Goal: Task Accomplishment & Management: Manage account settings

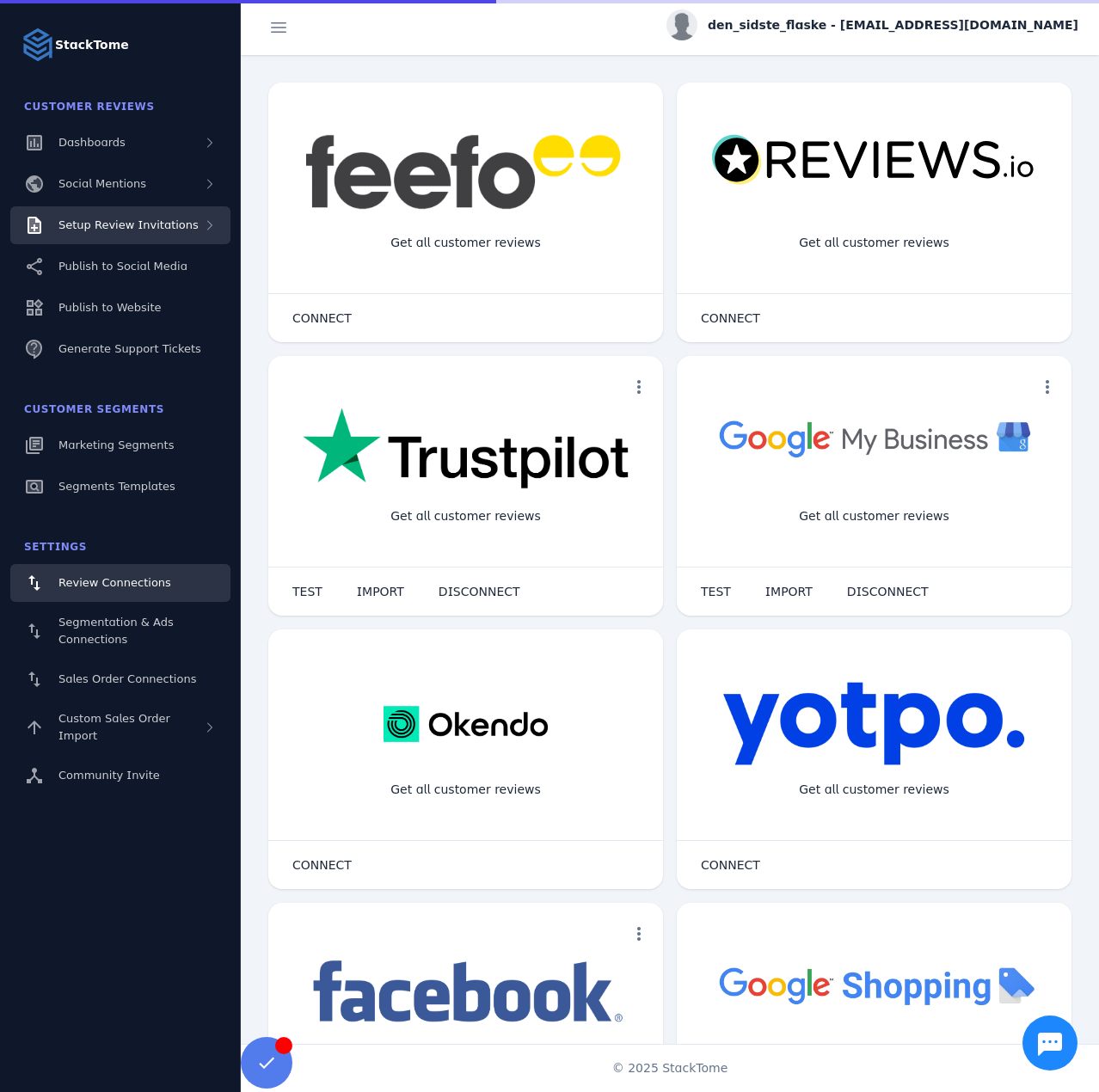
click at [163, 218] on span "Setup Review Invitations" at bounding box center [128, 224] width 141 height 13
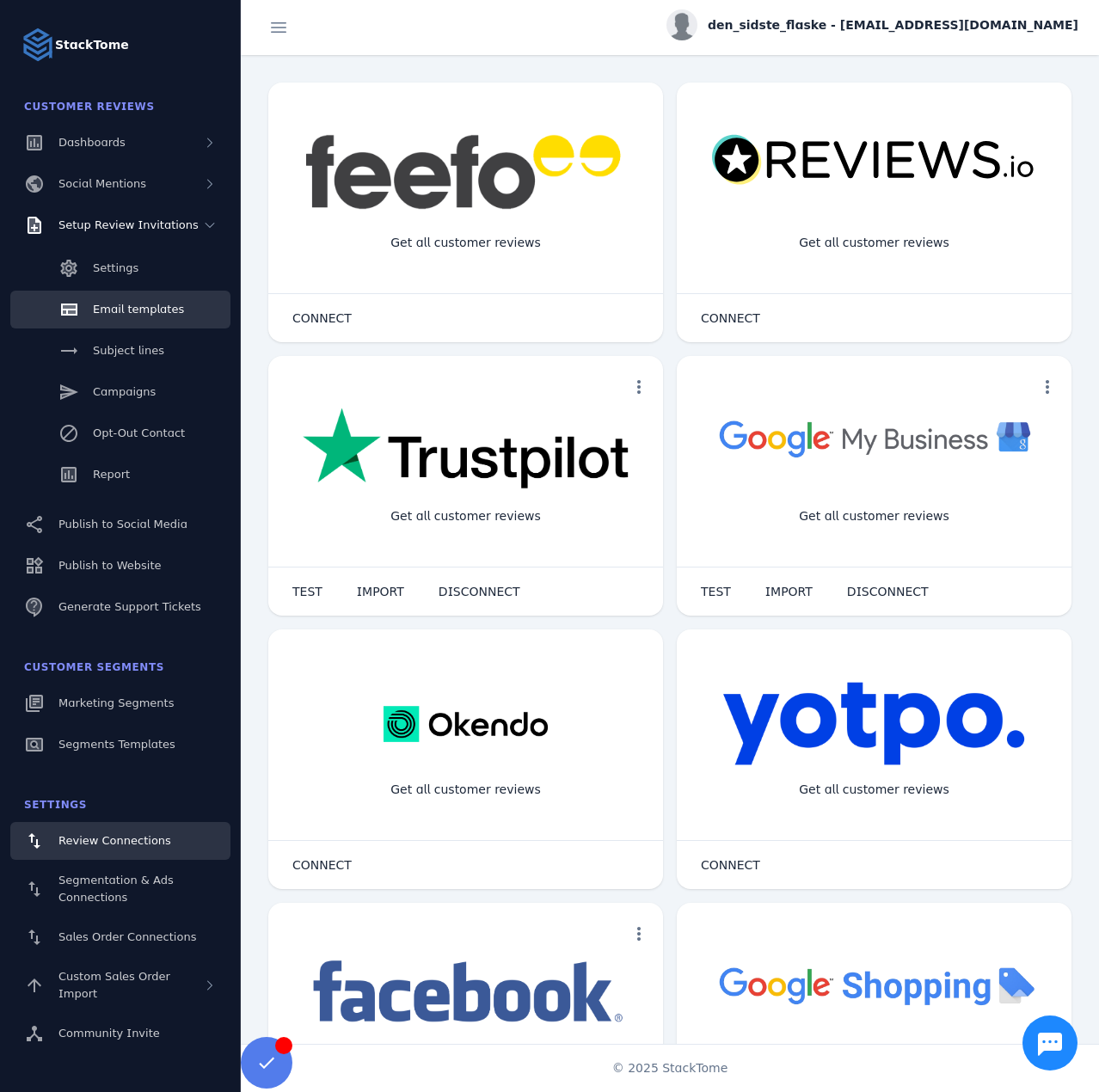
click at [141, 312] on span "Email templates" at bounding box center [139, 308] width 91 height 13
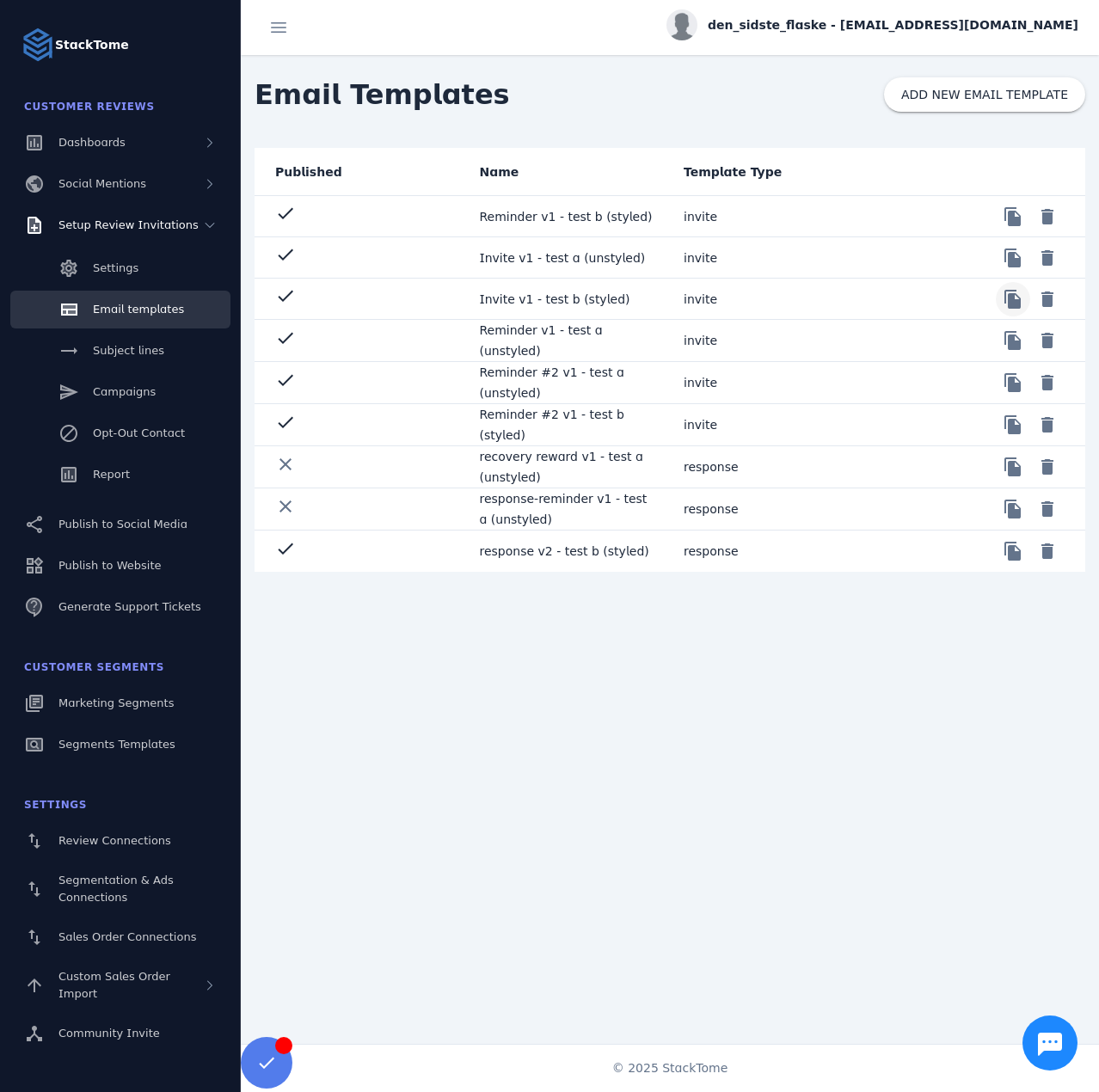
click at [1014, 301] on span at bounding box center [1013, 299] width 42 height 42
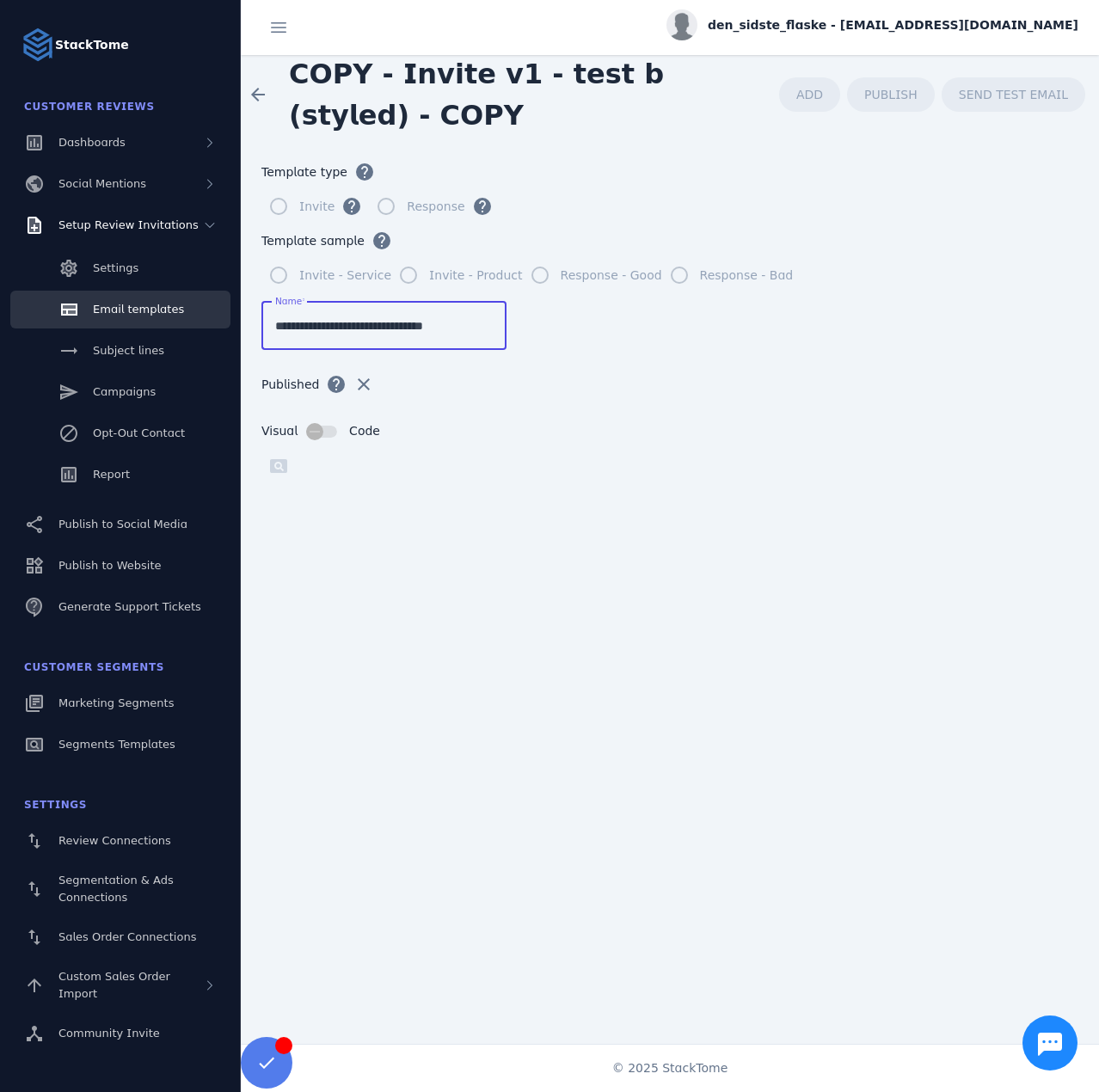
drag, startPoint x: 452, startPoint y: 323, endPoint x: 404, endPoint y: 332, distance: 48.8
click at [404, 332] on input "**********" at bounding box center [384, 326] width 218 height 20
click at [357, 328] on input "**********" at bounding box center [384, 326] width 218 height 20
type input "**********"
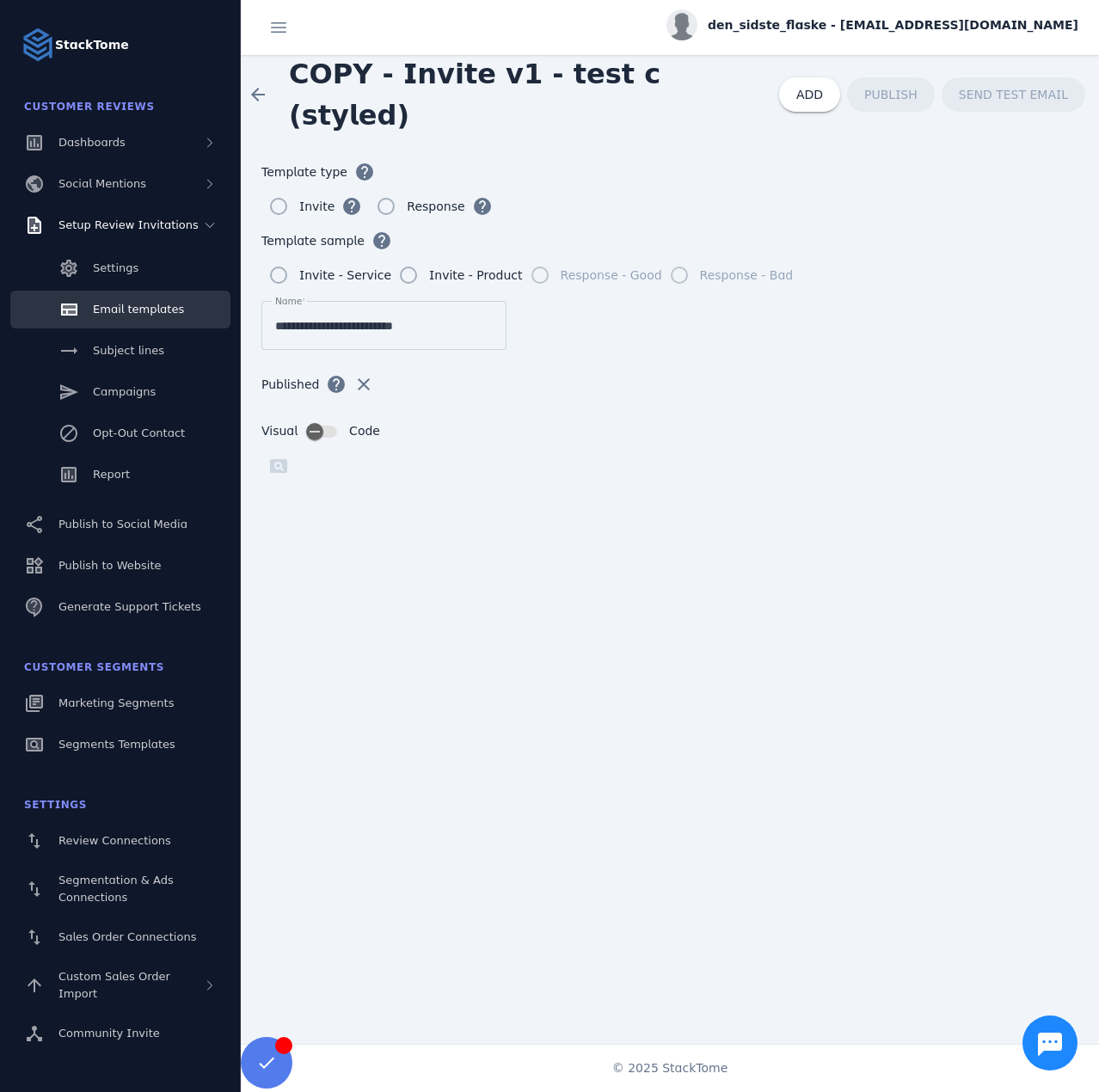
click at [902, 327] on form "**********" at bounding box center [671, 578] width 859 height 890
click at [840, 93] on span at bounding box center [809, 94] width 61 height 42
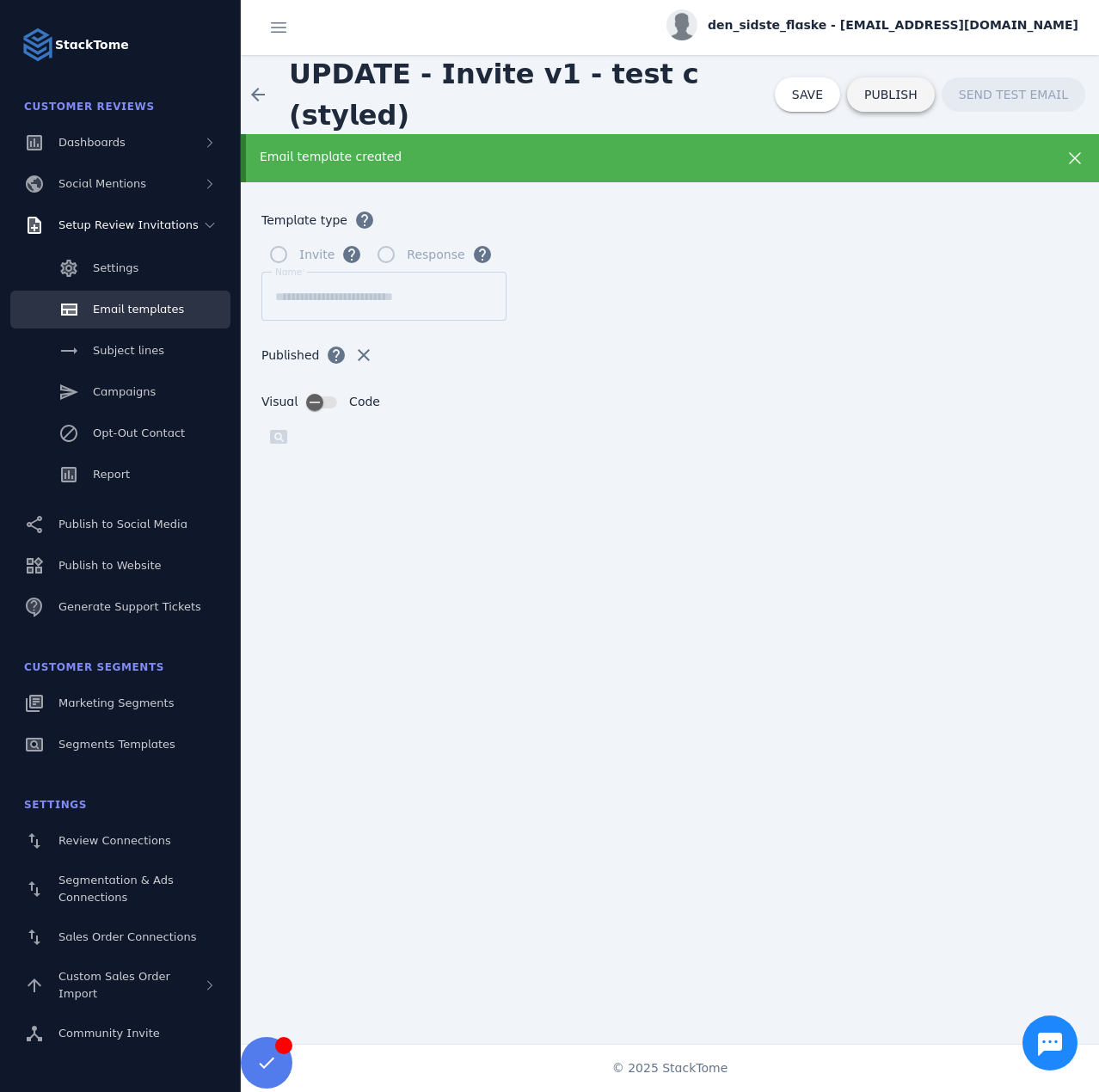
click at [882, 95] on span "PUBLISH" at bounding box center [891, 94] width 53 height 12
click at [133, 310] on span "Email templates" at bounding box center [139, 308] width 91 height 13
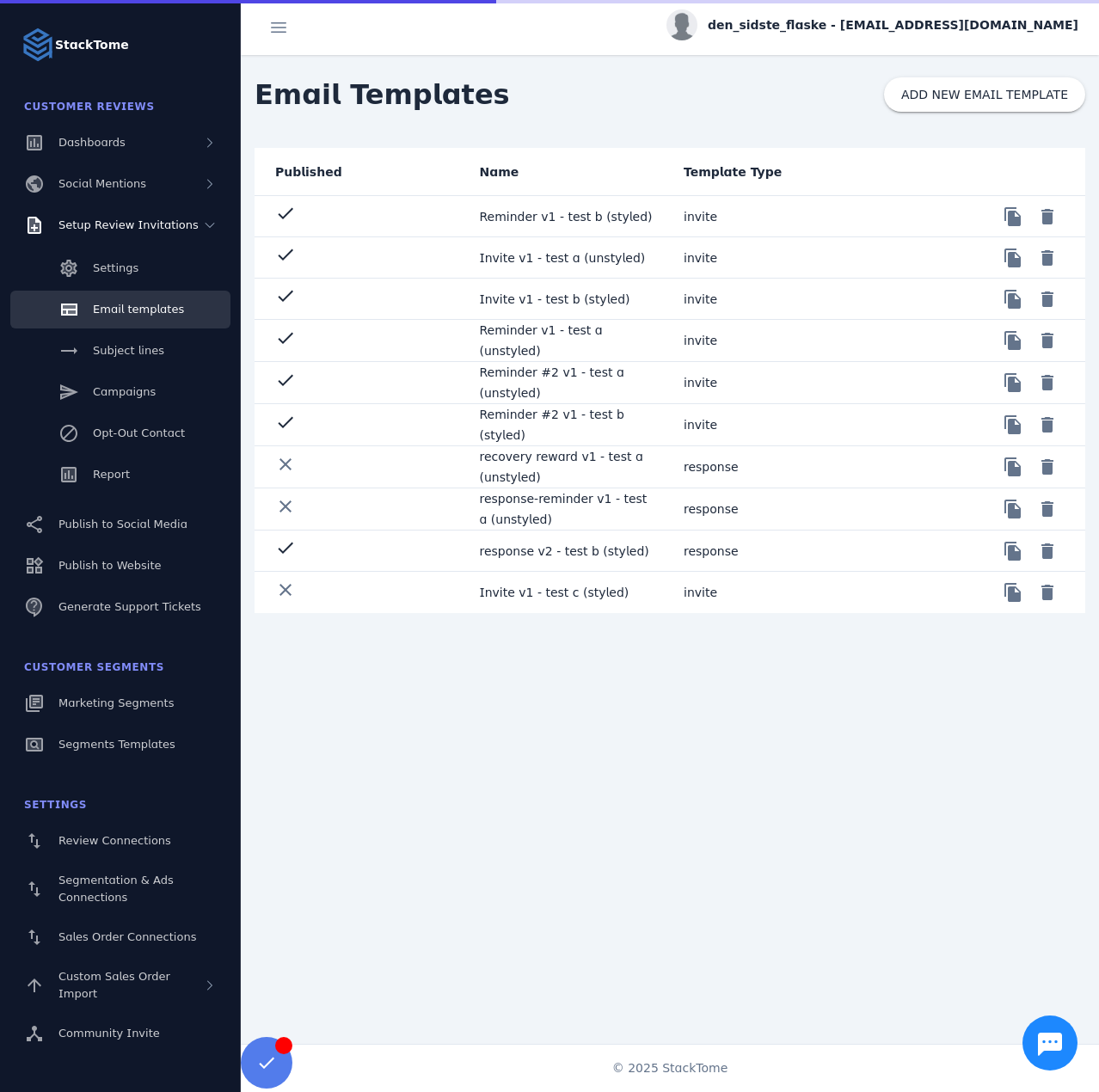
click at [629, 593] on mat-cell "Invite v1 - test c (styled)" at bounding box center [568, 592] width 204 height 42
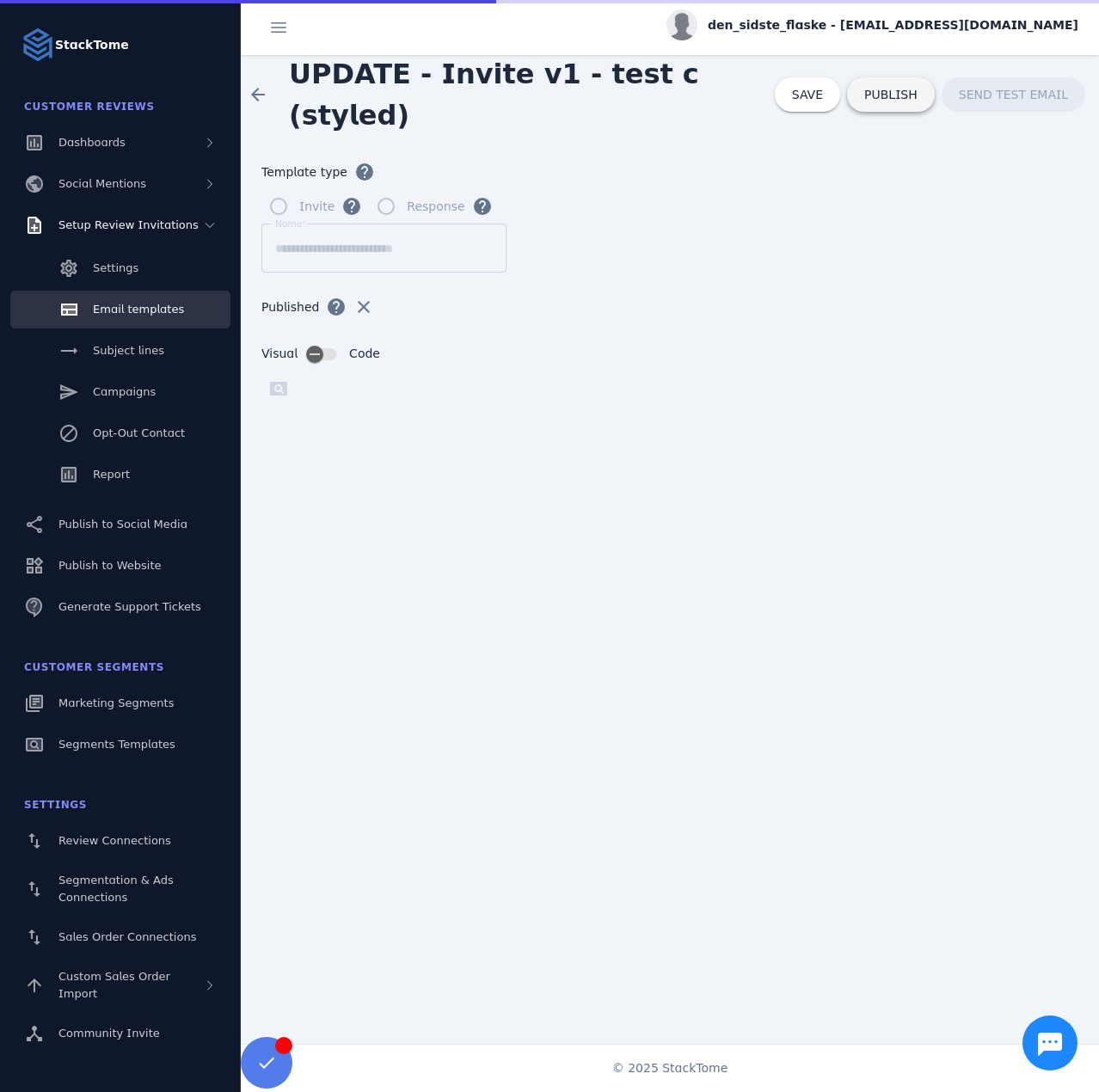
click at [906, 91] on span "PUBLISH" at bounding box center [891, 94] width 53 height 12
click at [154, 306] on span "Email templates" at bounding box center [139, 308] width 91 height 13
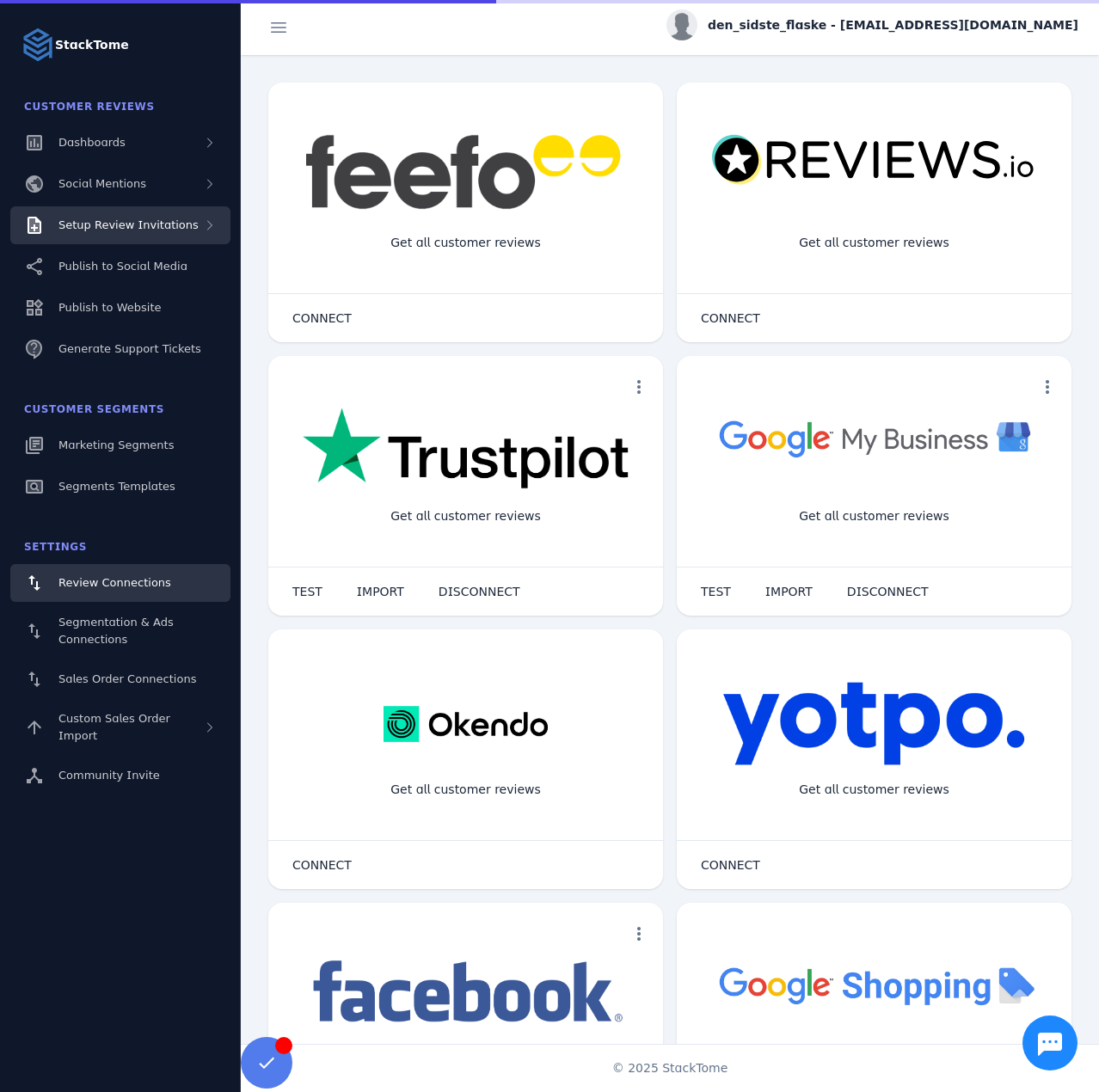
click at [169, 218] on span "Setup Review Invitations" at bounding box center [128, 224] width 141 height 13
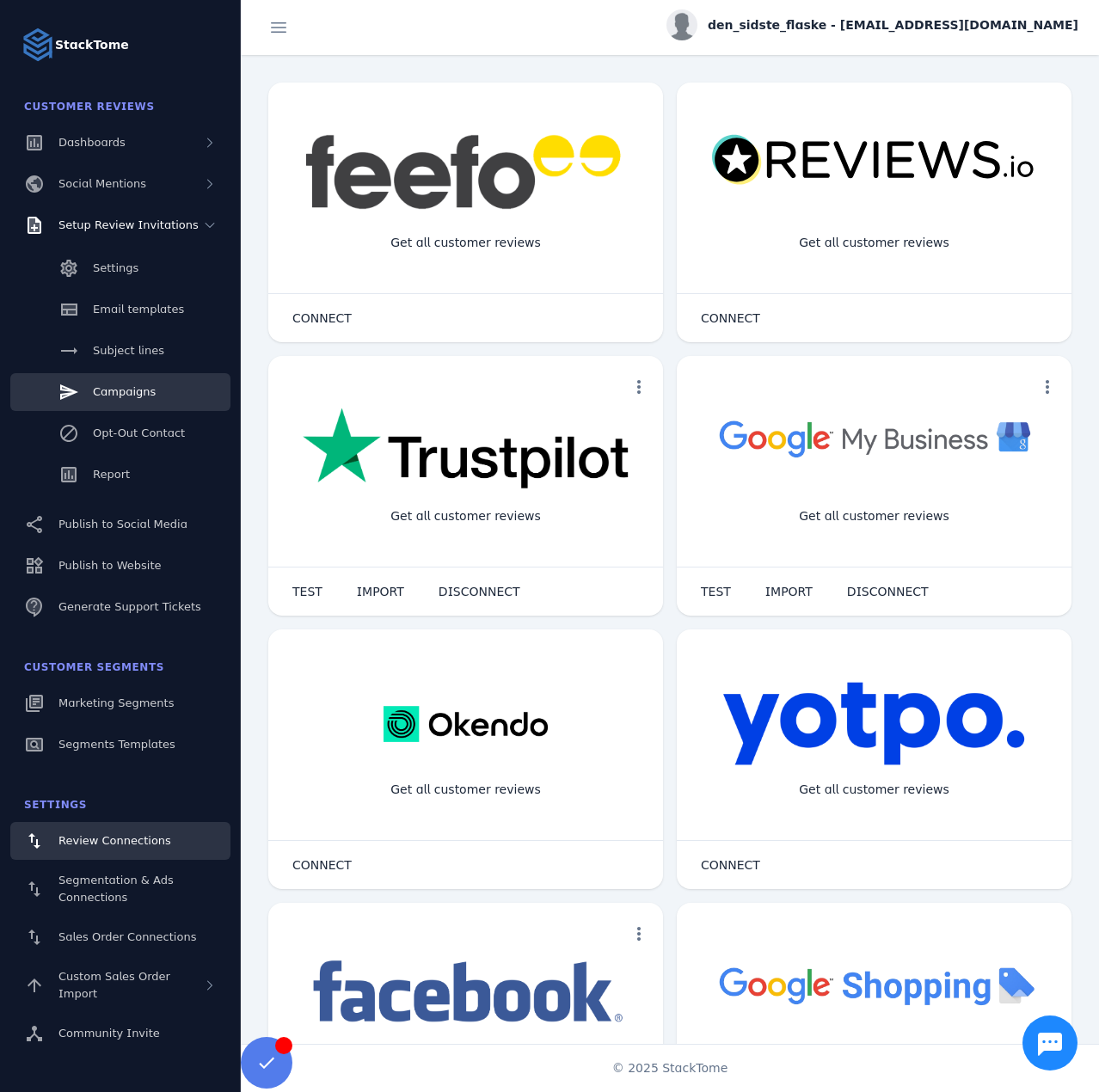
click at [150, 383] on link "Campaigns" at bounding box center [120, 391] width 220 height 38
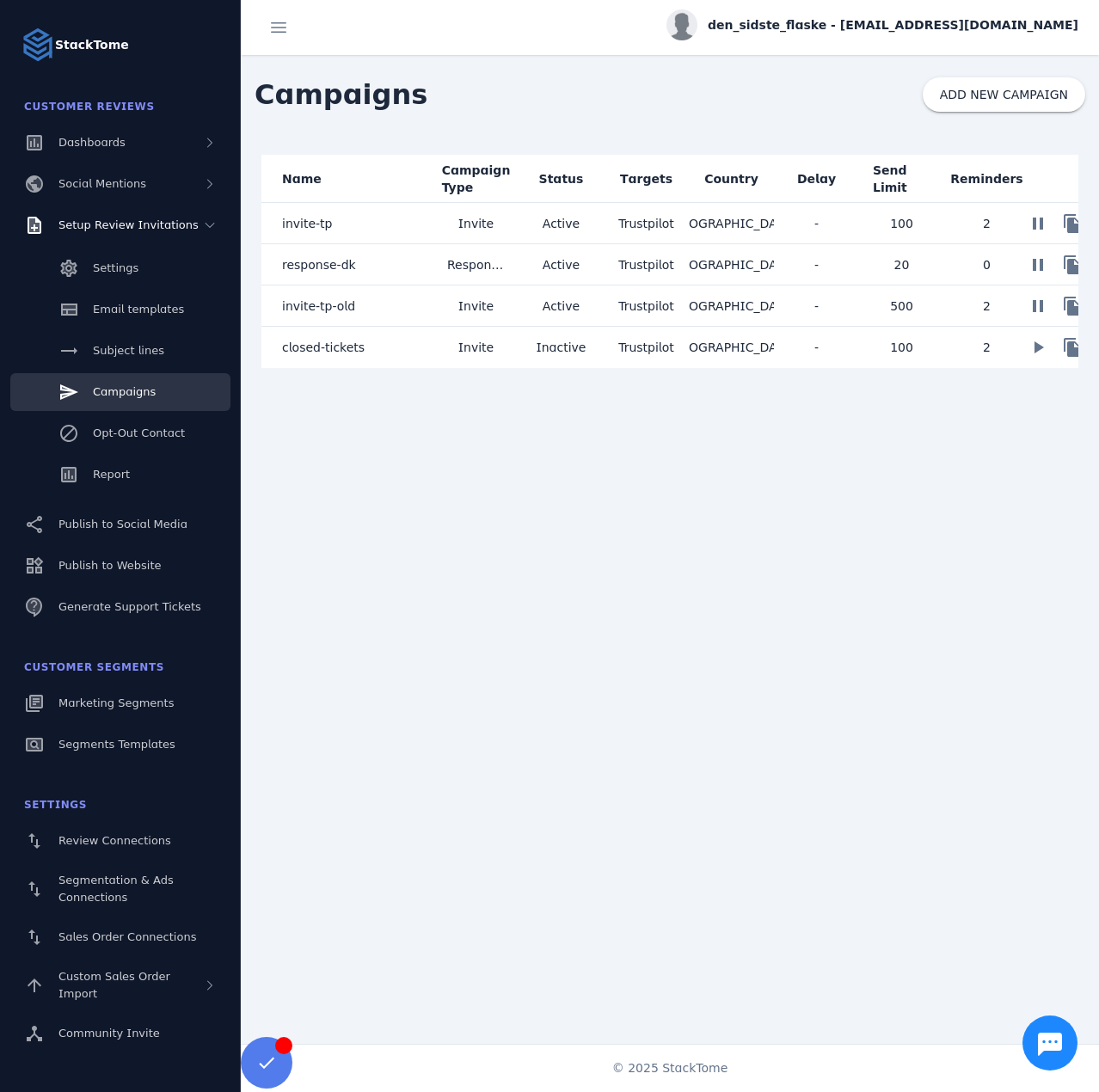
click at [386, 220] on mat-cell "invite-tp" at bounding box center [348, 223] width 173 height 42
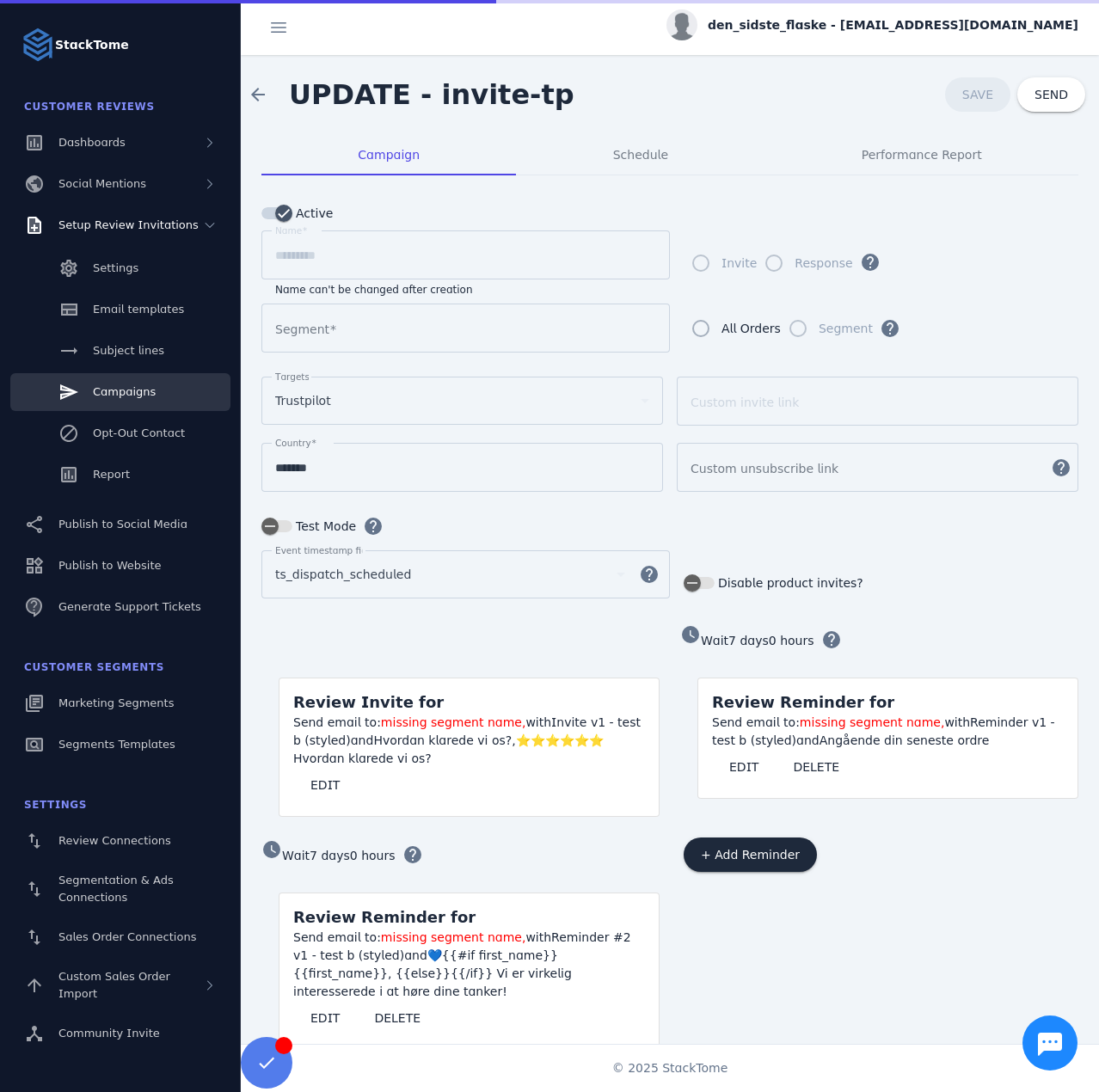
type input "**********"
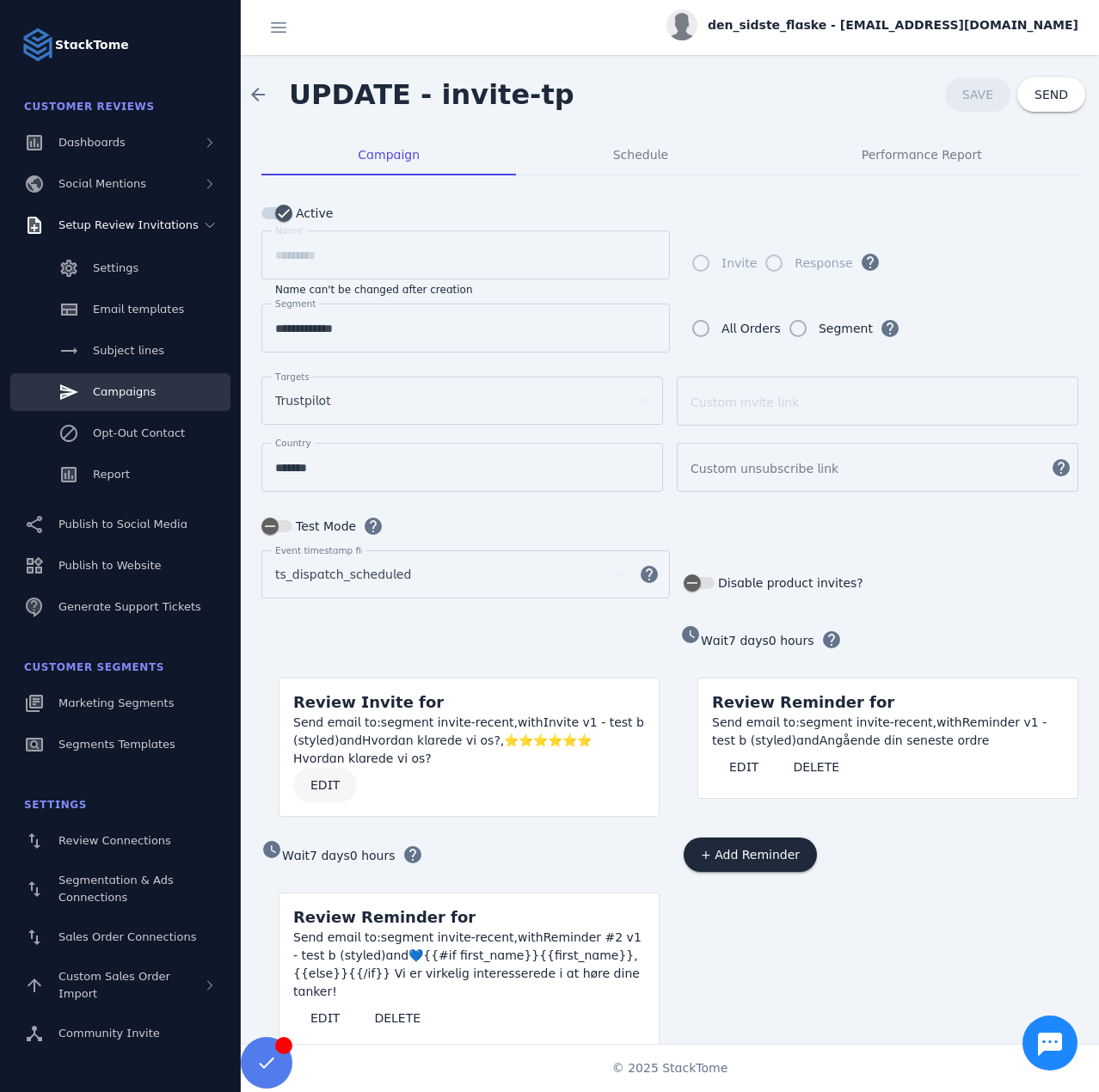
click at [325, 766] on span at bounding box center [326, 785] width 64 height 42
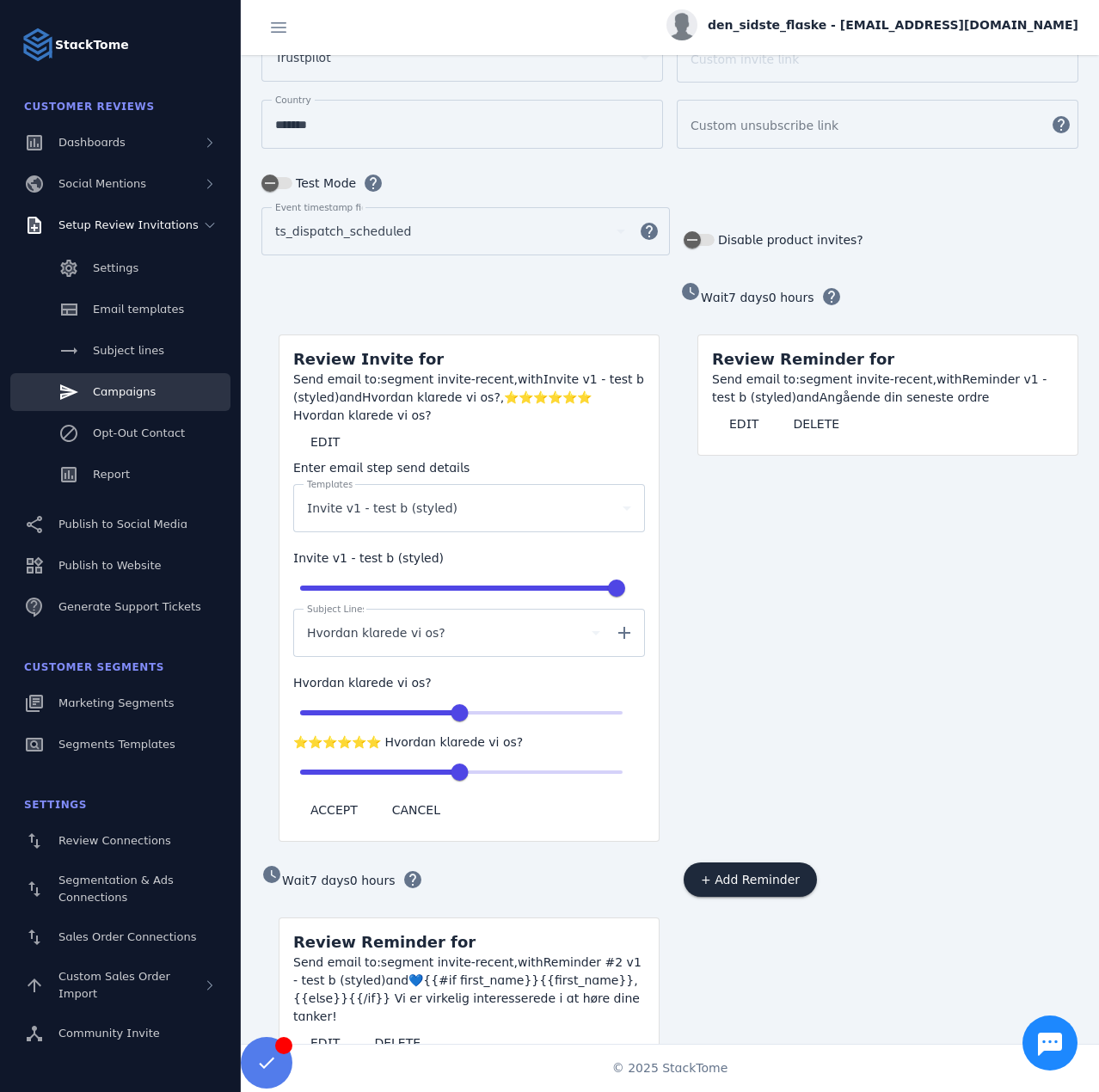
scroll to position [344, 0]
click at [746, 427] on span at bounding box center [744, 422] width 64 height 42
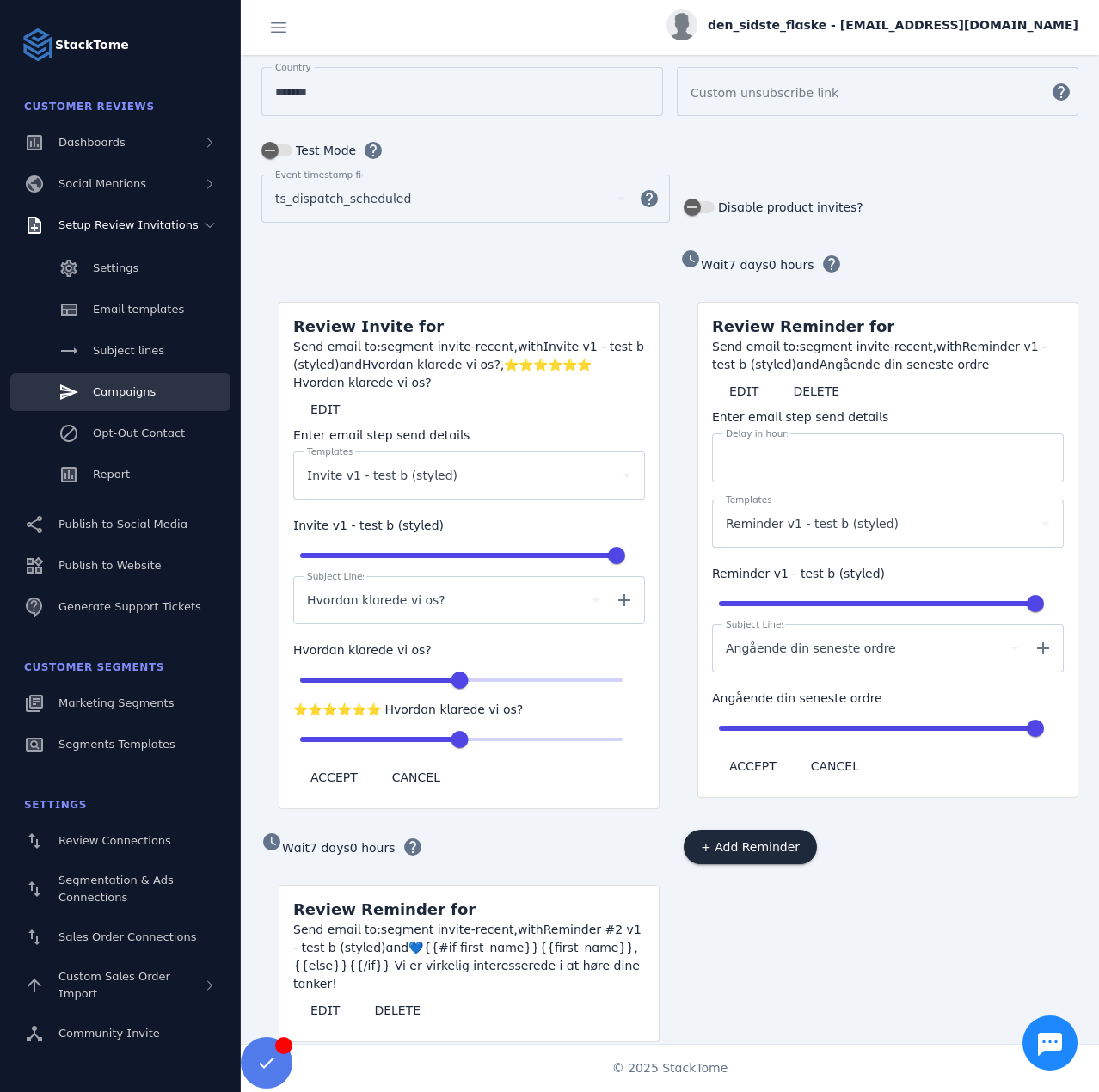
scroll to position [377, 0]
click at [135, 397] on span "Campaigns" at bounding box center [124, 391] width 63 height 13
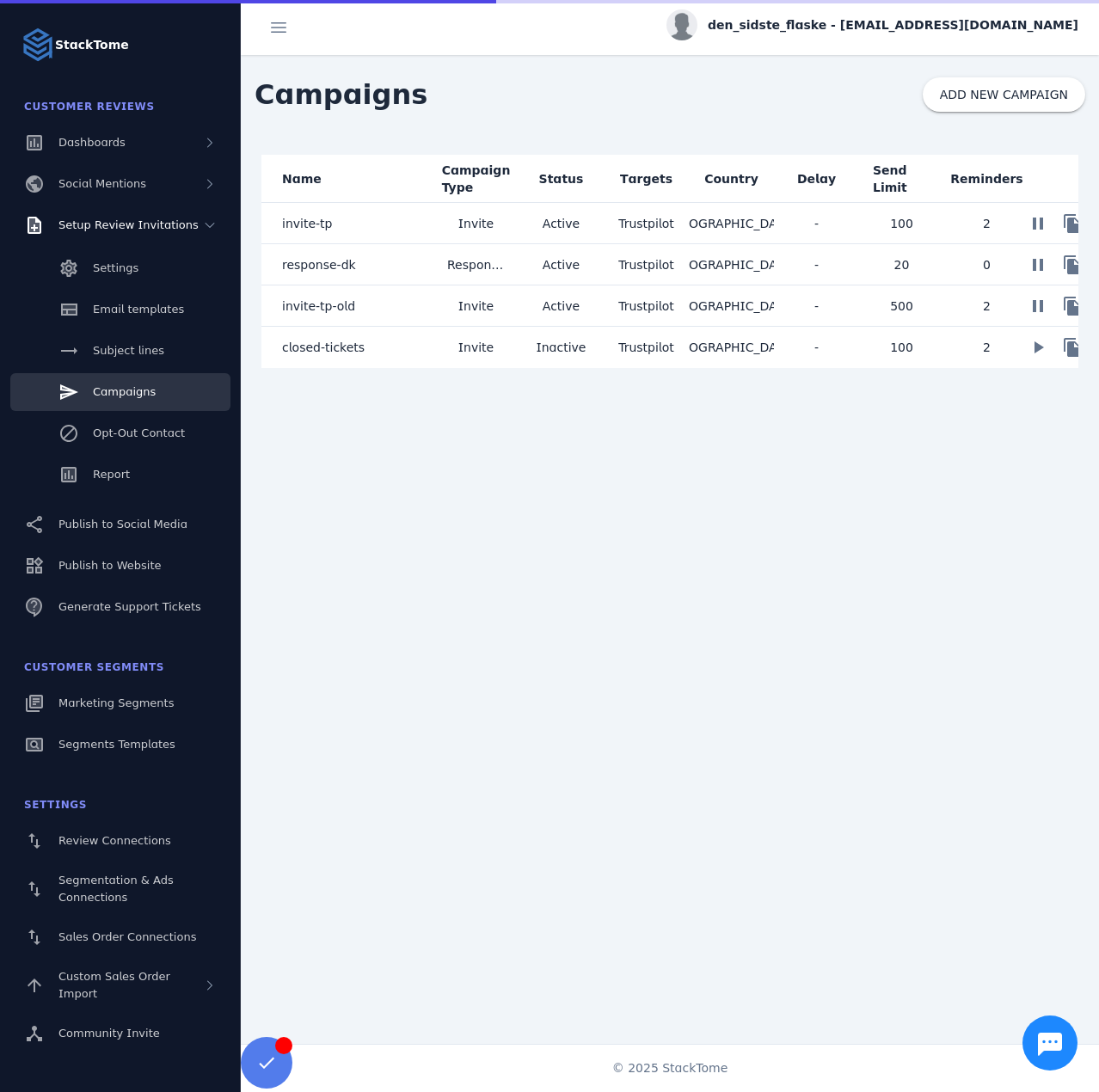
click at [378, 271] on mat-cell "response-dk" at bounding box center [348, 265] width 173 height 42
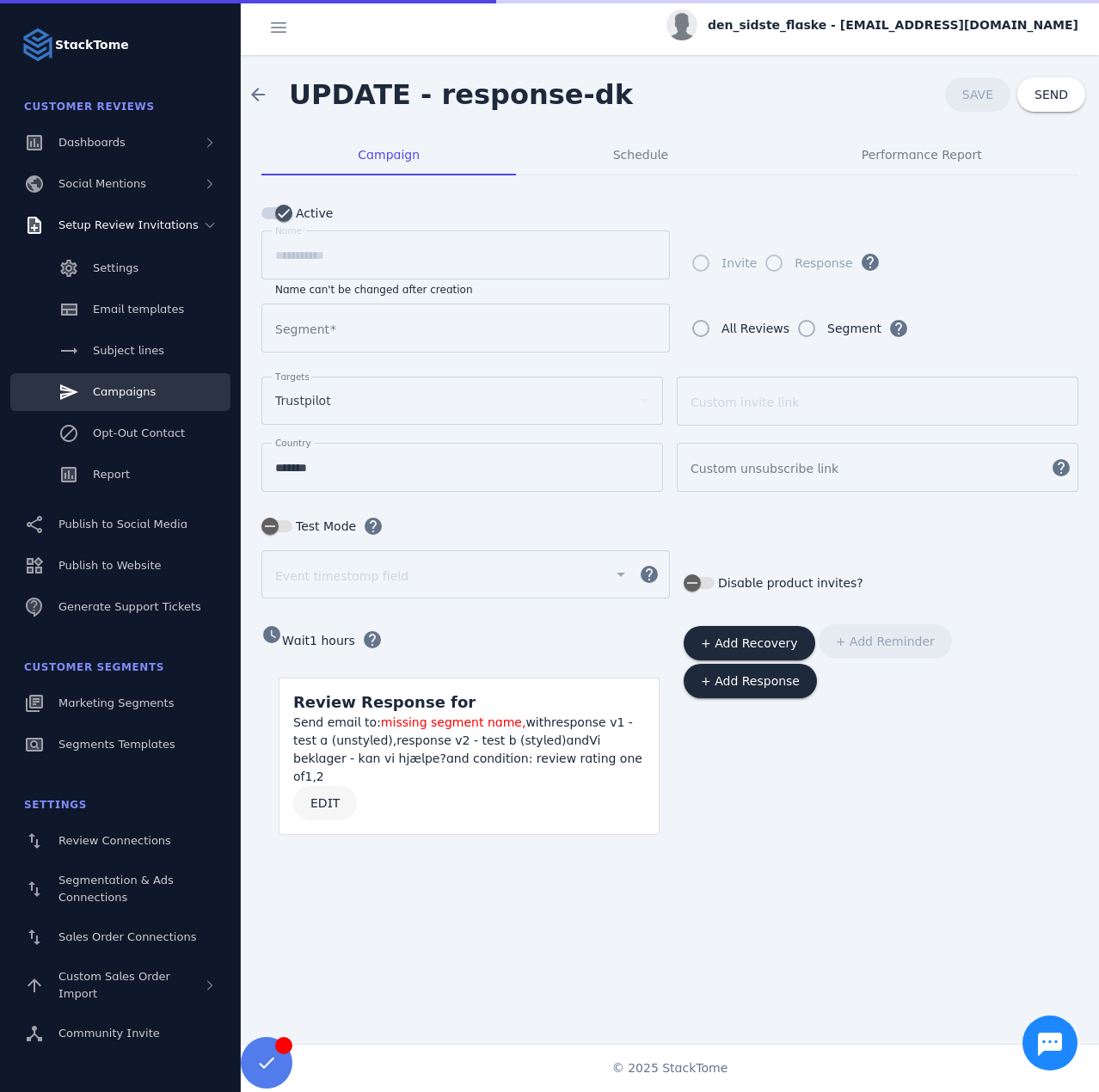
type input "********"
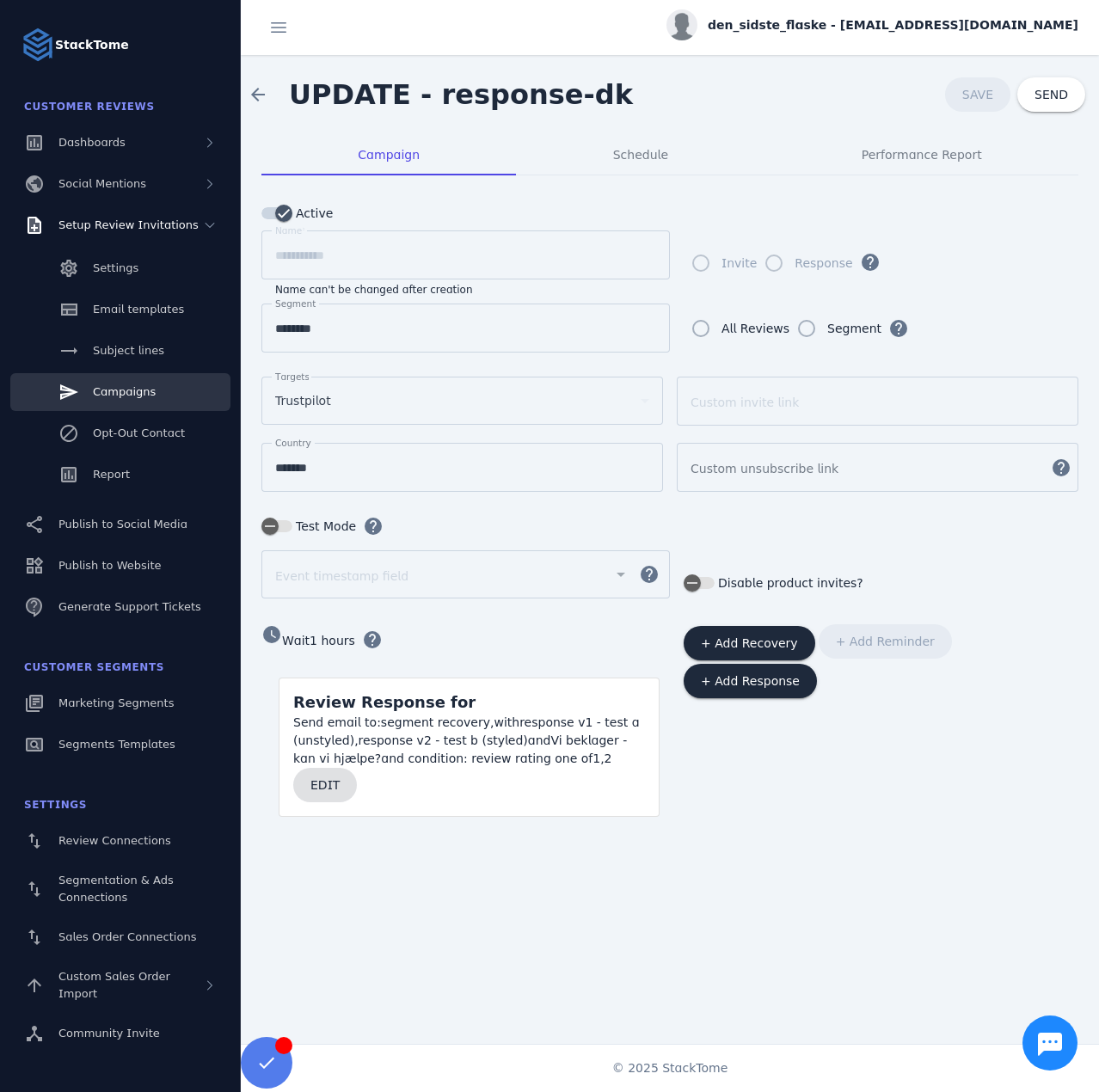
click at [321, 784] on span "EDIT" at bounding box center [325, 785] width 29 height 12
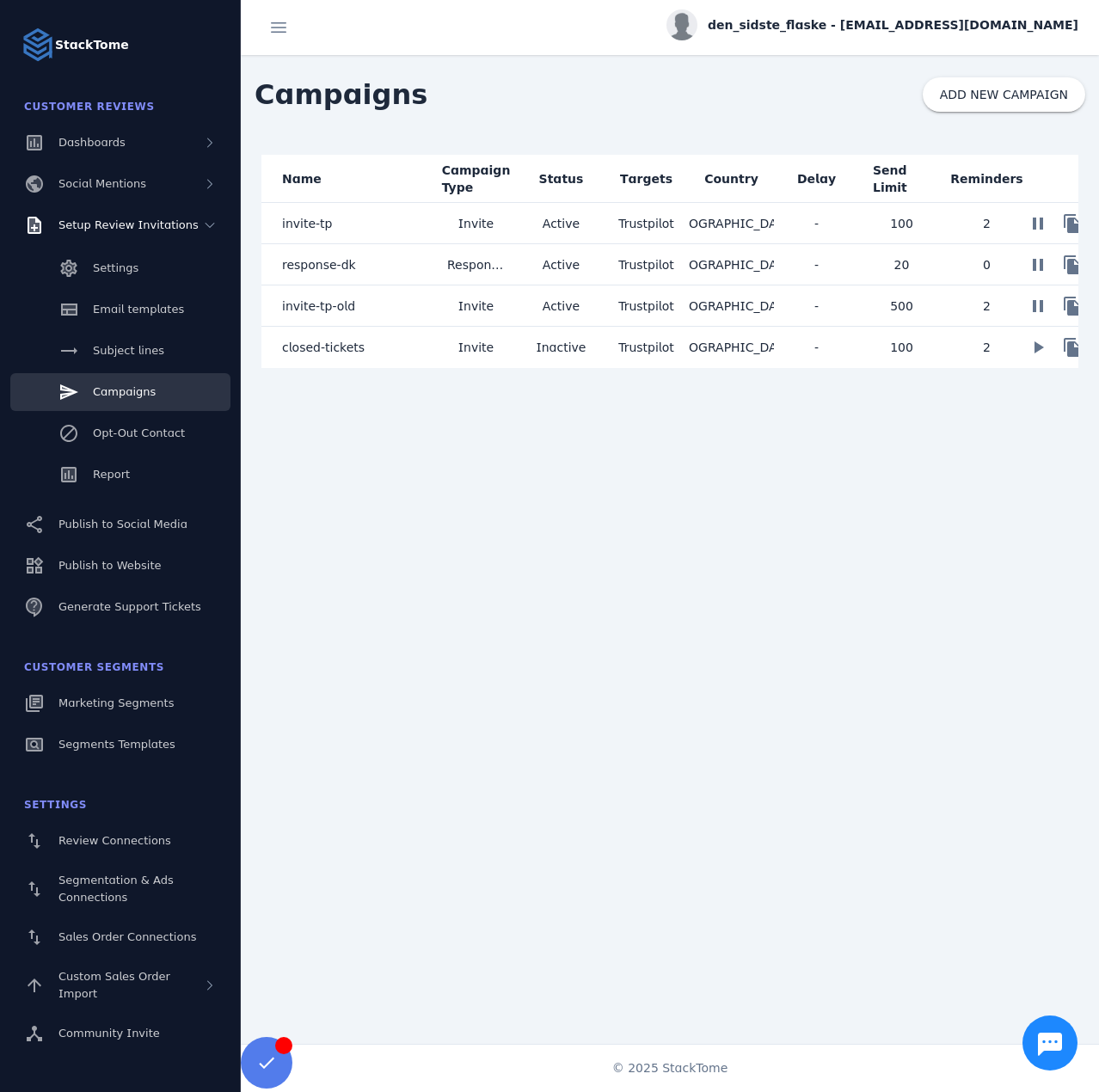
click at [349, 310] on mat-cell "invite-tp-old" at bounding box center [348, 306] width 173 height 42
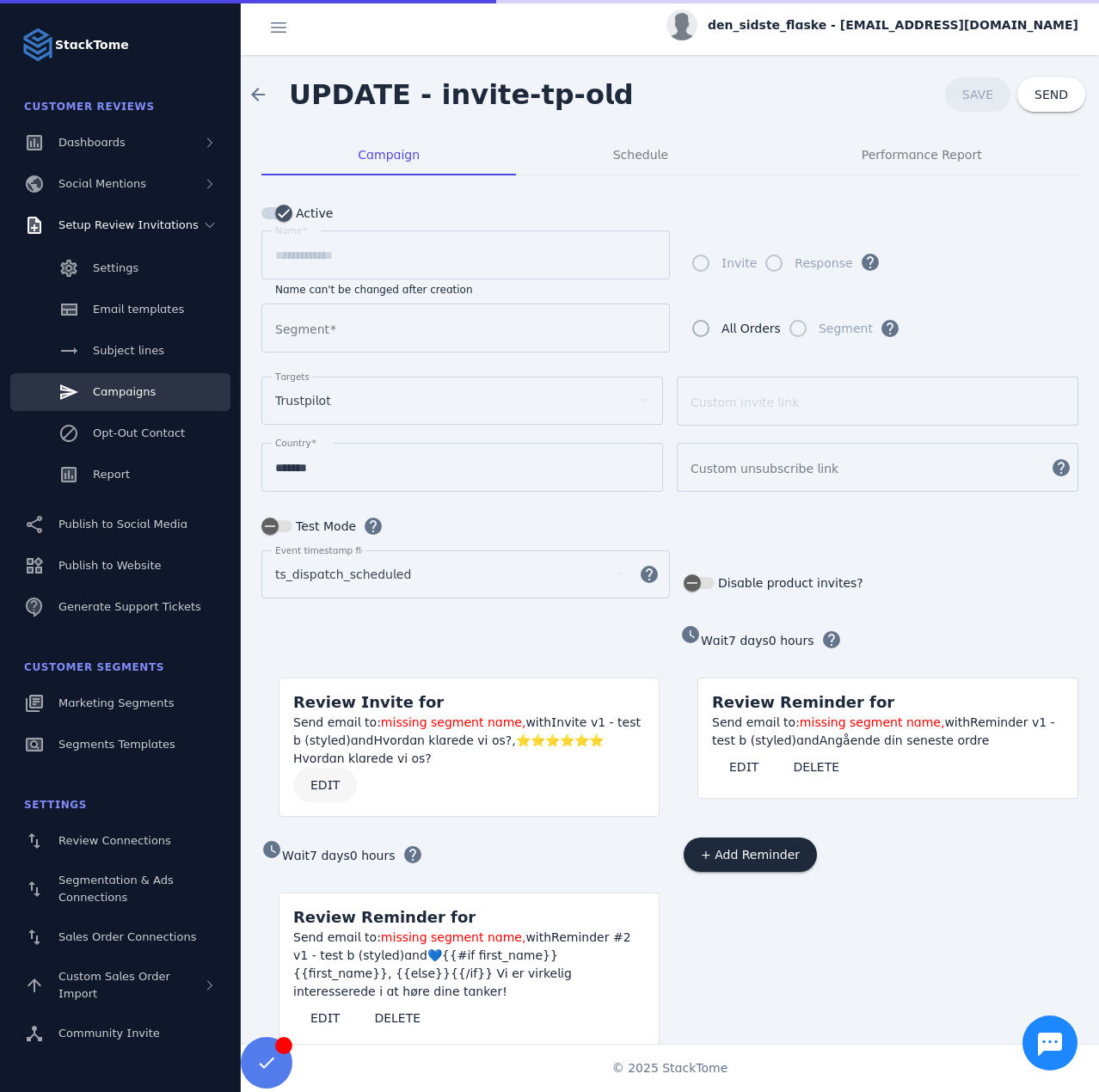
type input "**********"
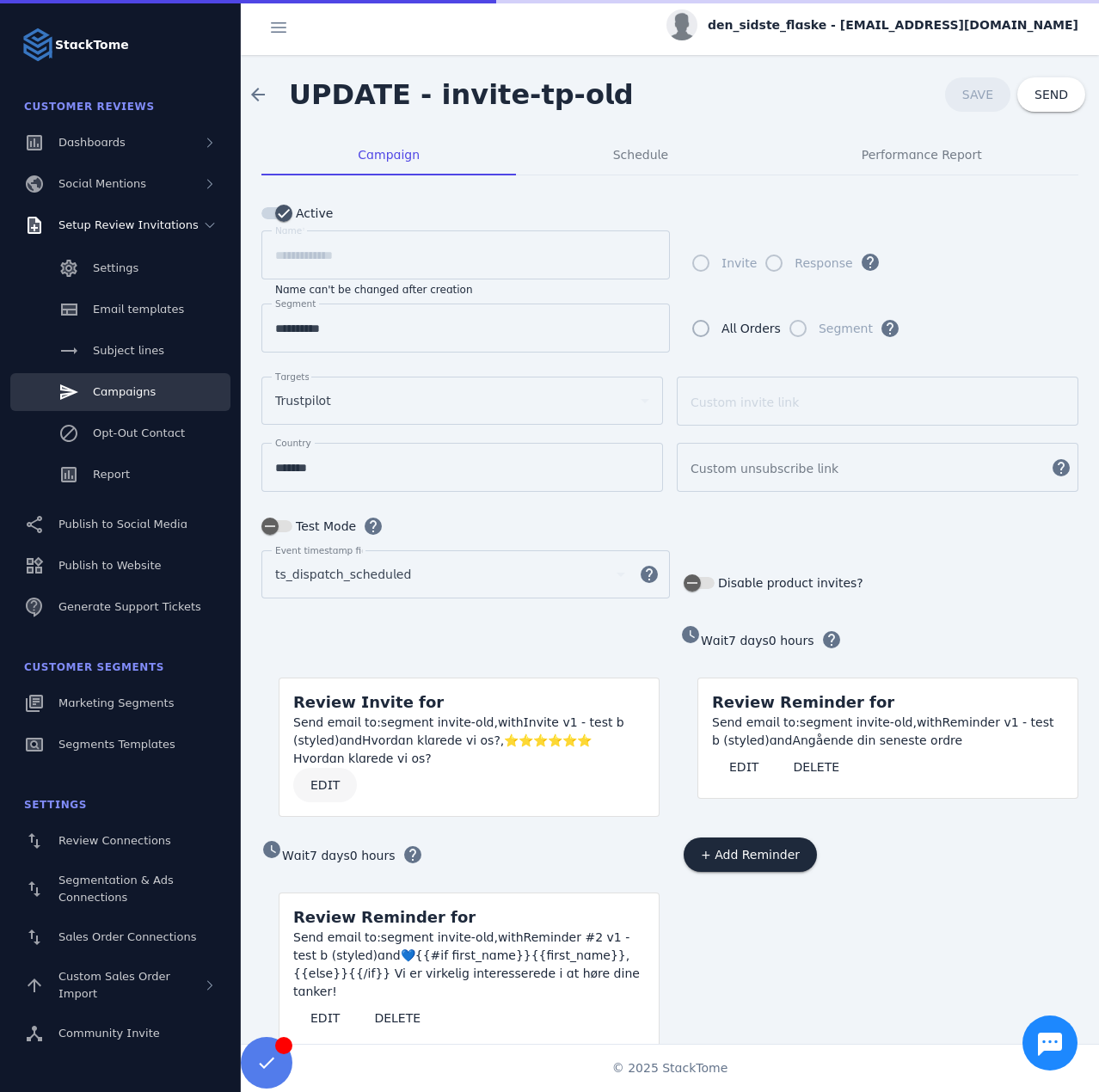
click at [329, 784] on span "EDIT" at bounding box center [325, 785] width 29 height 12
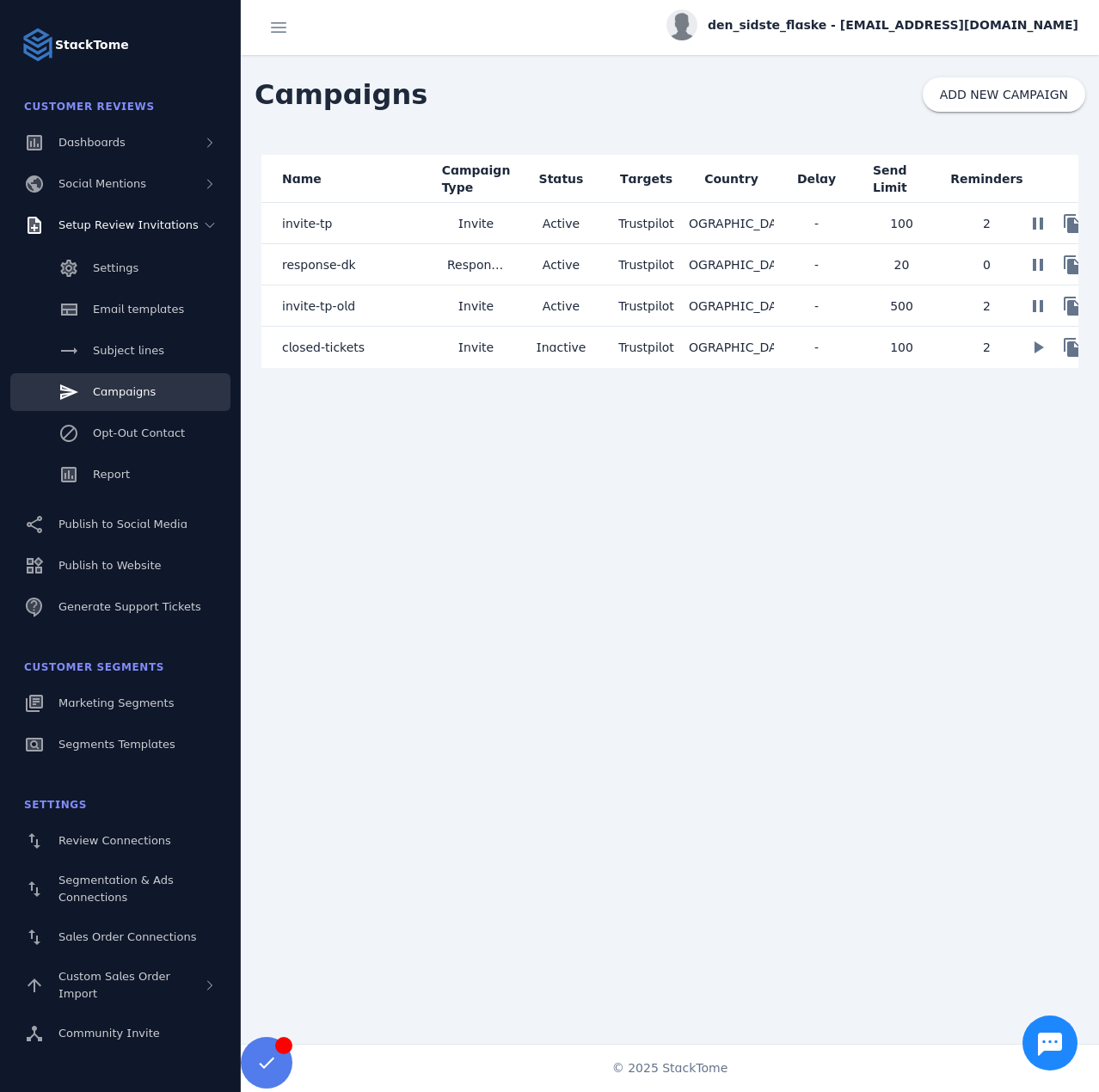
click at [356, 348] on mat-cell "closed-tickets" at bounding box center [348, 347] width 173 height 42
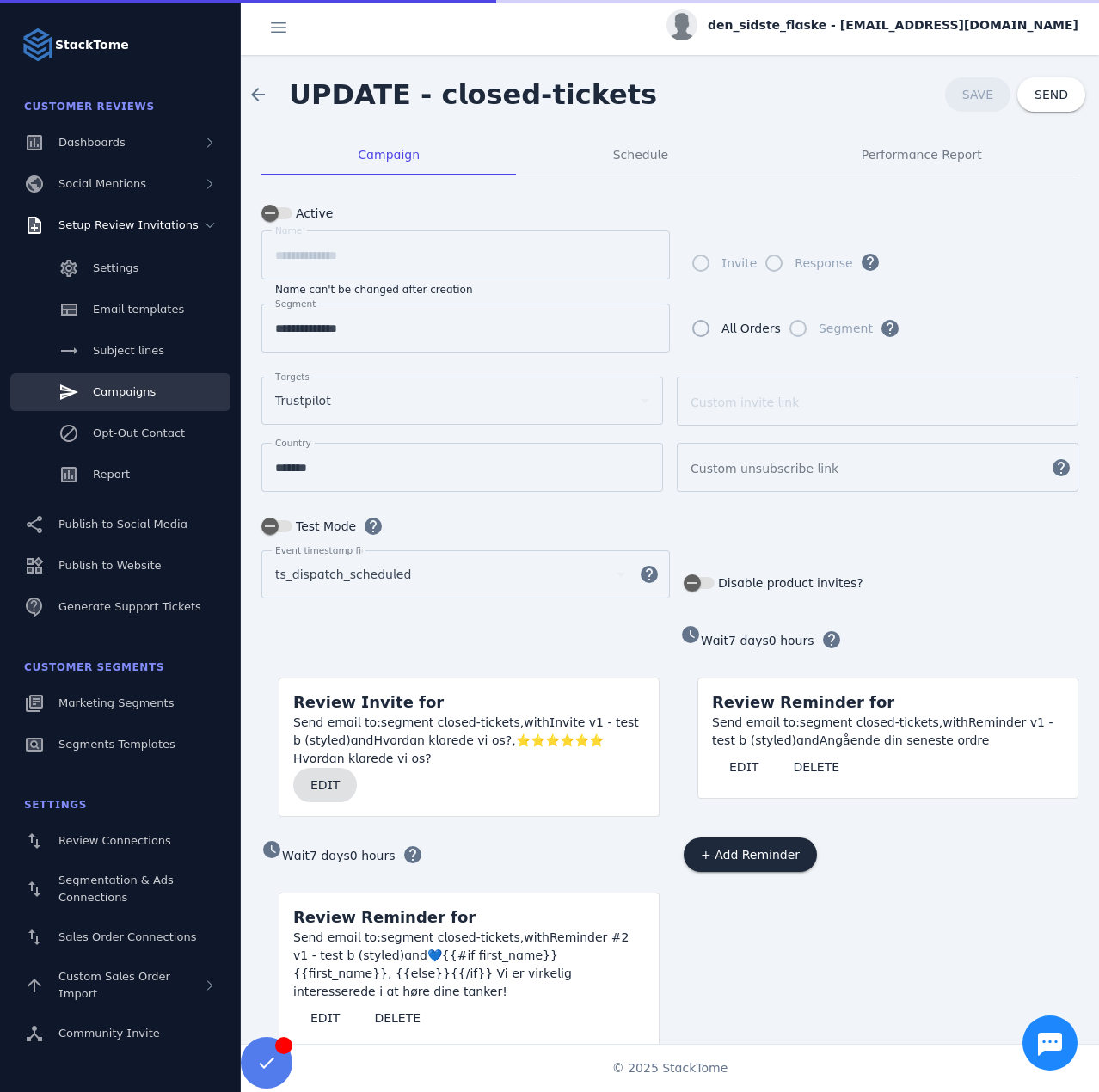
click at [325, 782] on span "EDIT" at bounding box center [325, 785] width 29 height 12
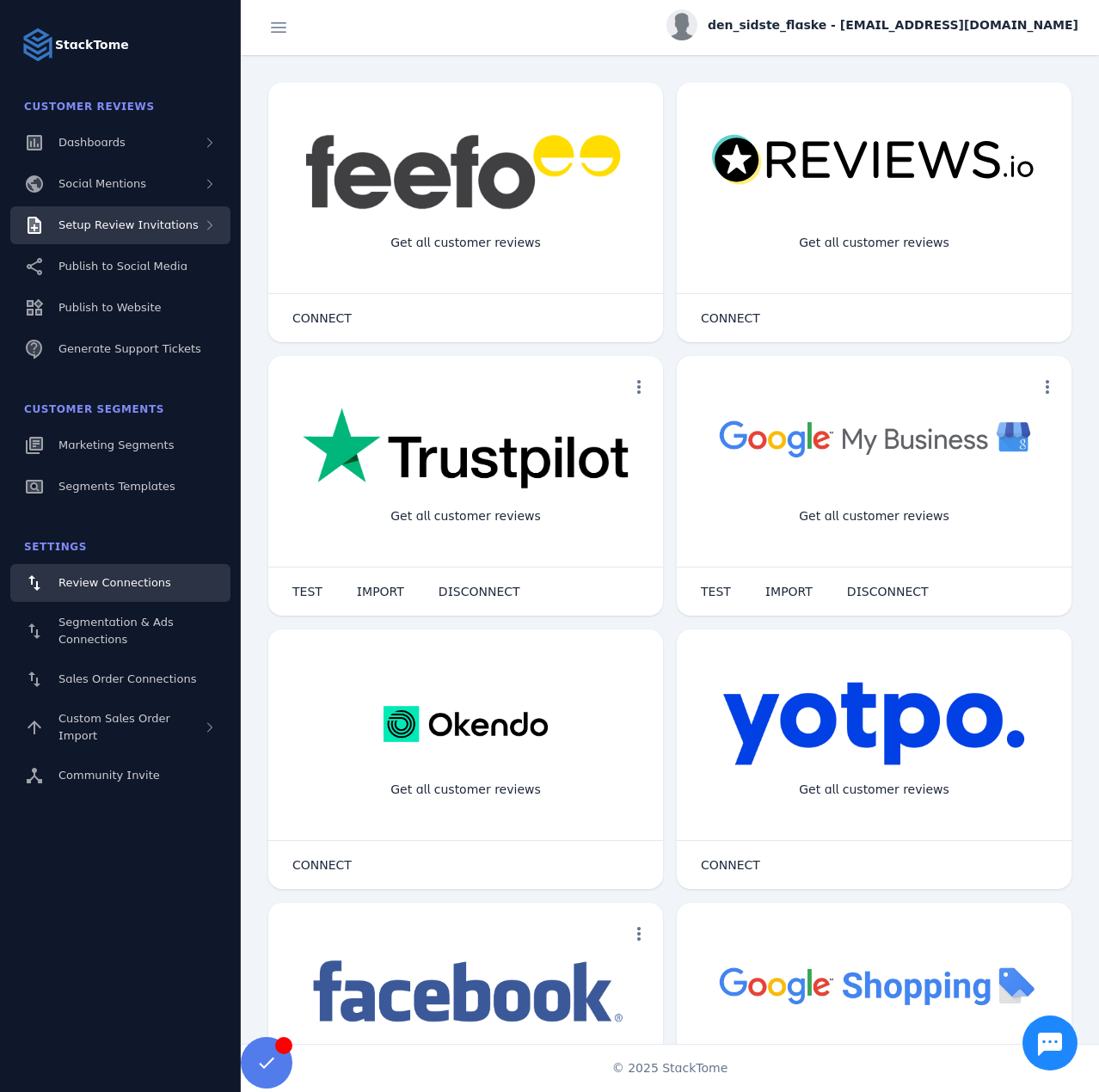
click at [150, 228] on span "Setup Review Invitations" at bounding box center [128, 224] width 141 height 13
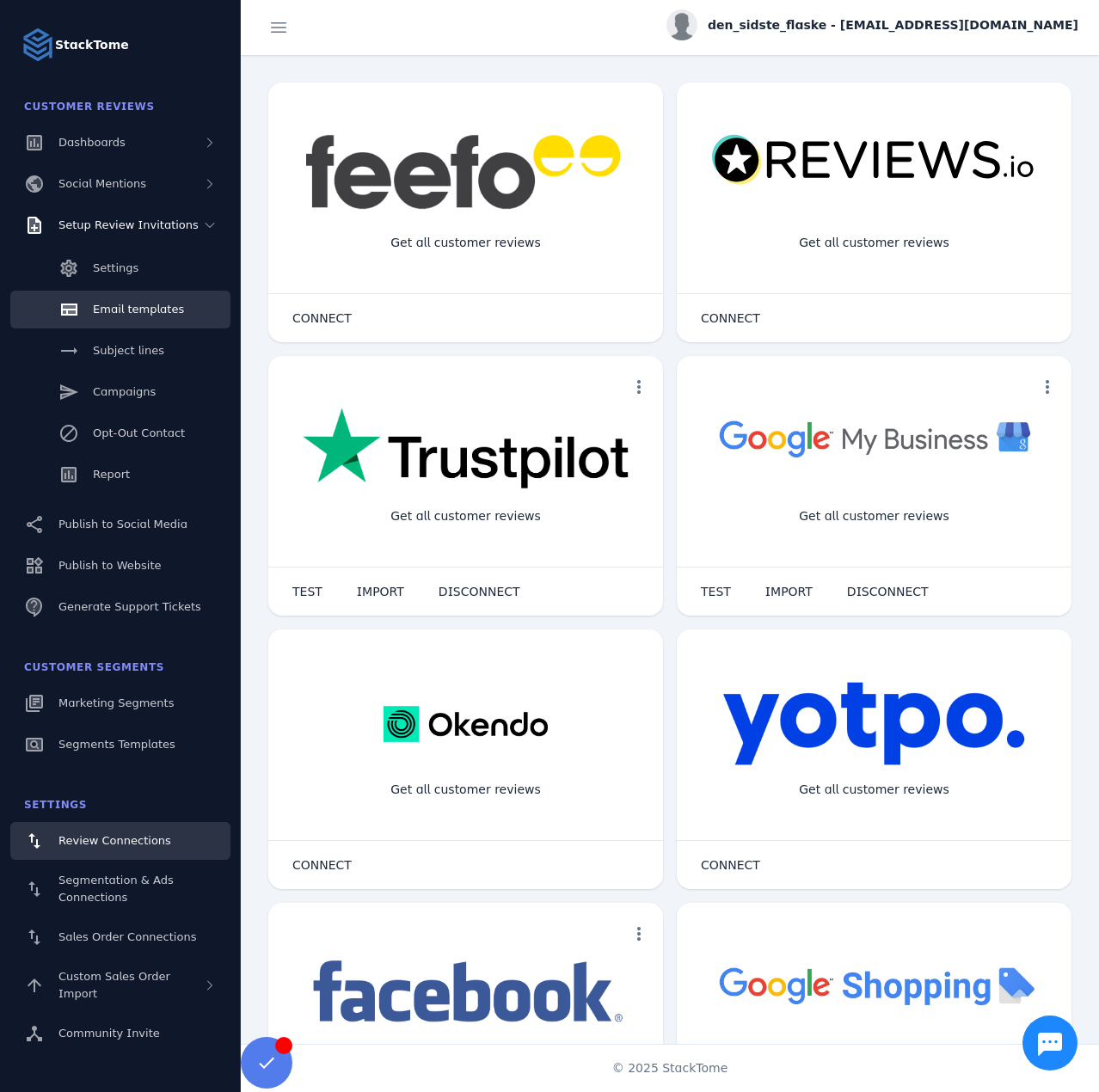
click at [130, 310] on span "Email templates" at bounding box center [139, 308] width 91 height 13
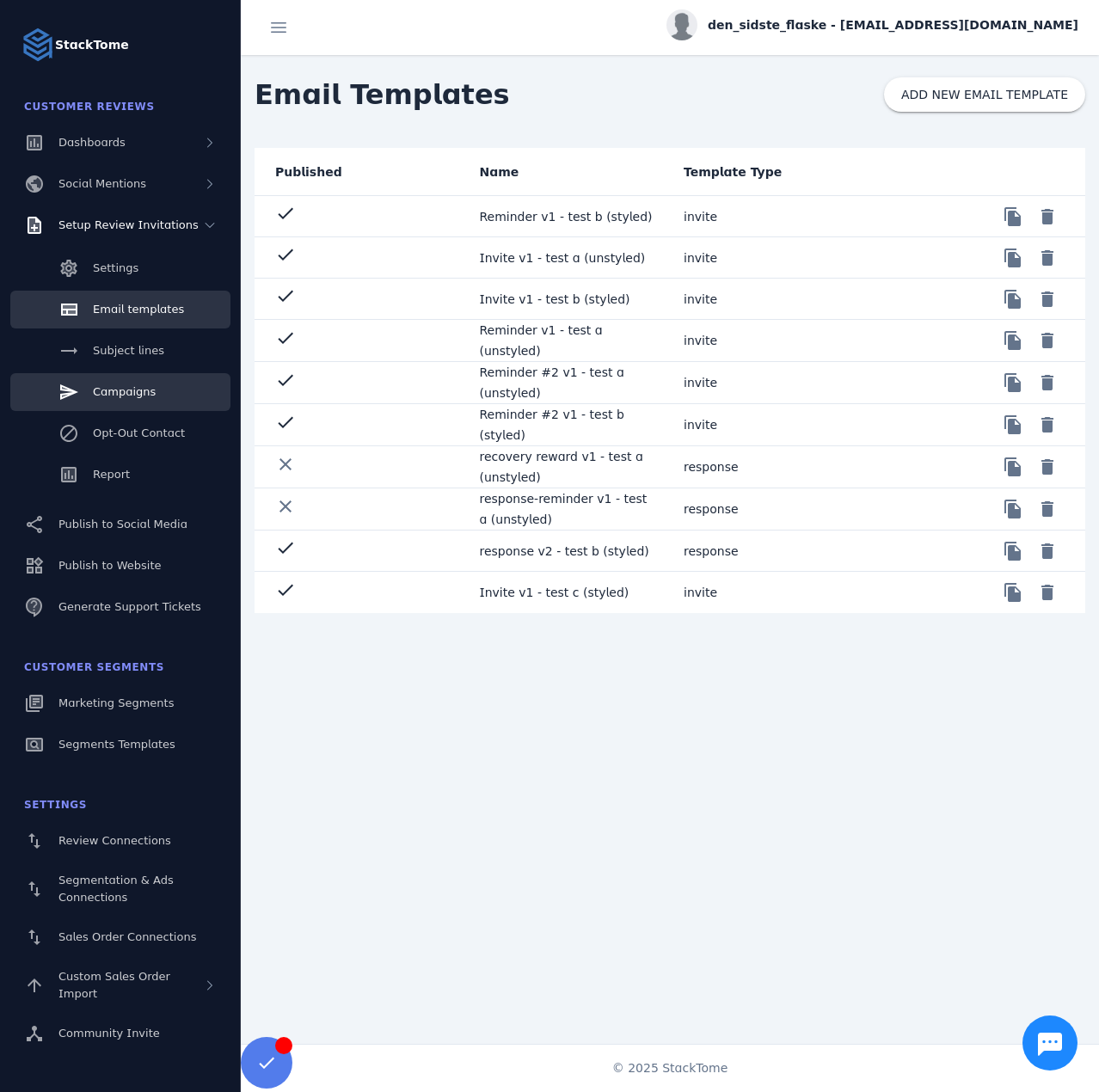
click at [132, 393] on span "Campaigns" at bounding box center [124, 391] width 63 height 13
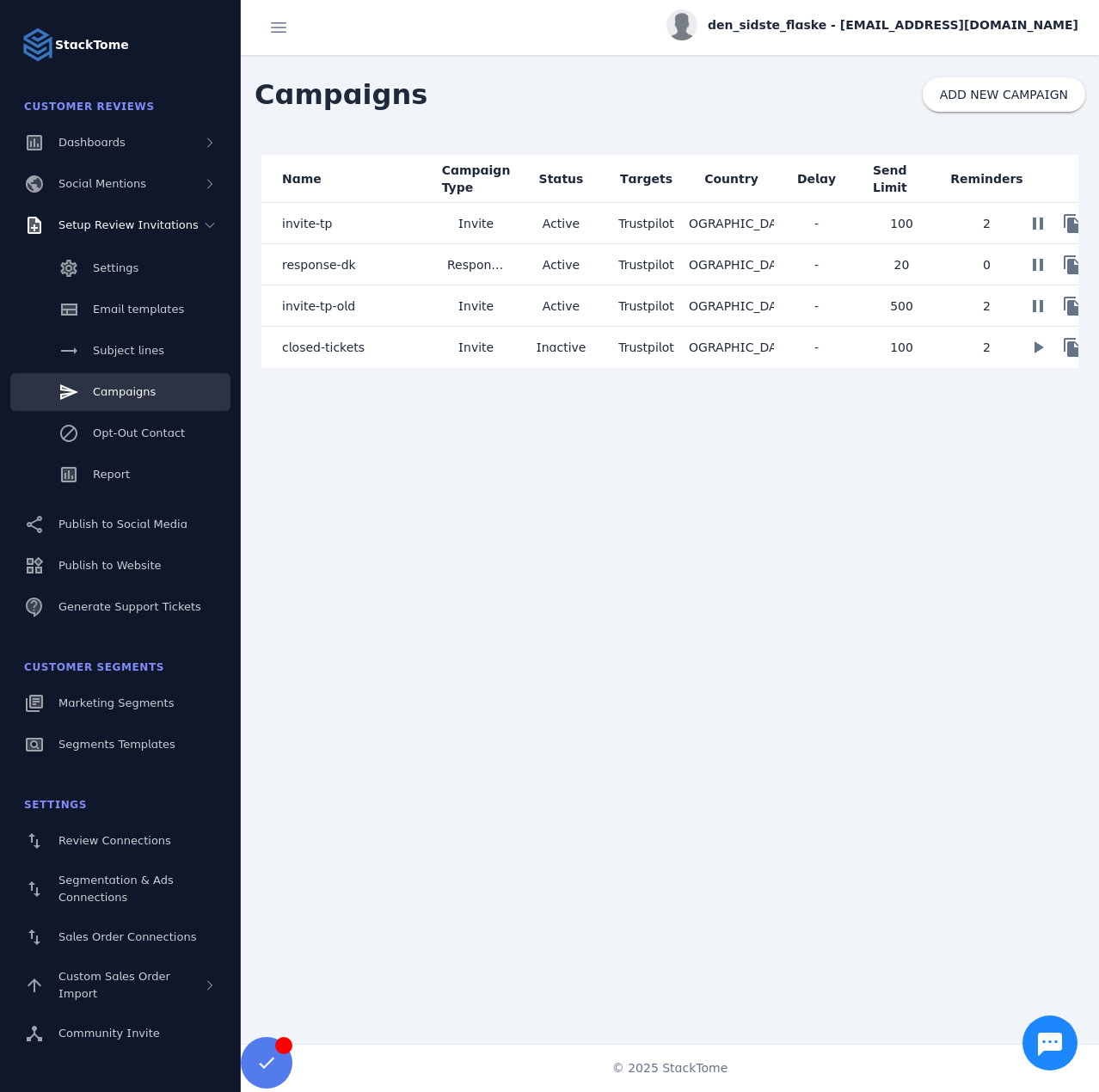
click at [380, 226] on mat-cell "invite-tp" at bounding box center [348, 223] width 173 height 42
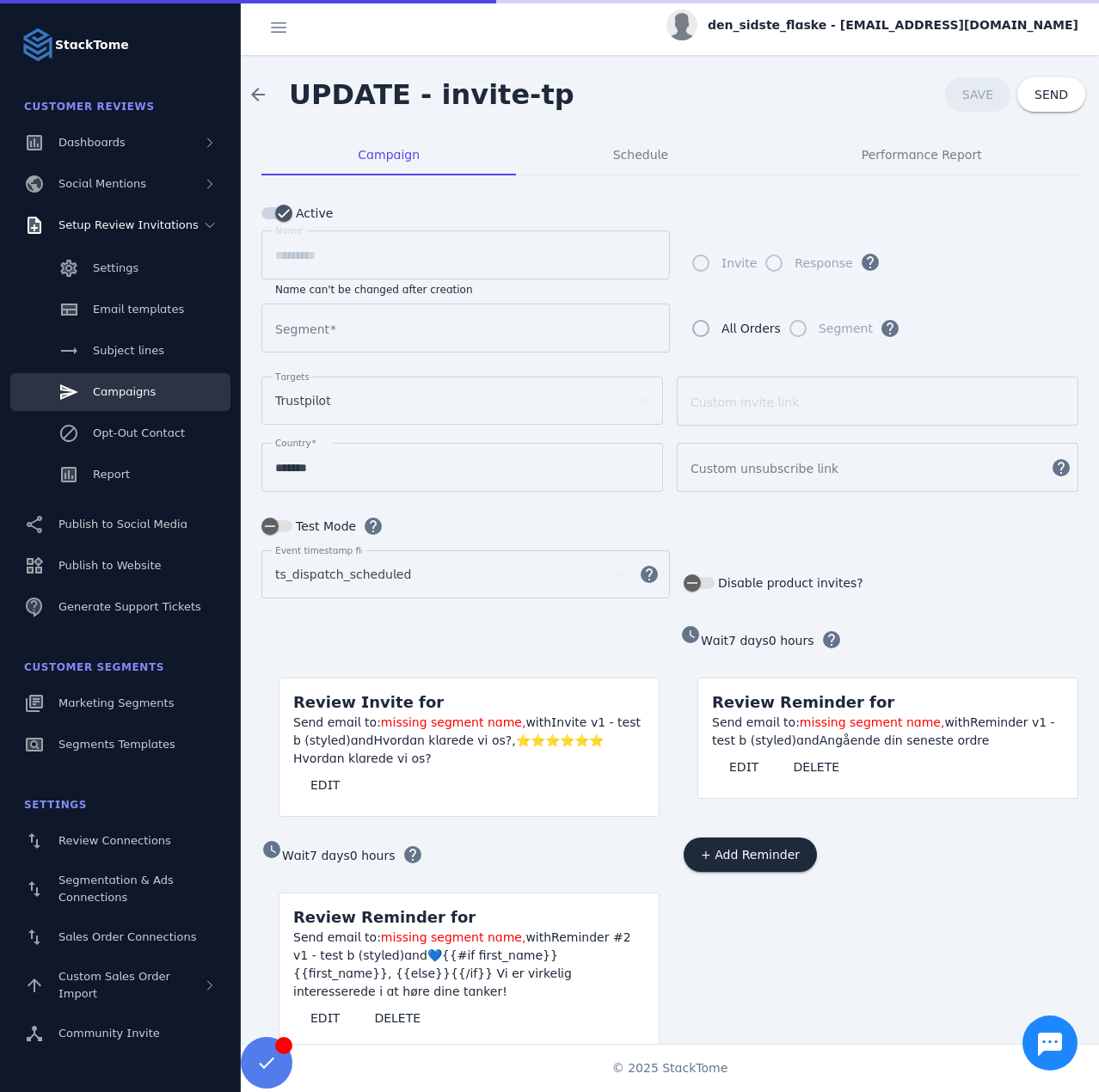
type input "**********"
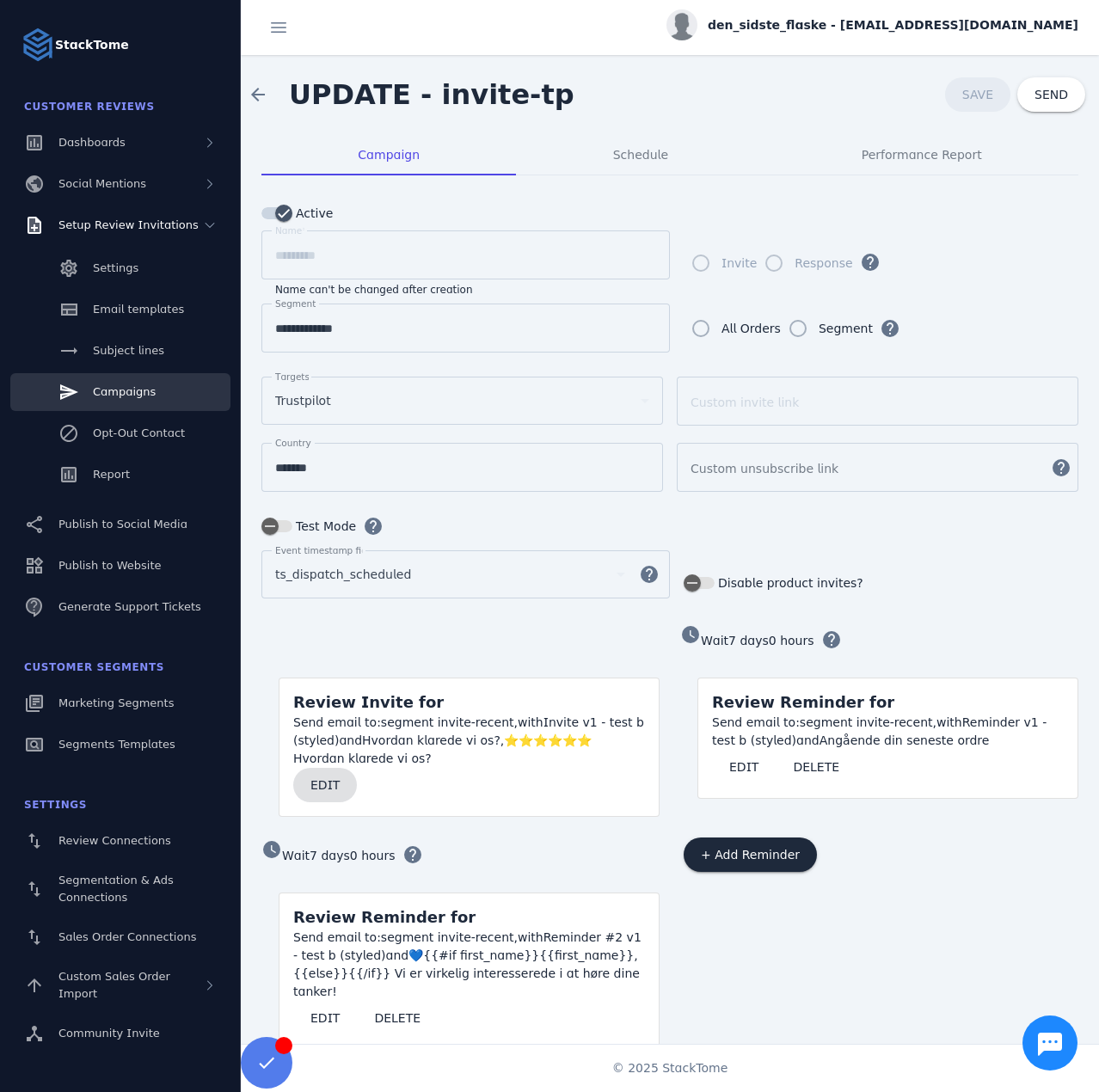
click at [342, 776] on span at bounding box center [326, 785] width 64 height 42
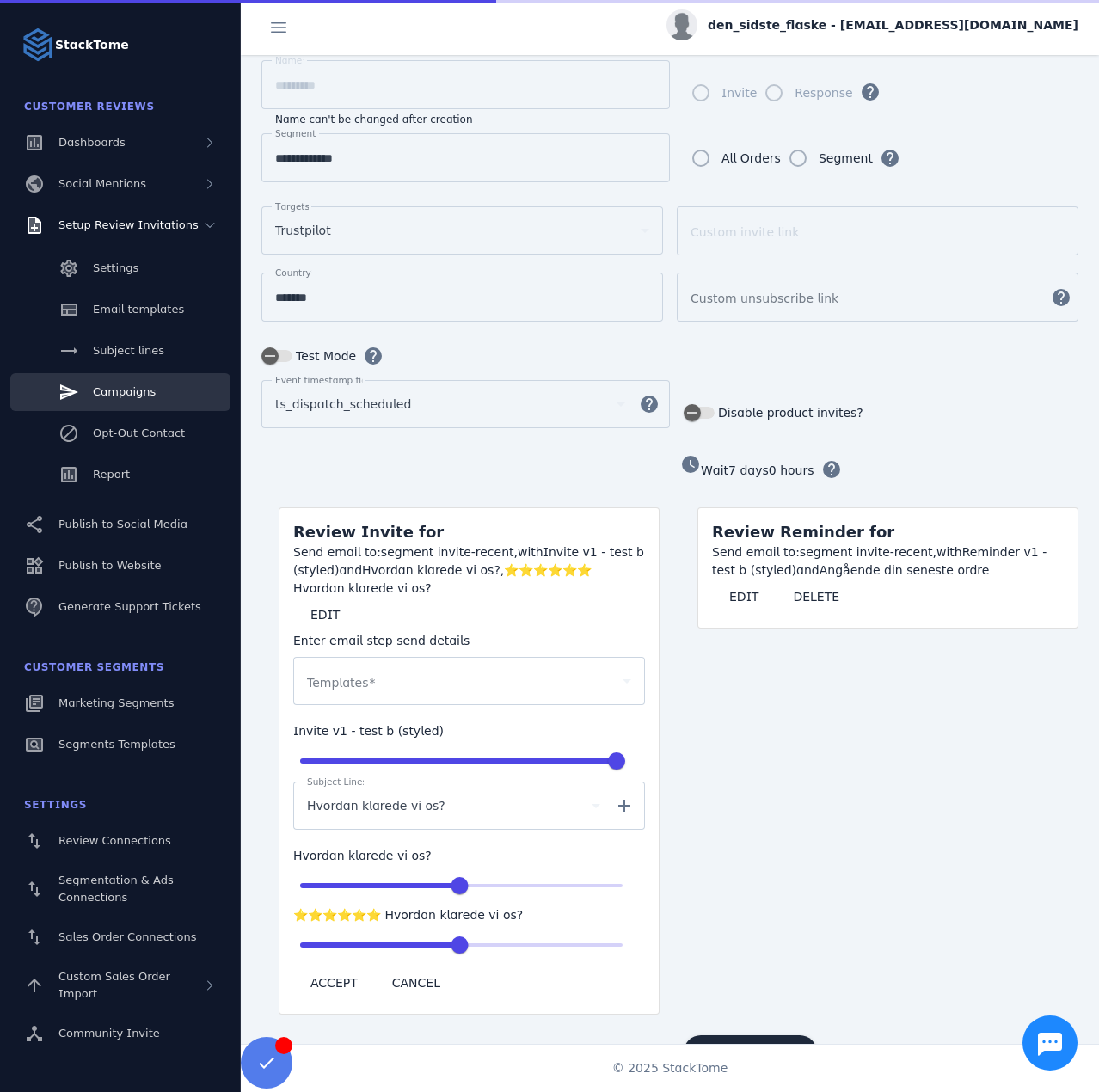
scroll to position [258, 0]
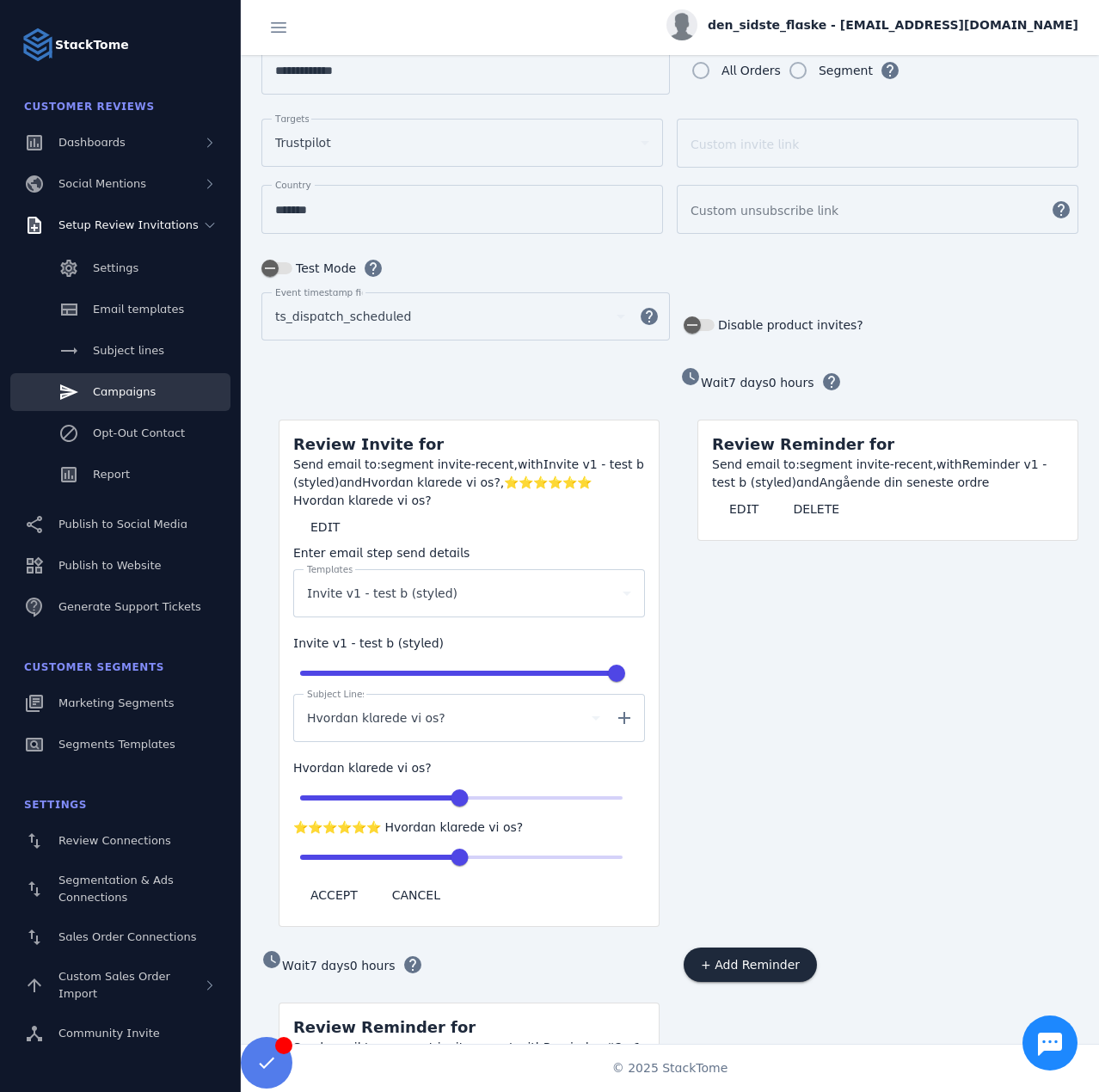
click at [424, 594] on span "Invite v1 - test b (styled)" at bounding box center [382, 593] width 150 height 20
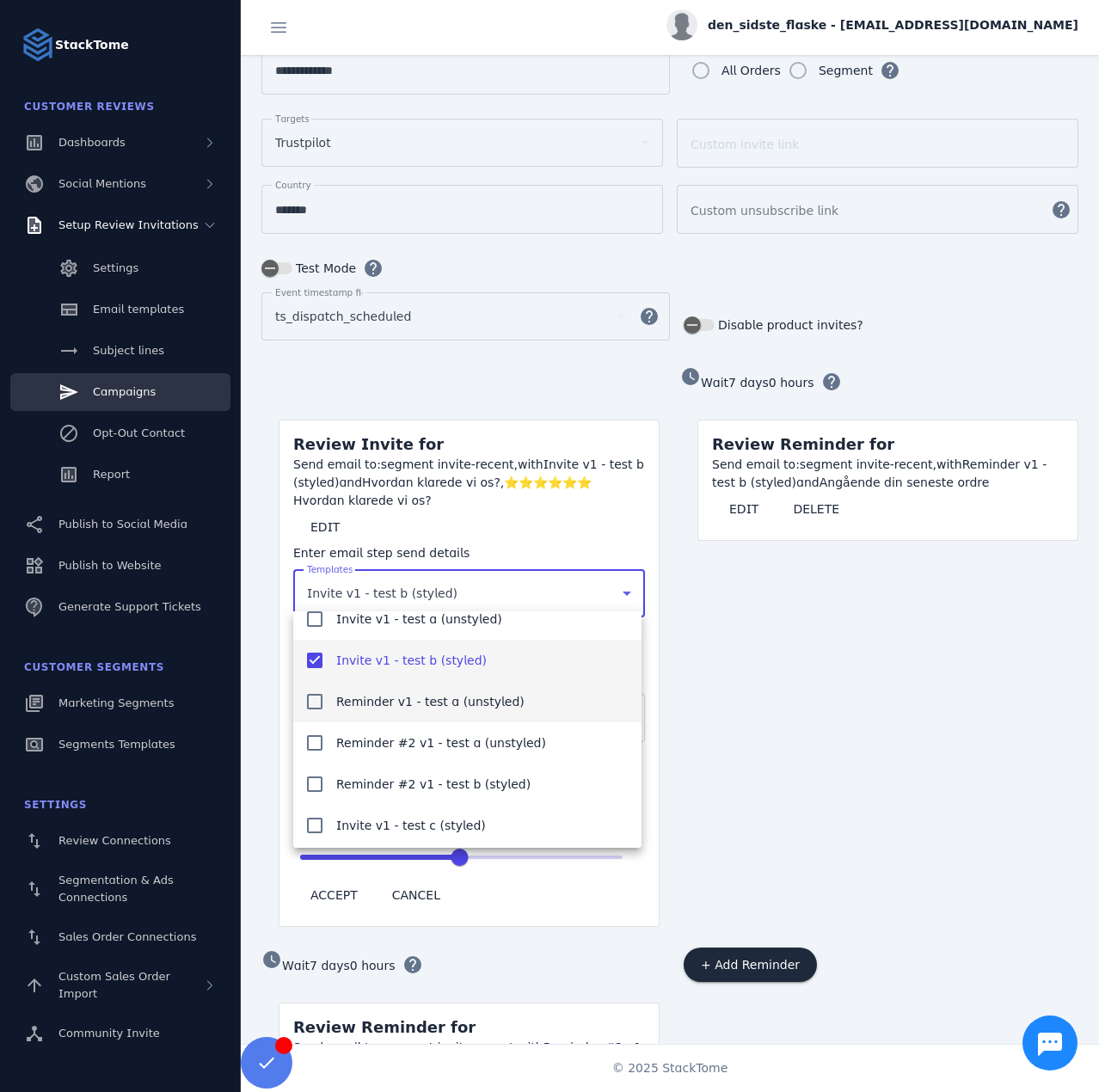
scroll to position [66, 0]
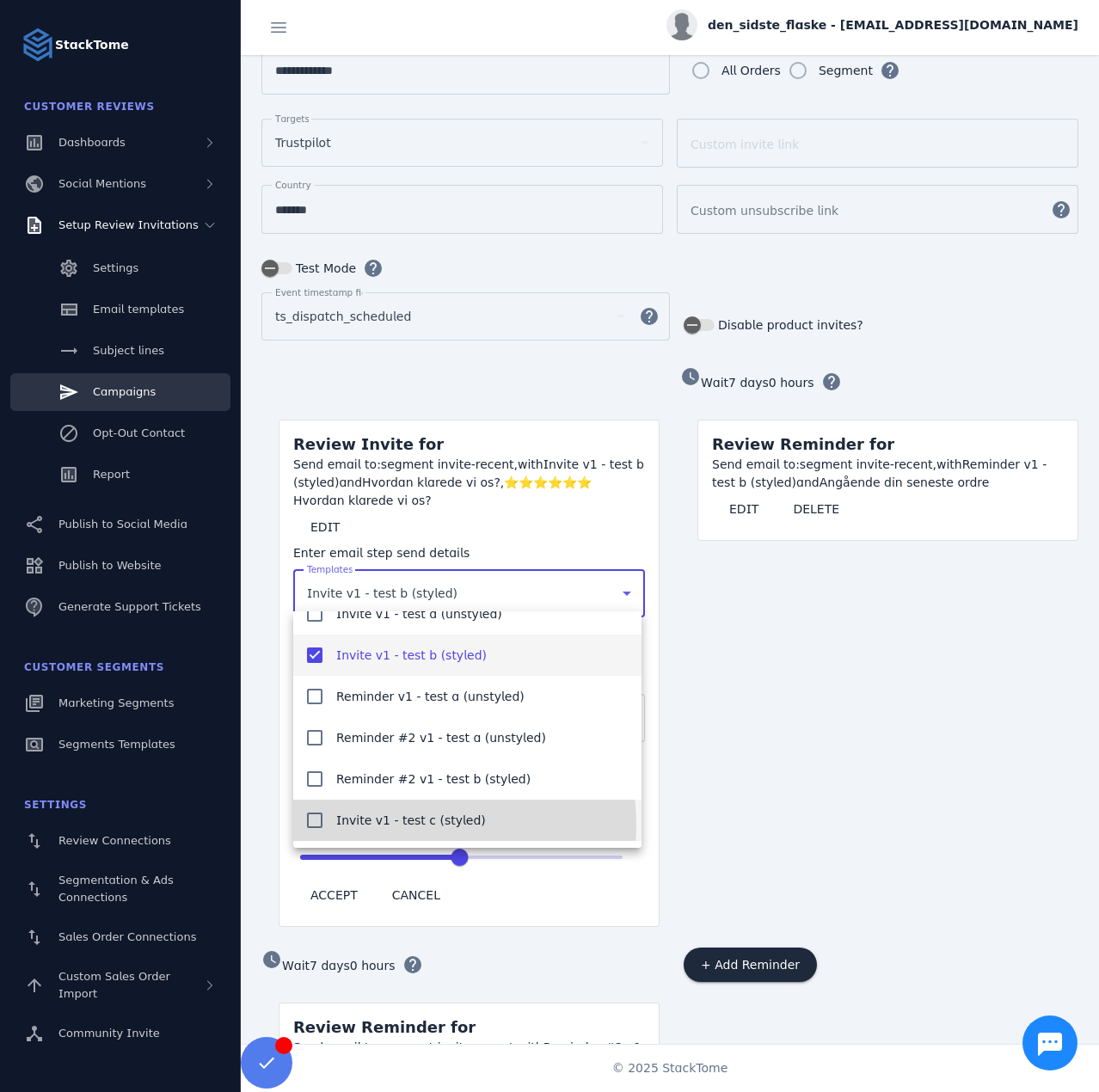
click at [428, 825] on span "Invite v1 - test c (styled)" at bounding box center [411, 820] width 149 height 20
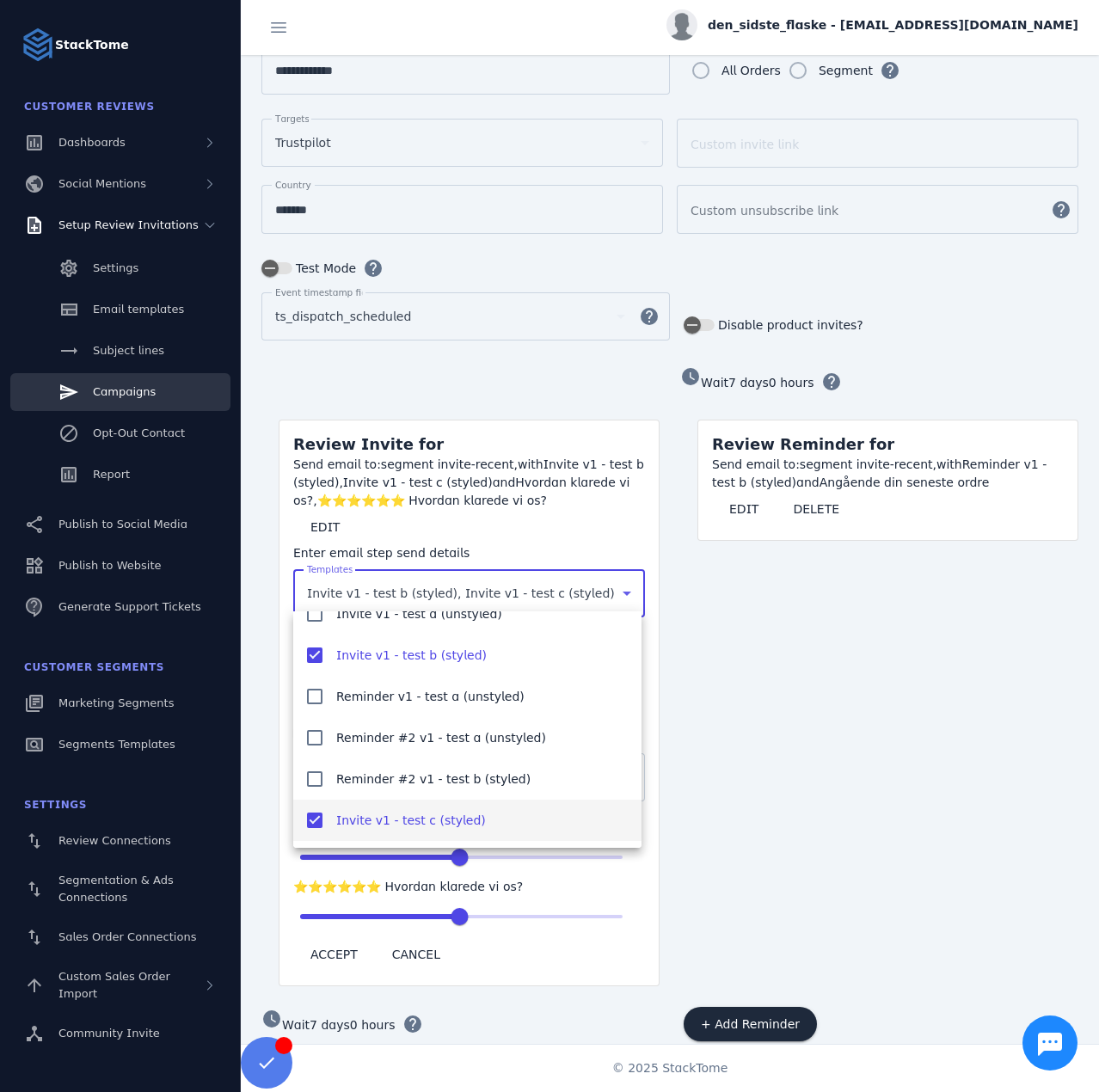
click at [768, 756] on div at bounding box center [550, 546] width 1099 height 1092
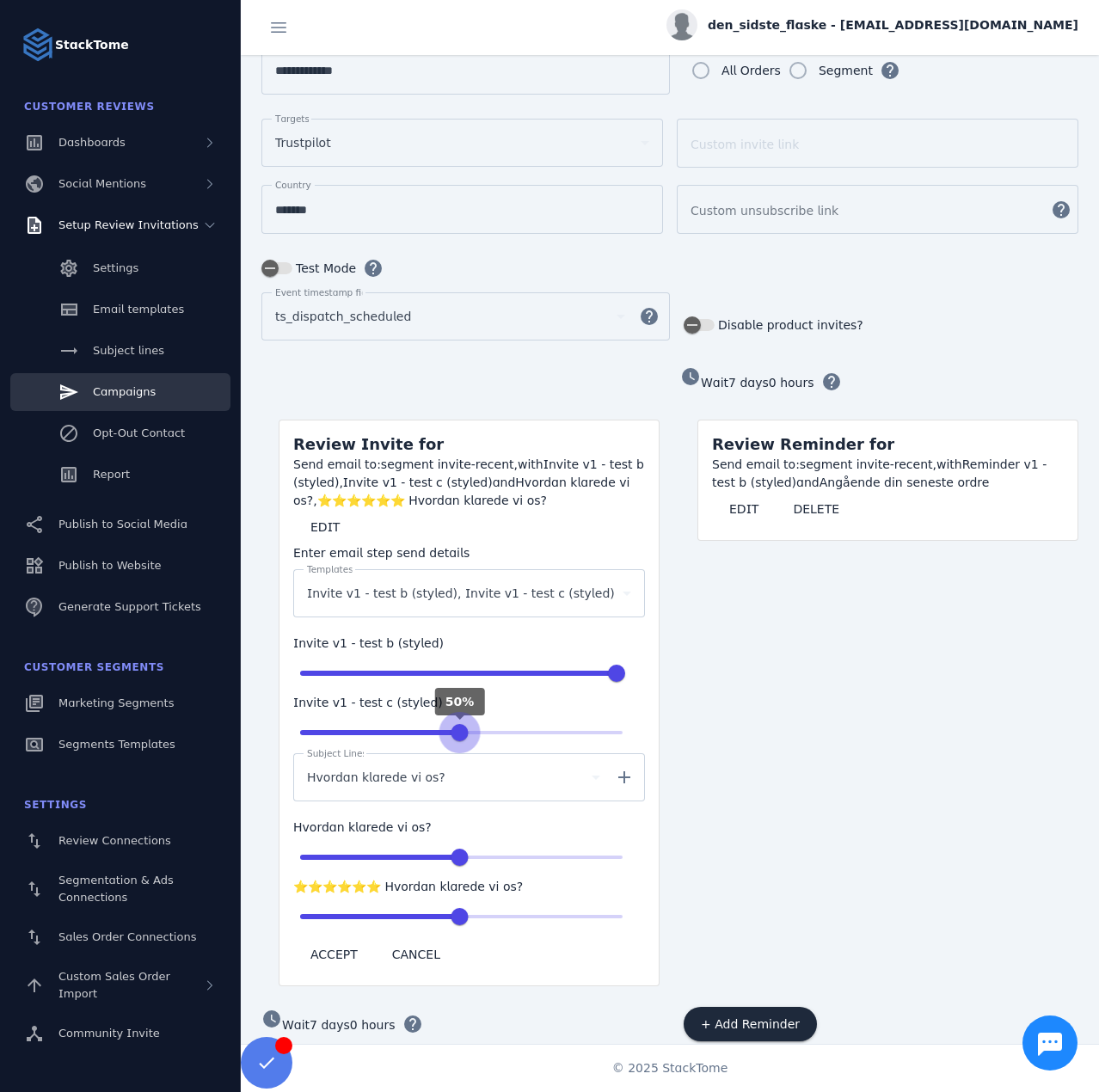
drag, startPoint x: 323, startPoint y: 731, endPoint x: 459, endPoint y: 725, distance: 136.1
type input "**"
click at [459, 725] on input "range" at bounding box center [461, 733] width 359 height 38
type input "**"
click at [765, 698] on div "watch_later Wait 7 days 0 hours help Review Reminder for Send email to: segment…" at bounding box center [879, 675] width 398 height 622
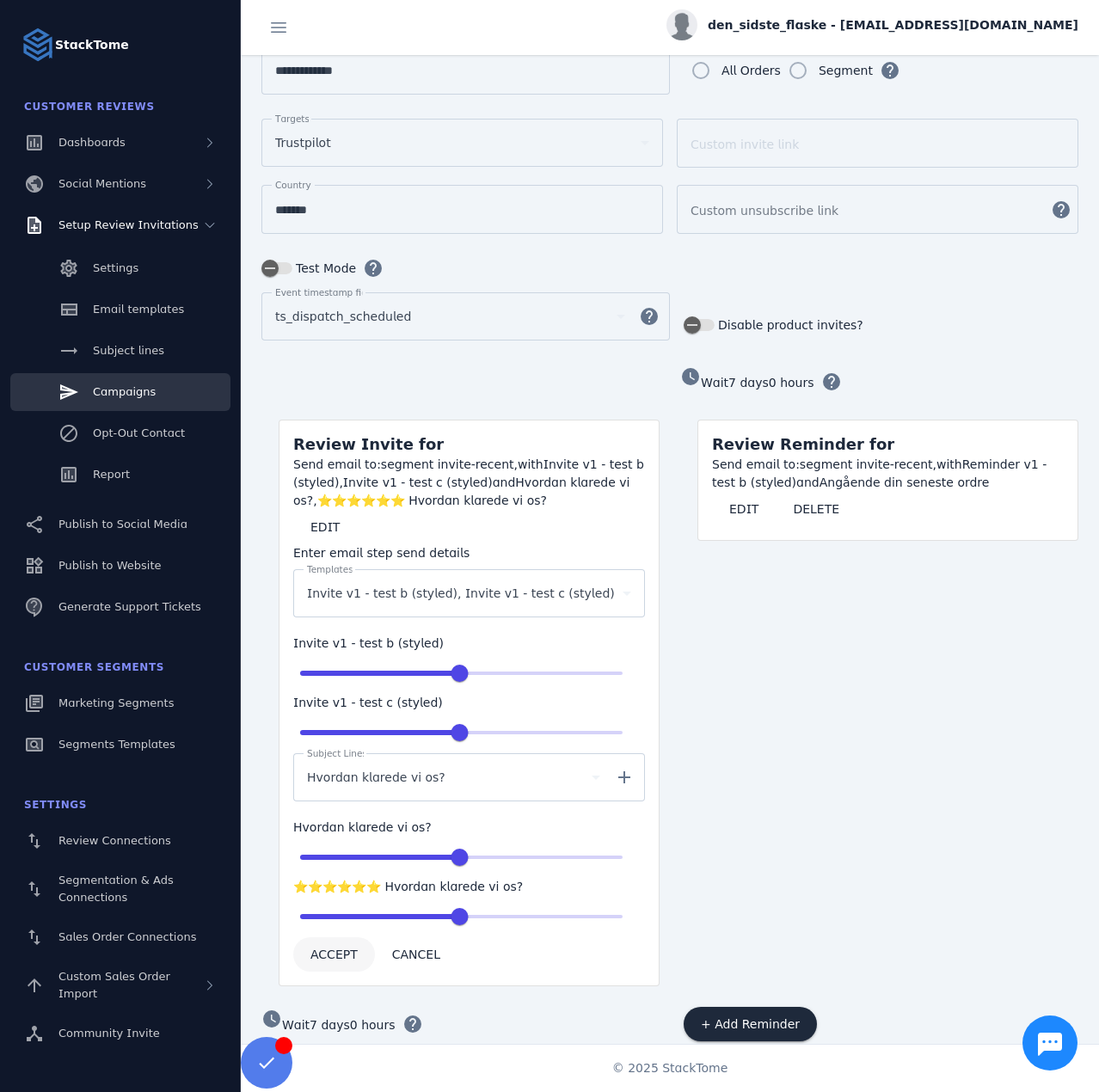
click at [323, 959] on span at bounding box center [334, 954] width 81 height 42
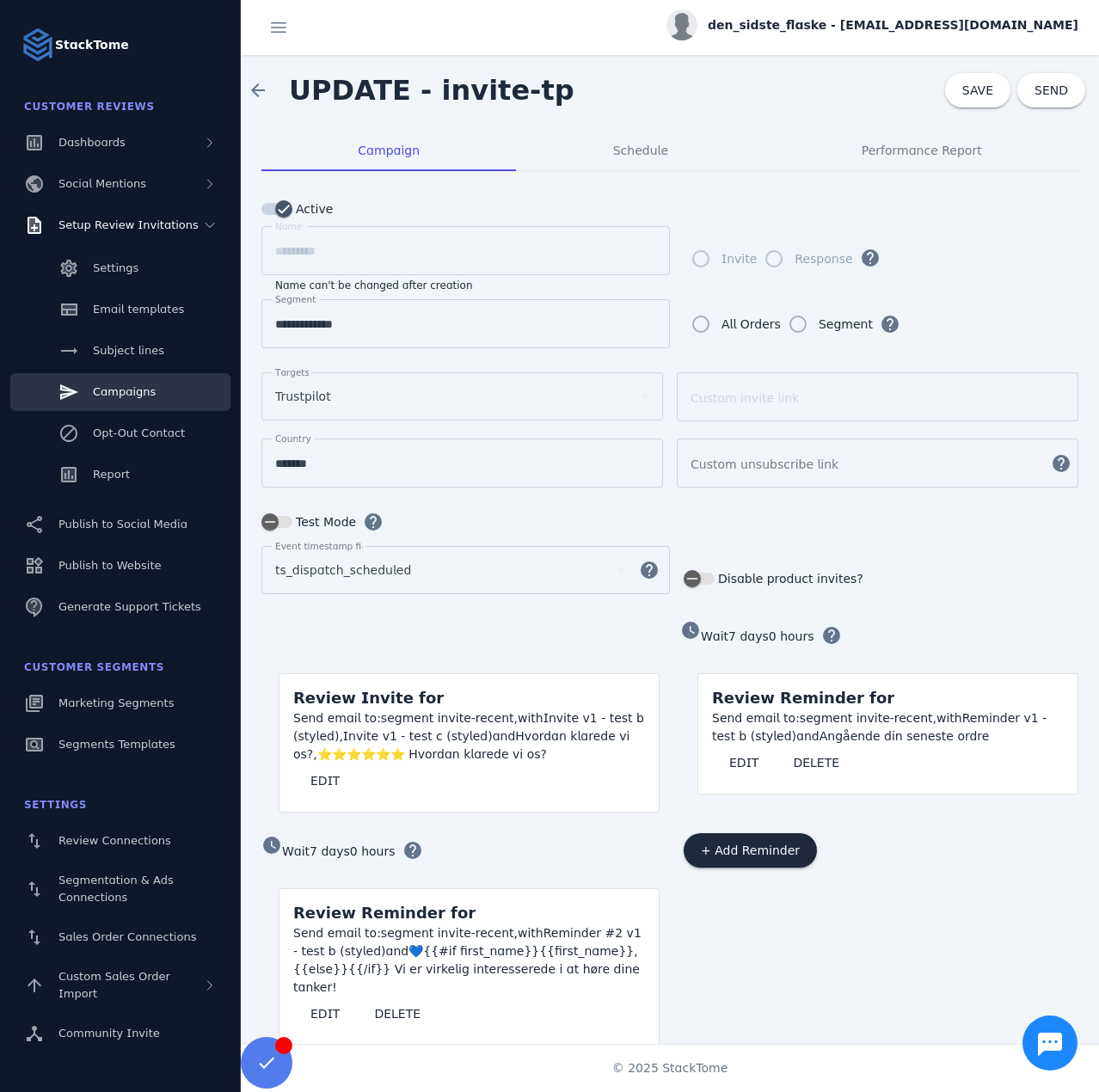
scroll to position [0, 0]
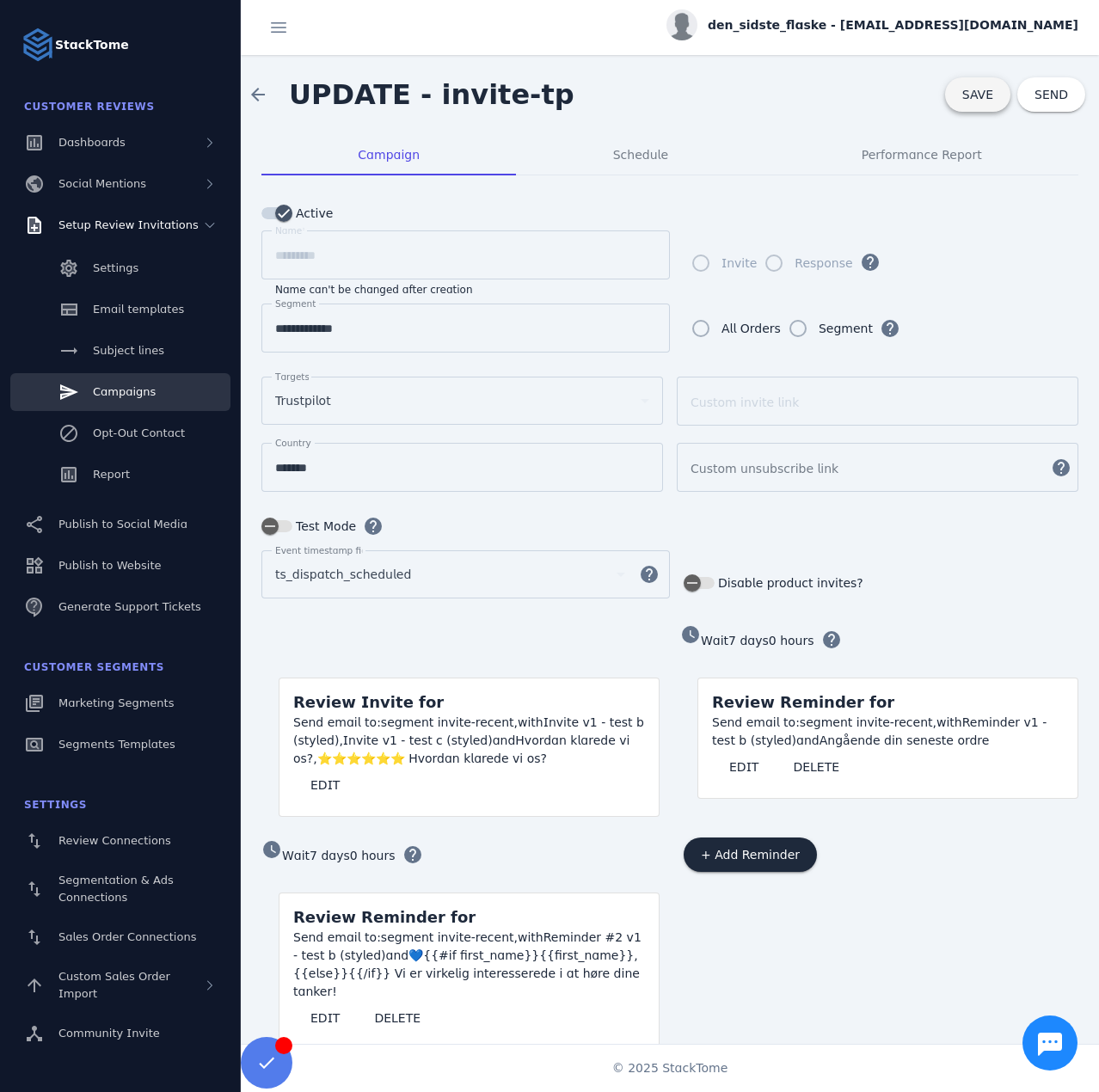
click at [948, 103] on span at bounding box center [977, 94] width 65 height 42
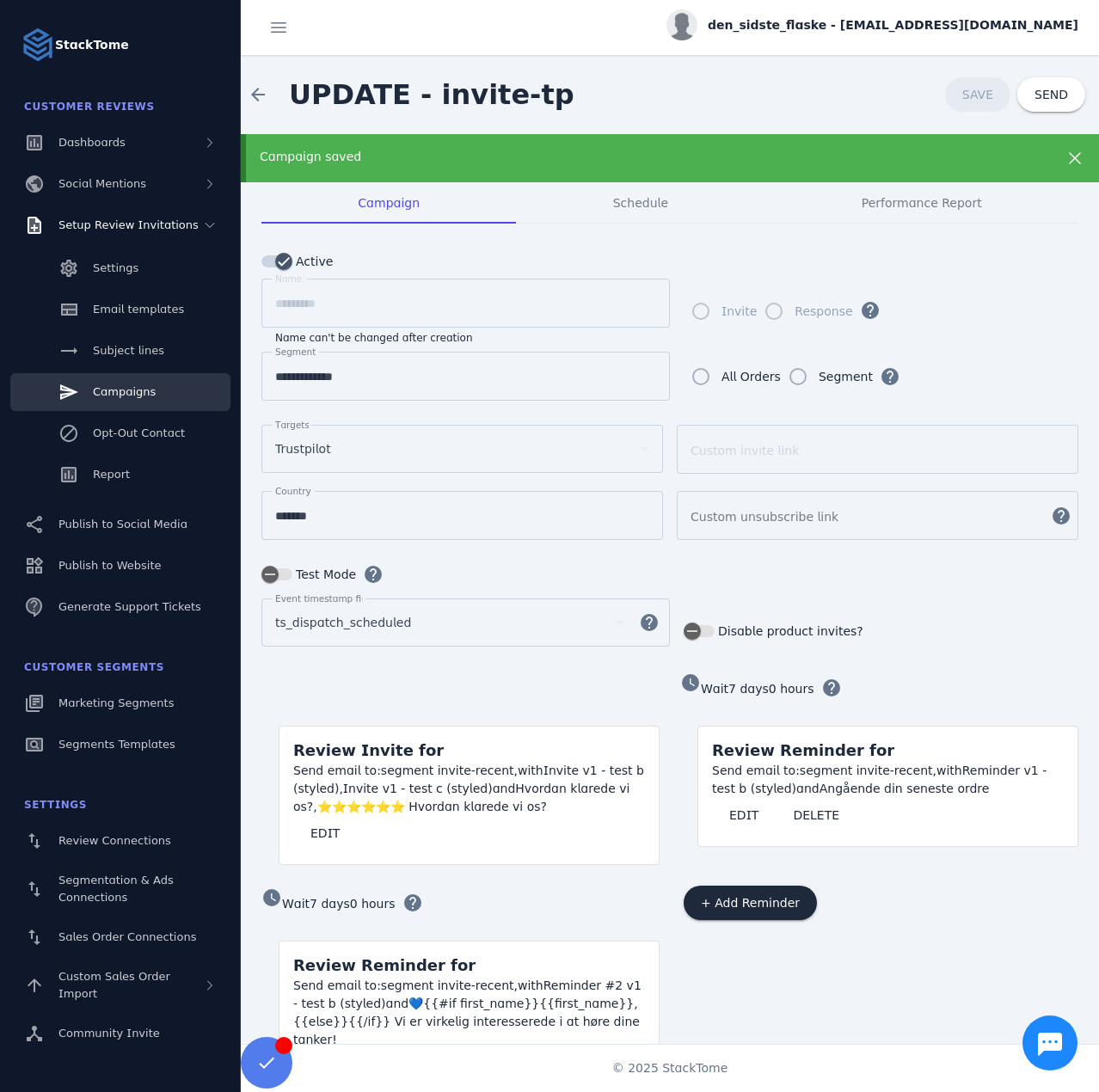
click at [135, 394] on span "Campaigns" at bounding box center [124, 391] width 63 height 13
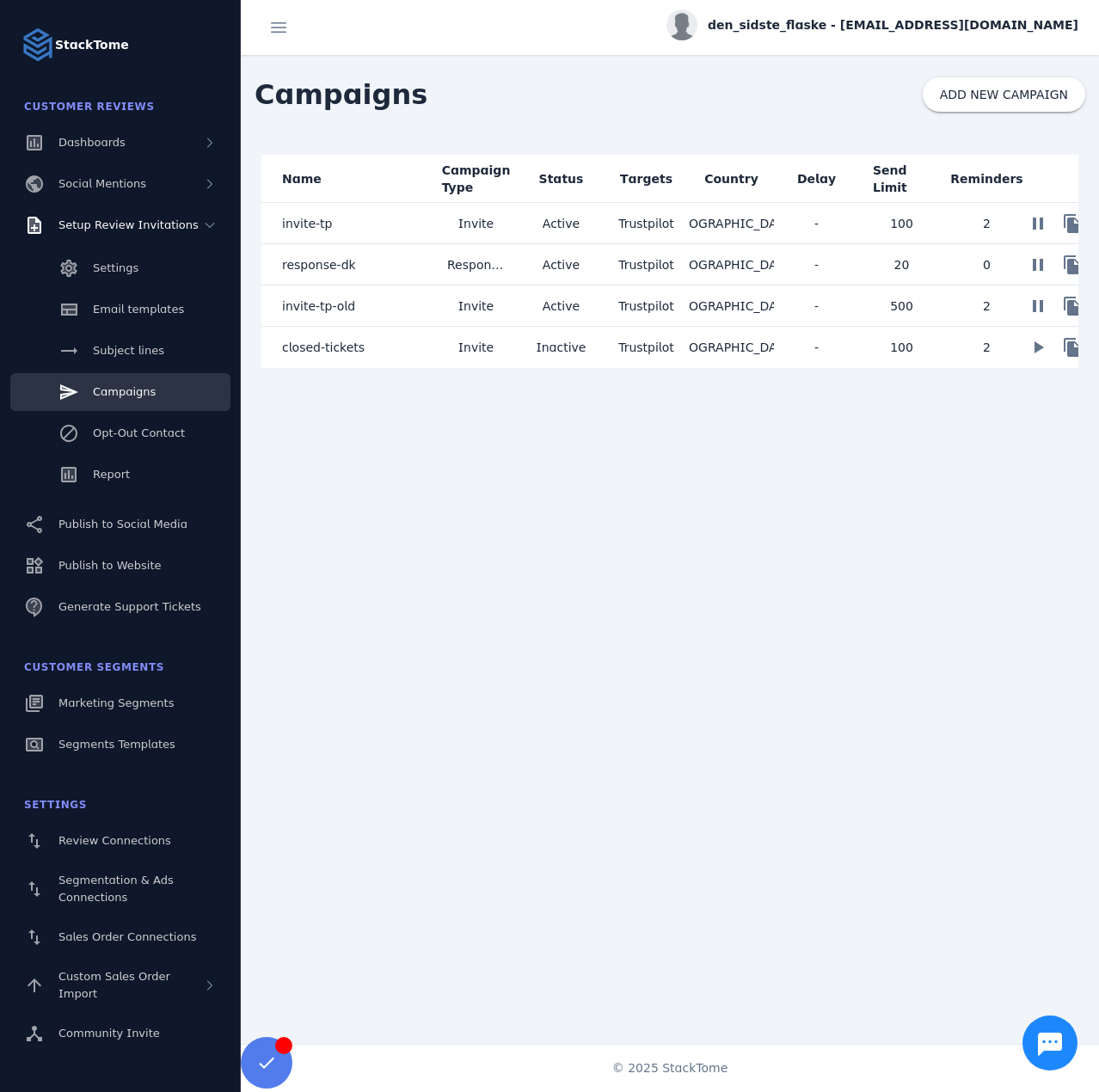
click at [390, 310] on mat-cell "invite-tp-old" at bounding box center [348, 306] width 173 height 42
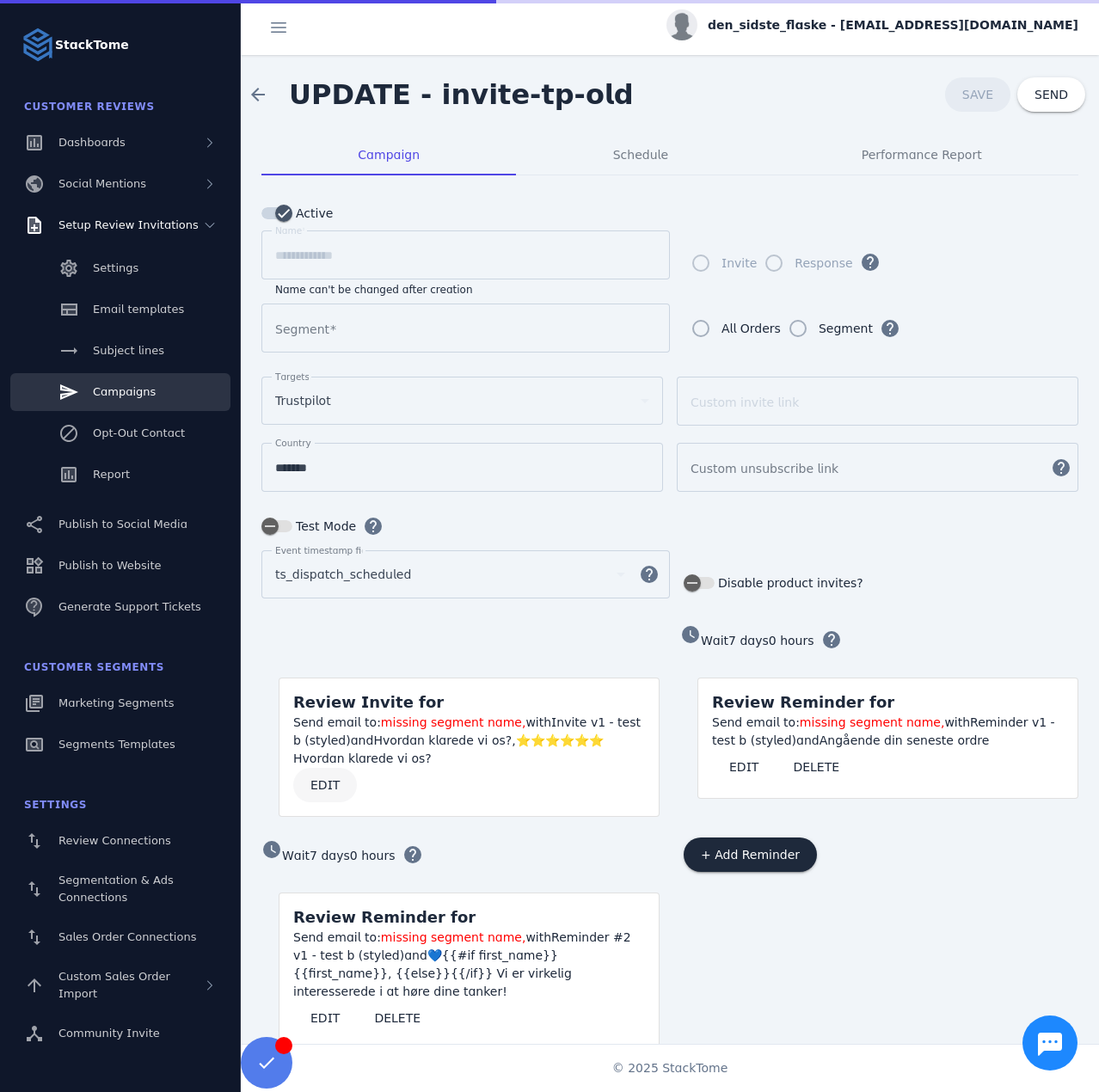
click at [326, 779] on span "EDIT" at bounding box center [325, 785] width 29 height 12
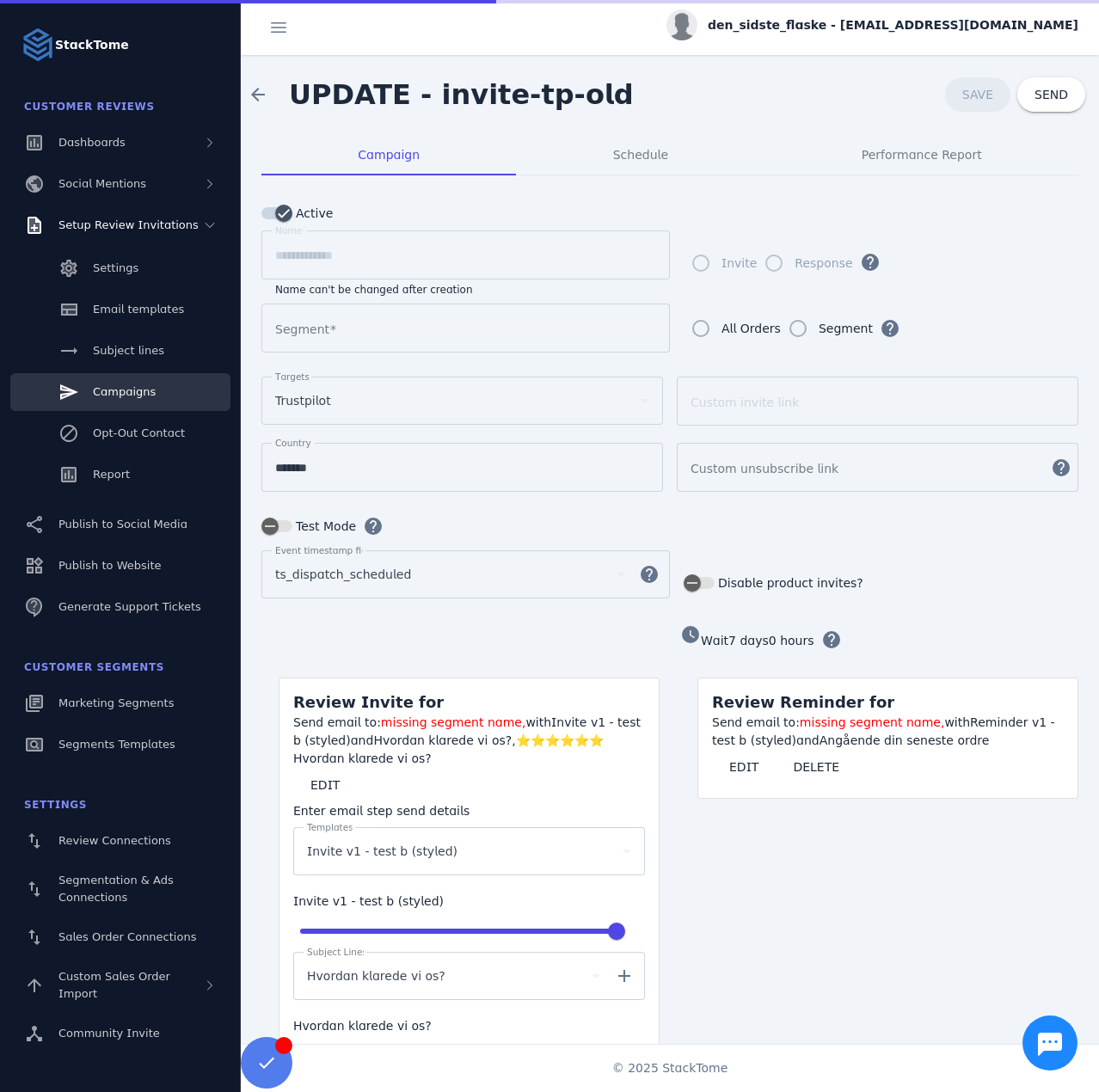
type input "**********"
click at [350, 858] on div "Invite v1 - test b (styled)" at bounding box center [469, 852] width 325 height 48
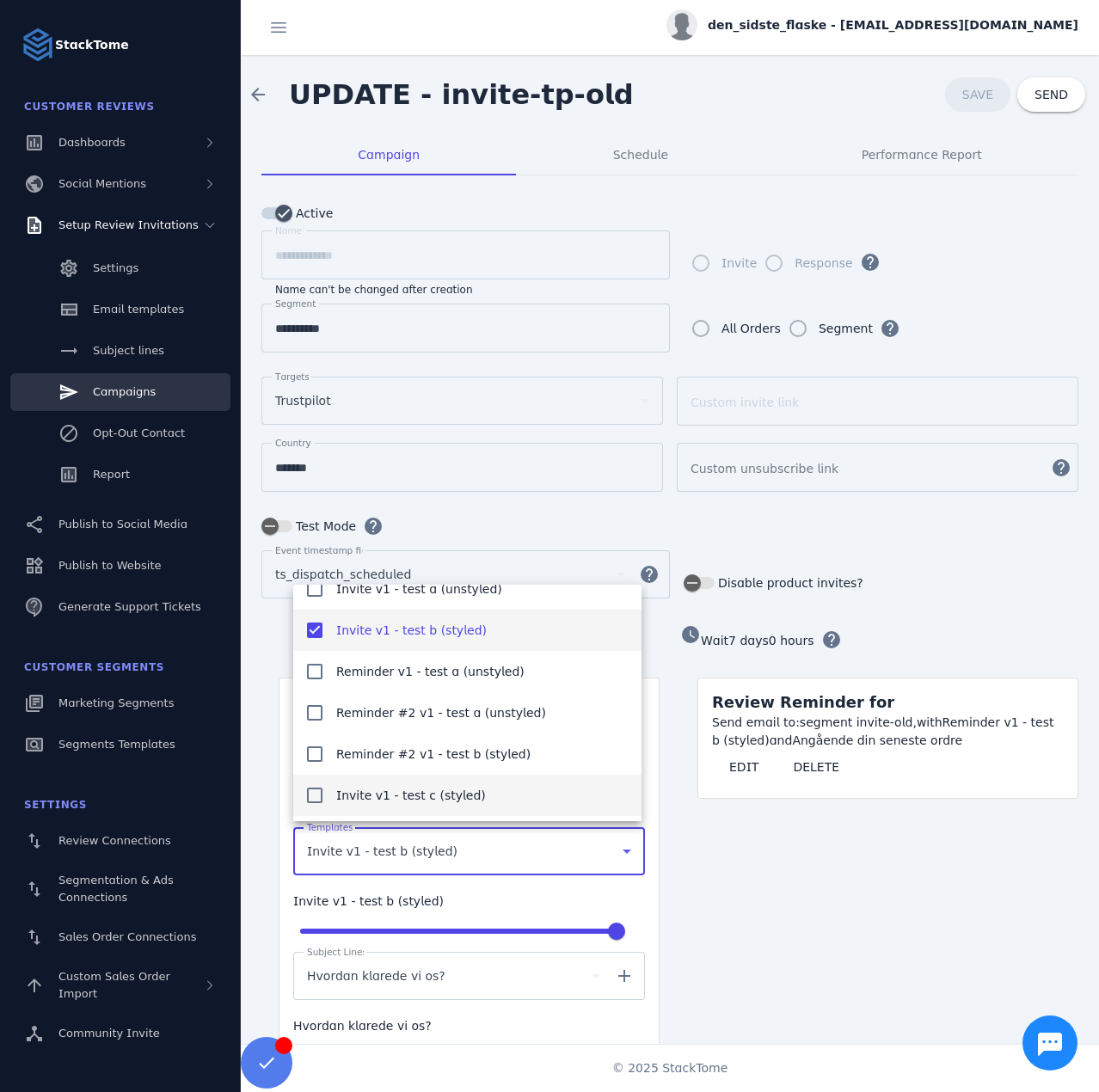
scroll to position [66, 0]
click at [391, 792] on span "Invite v1 - test c (styled)" at bounding box center [411, 794] width 149 height 20
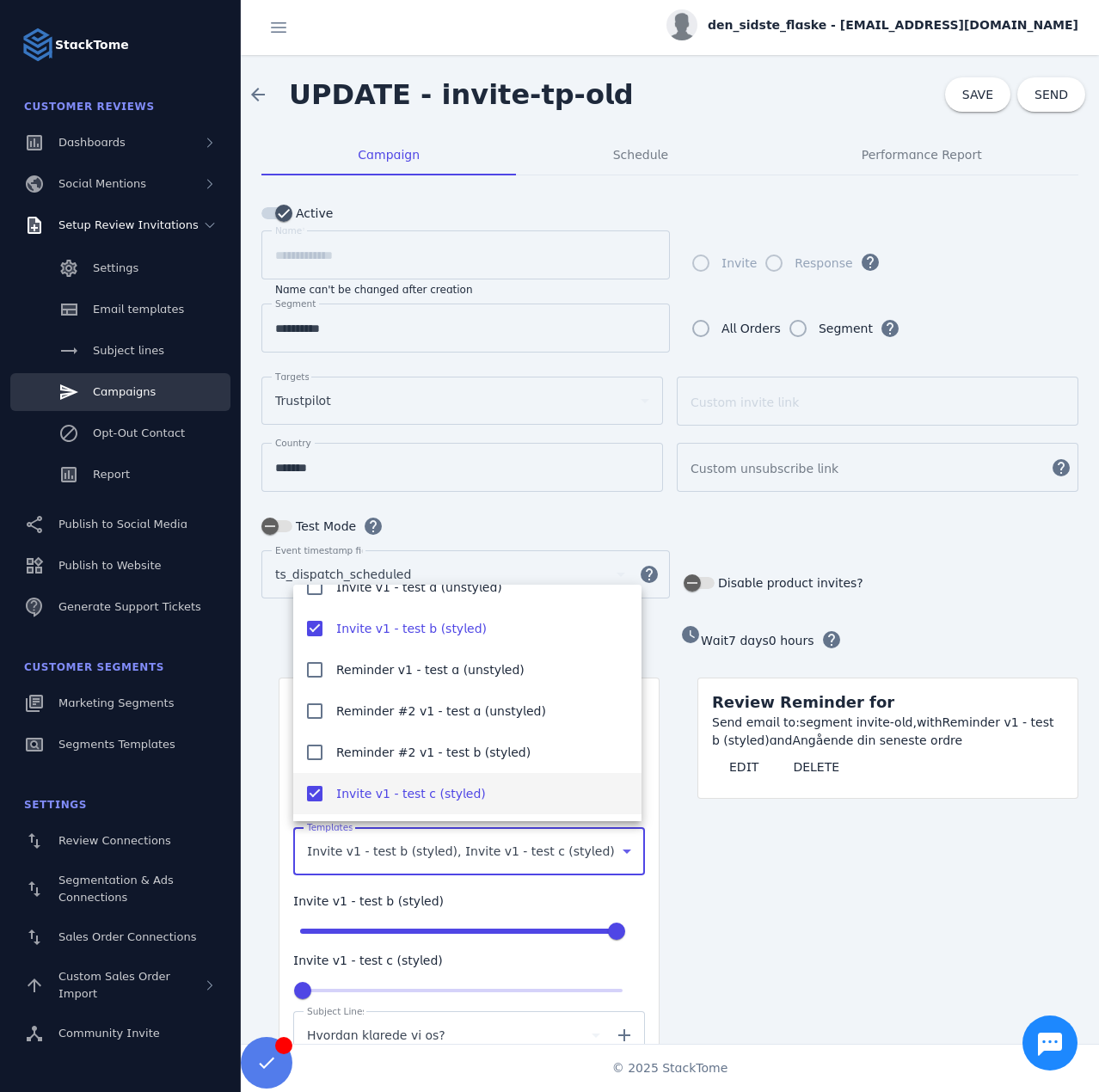
click at [729, 853] on div at bounding box center [550, 546] width 1099 height 1092
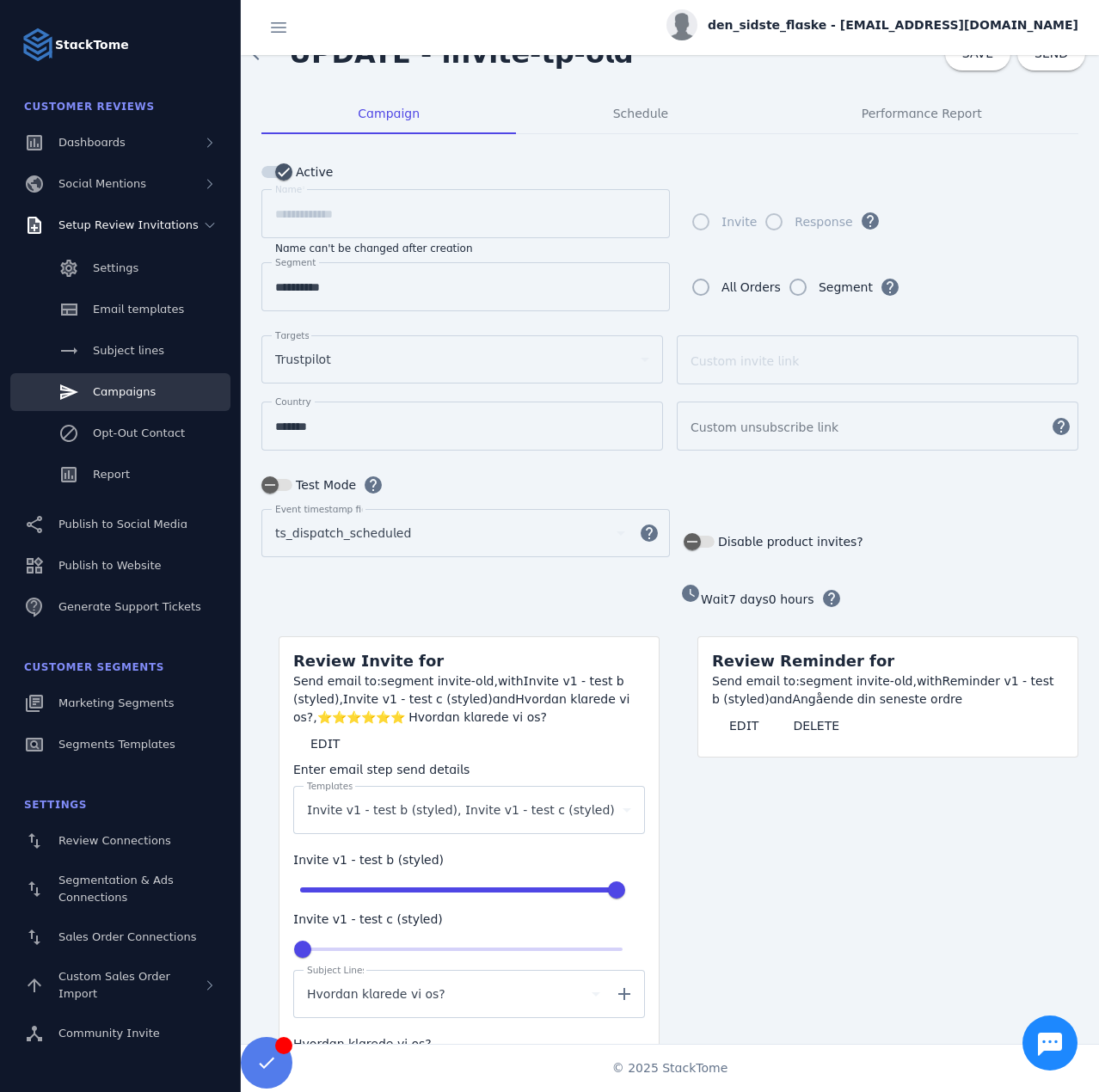
scroll to position [86, 0]
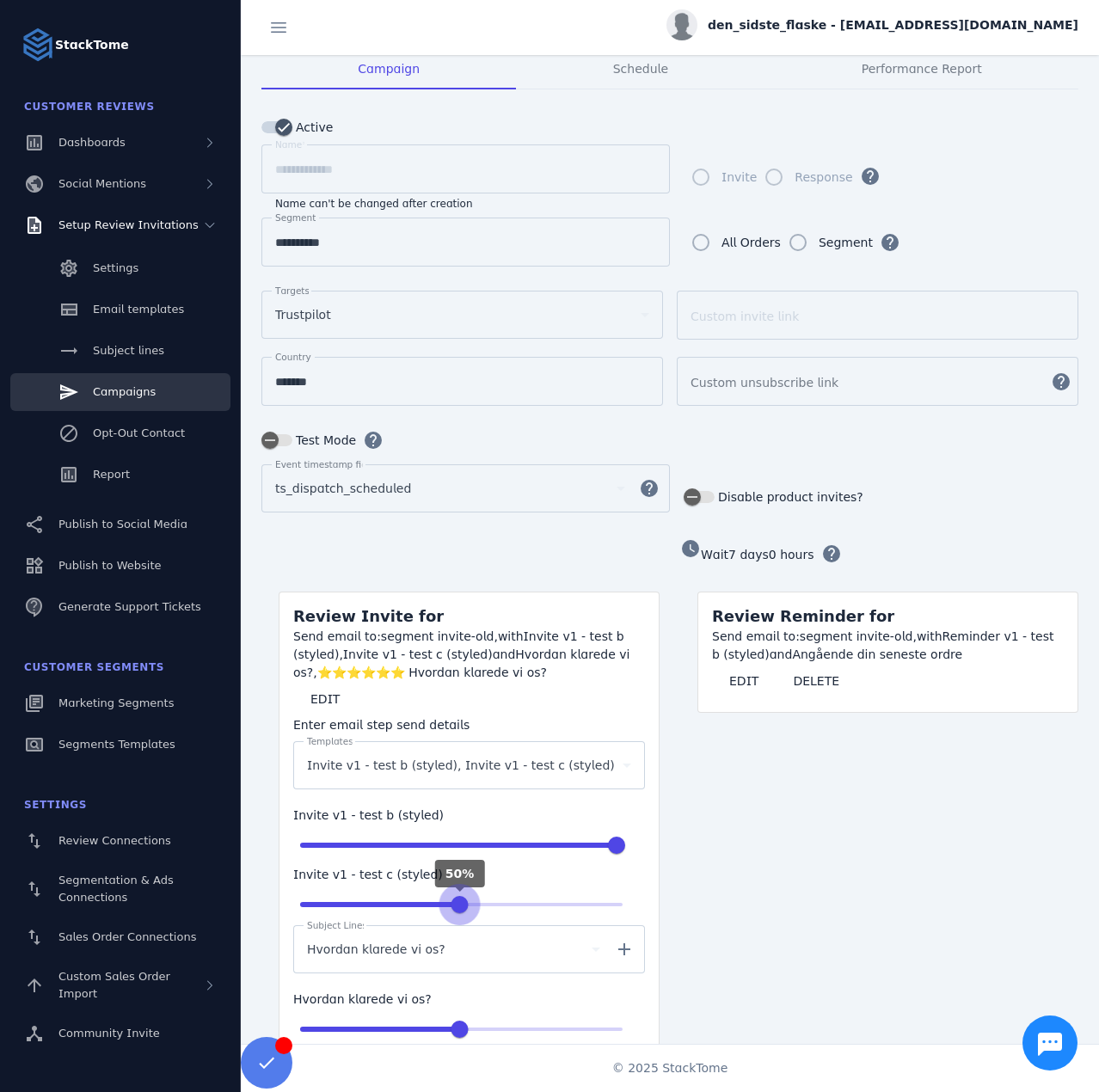
drag, startPoint x: 306, startPoint y: 894, endPoint x: 461, endPoint y: 899, distance: 155.1
type input "**"
click at [461, 899] on input "range" at bounding box center [461, 904] width 359 height 38
type input "**"
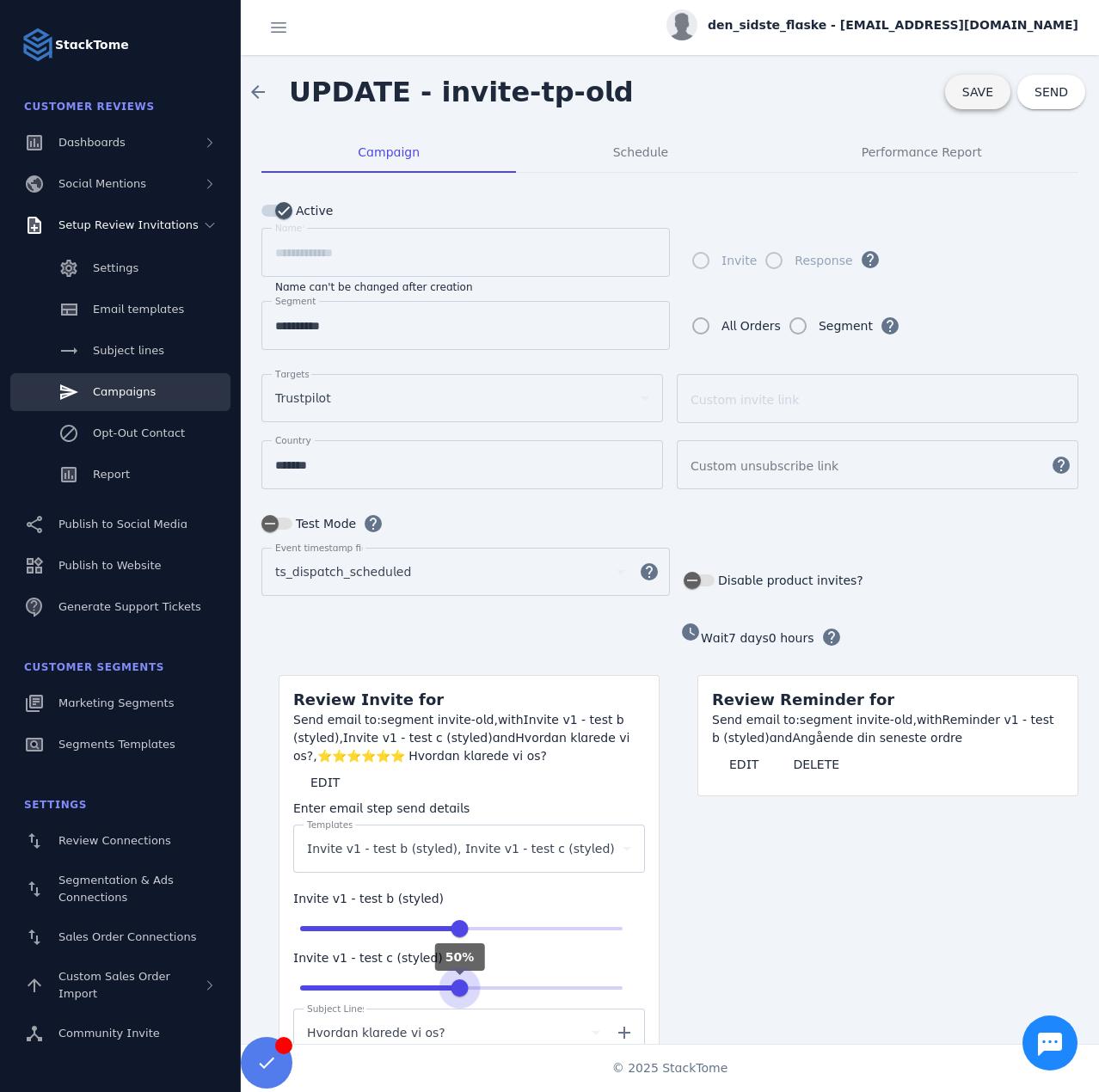
scroll to position [0, 0]
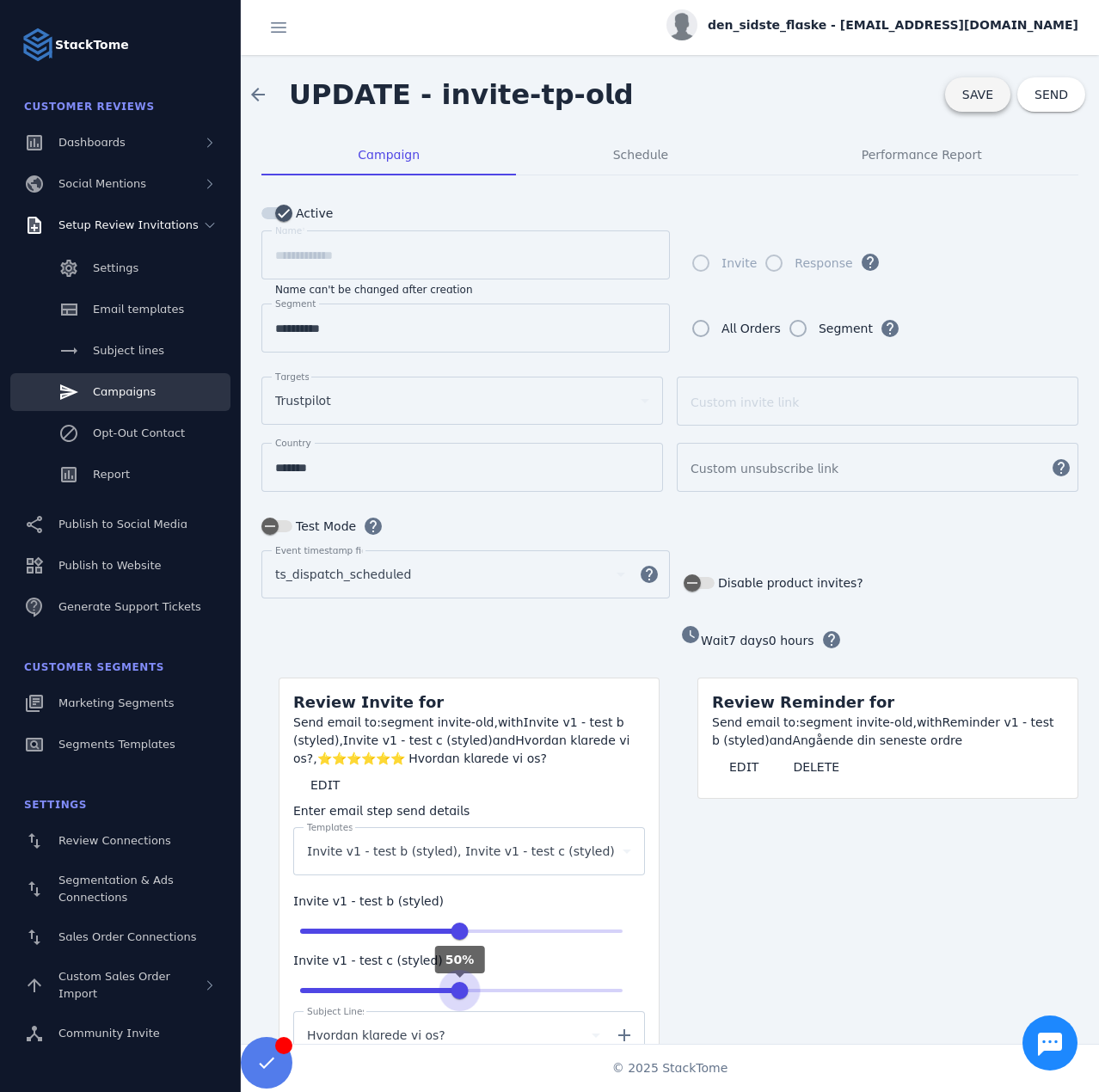
click at [962, 100] on span "SAVE" at bounding box center [978, 95] width 31 height 14
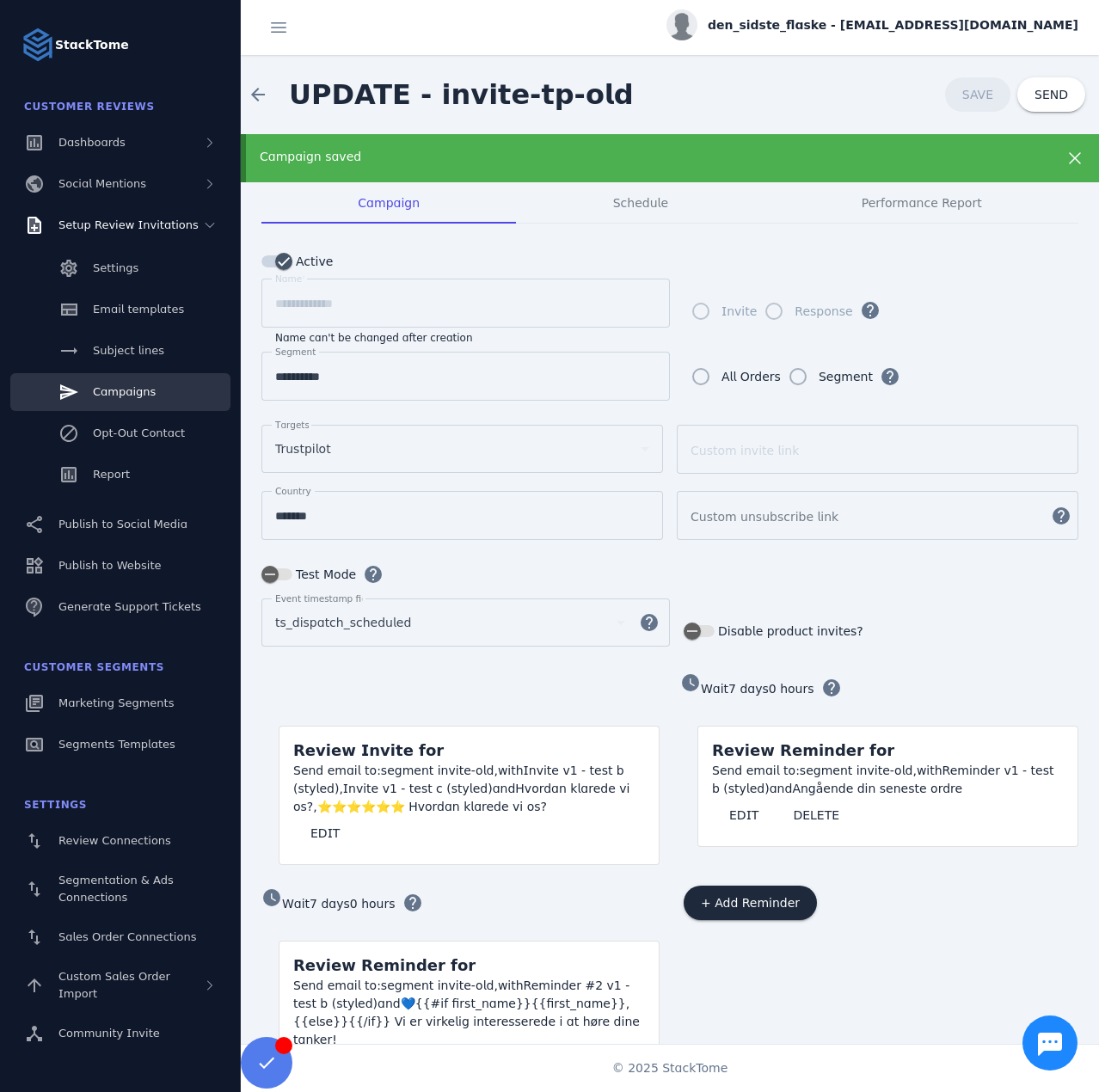
click at [130, 392] on span "Campaigns" at bounding box center [124, 391] width 63 height 13
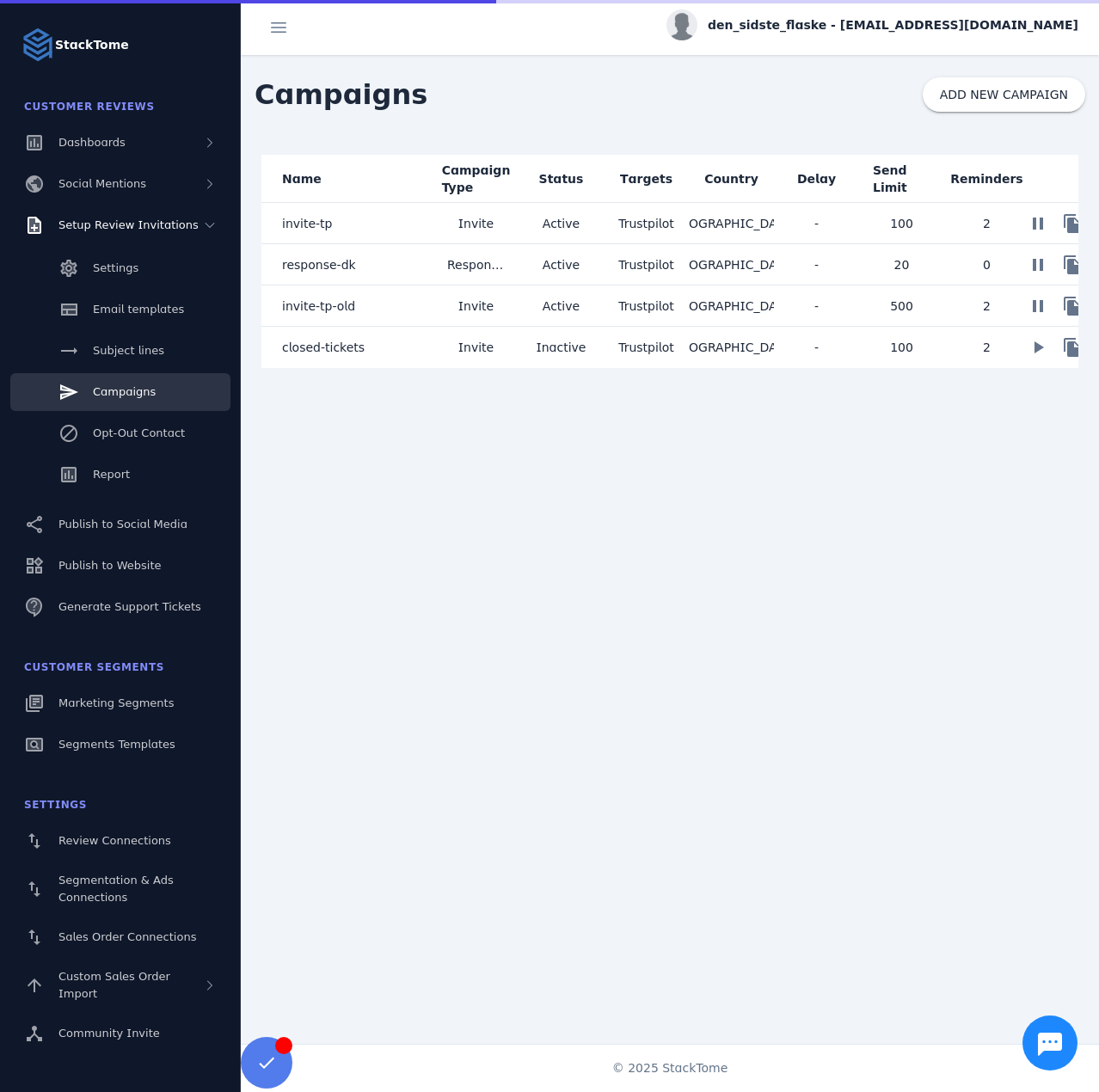
click at [345, 354] on span "closed-tickets" at bounding box center [323, 347] width 82 height 20
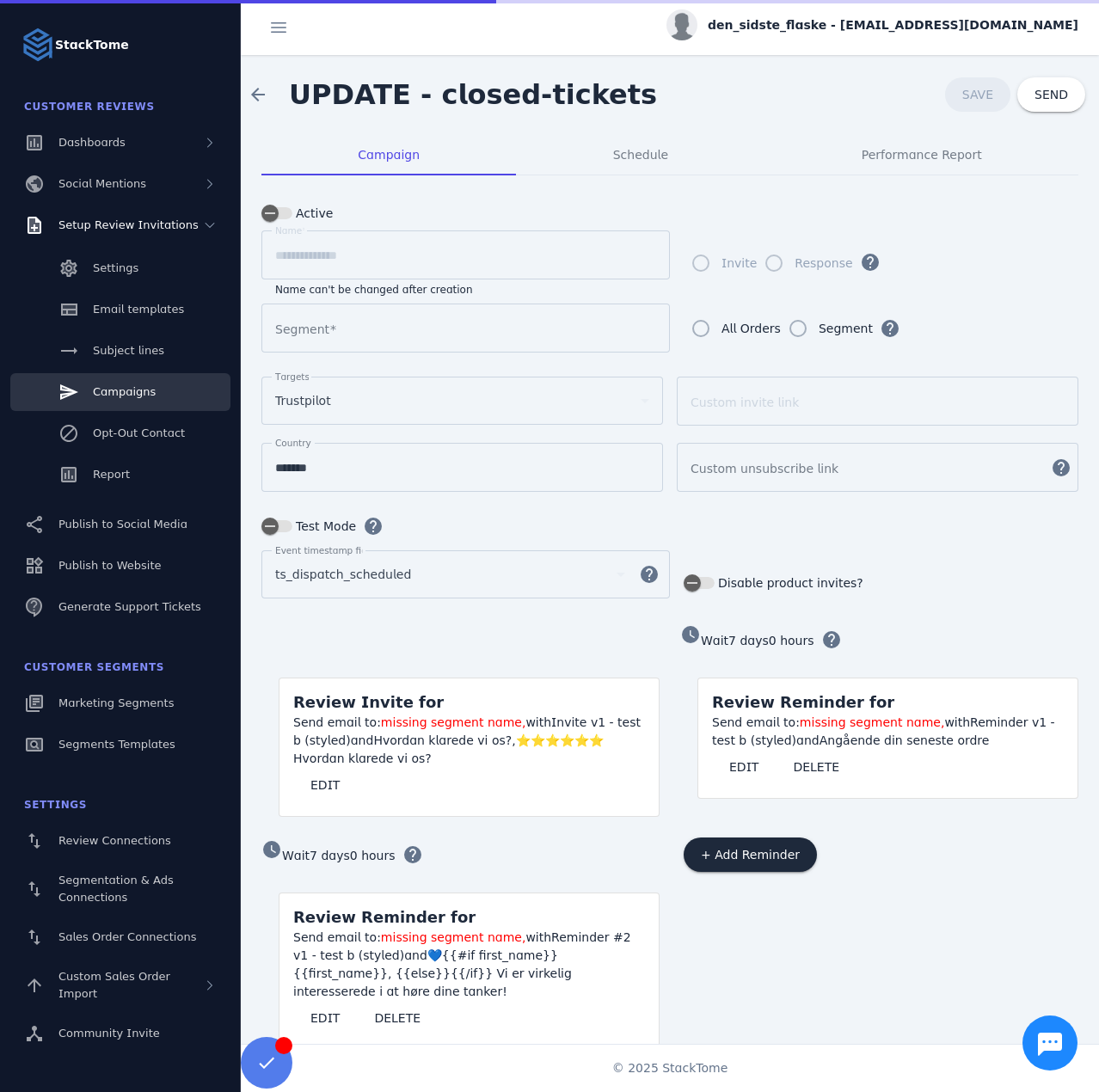
type input "**********"
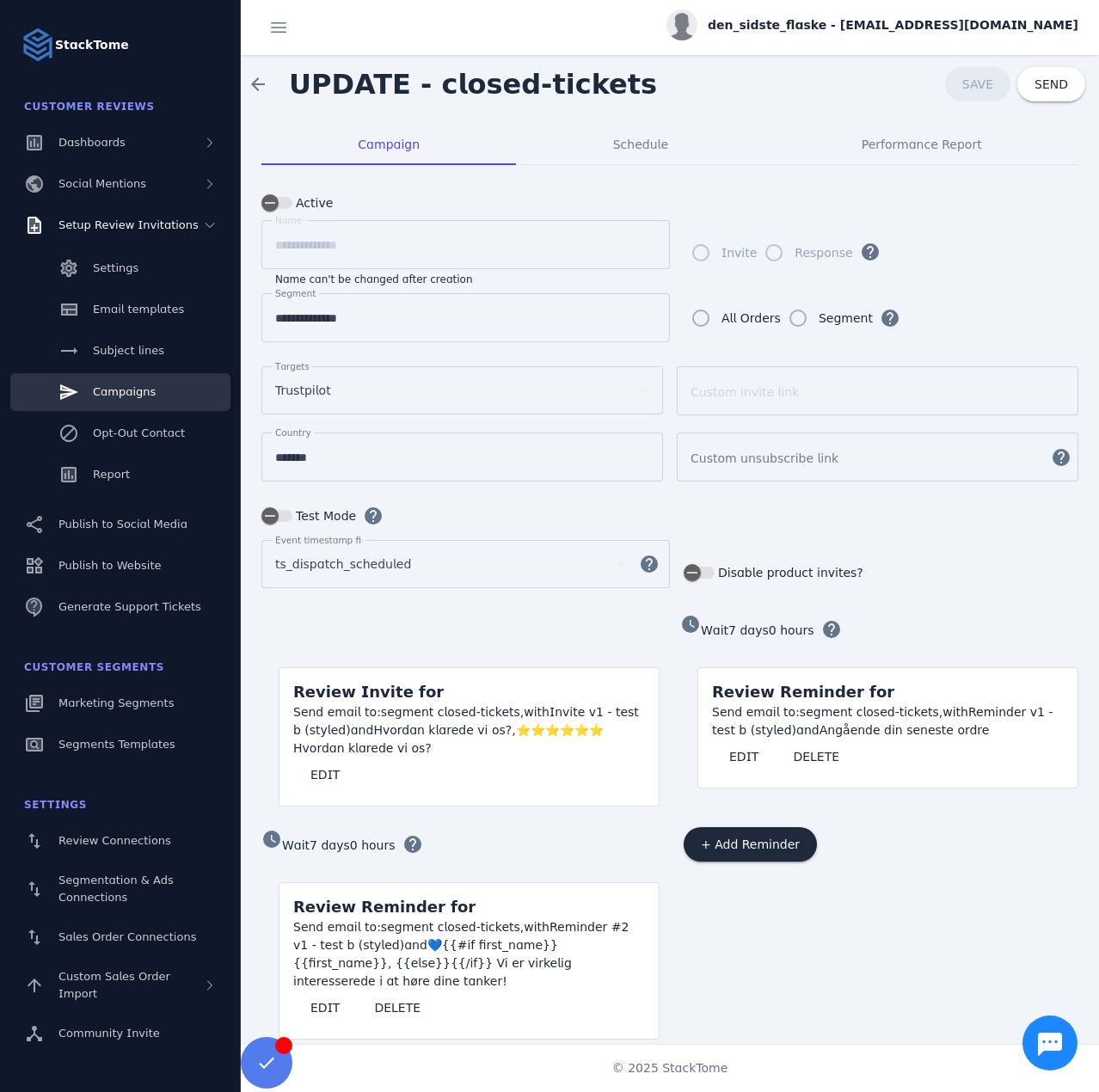
click at [310, 746] on div "Send email to: segment closed-tickets, with Invite v1 - test b (styled) and Hvo…" at bounding box center [469, 731] width 352 height 54
click at [319, 779] on span at bounding box center [326, 774] width 64 height 42
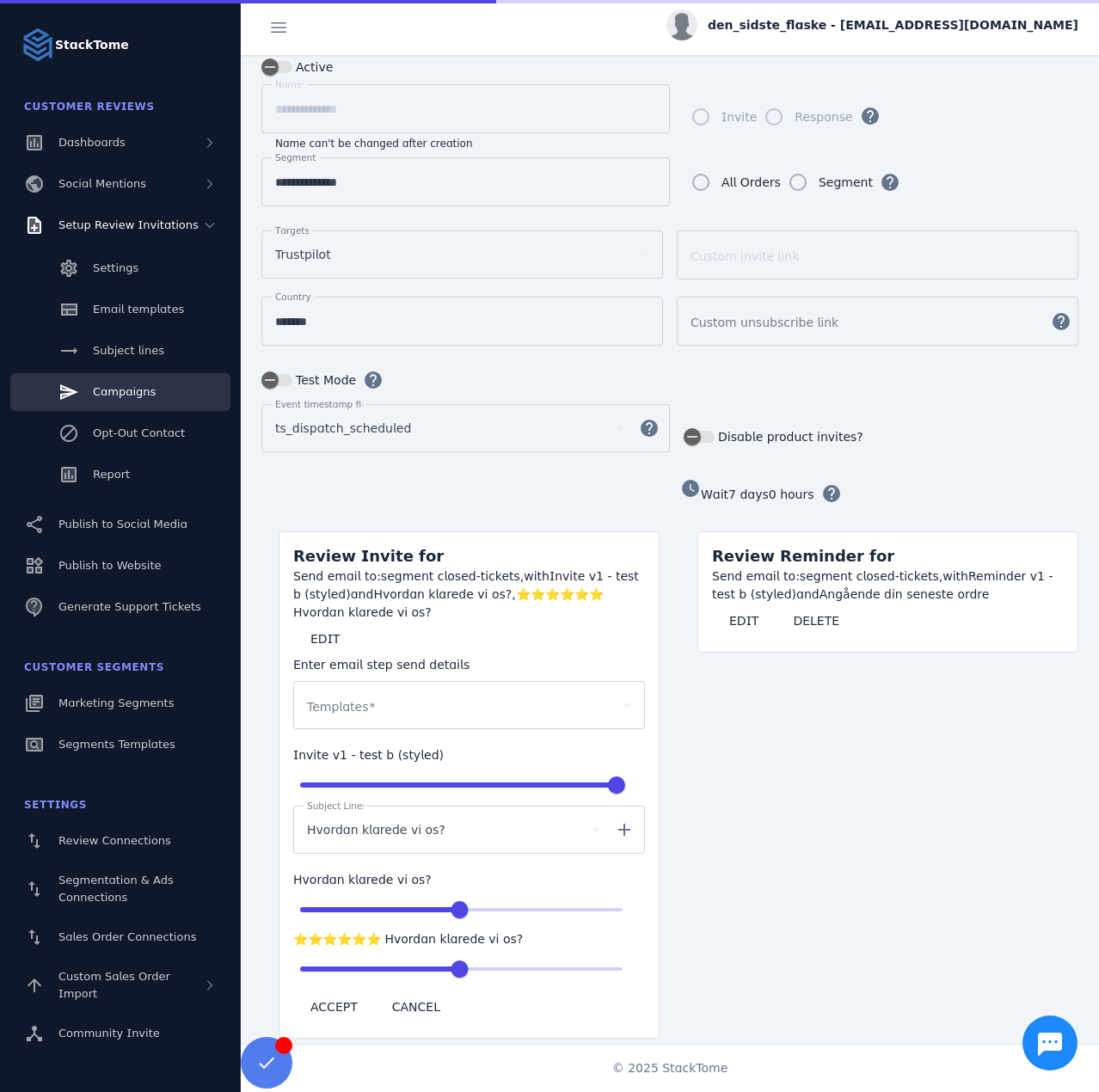
scroll to position [182, 0]
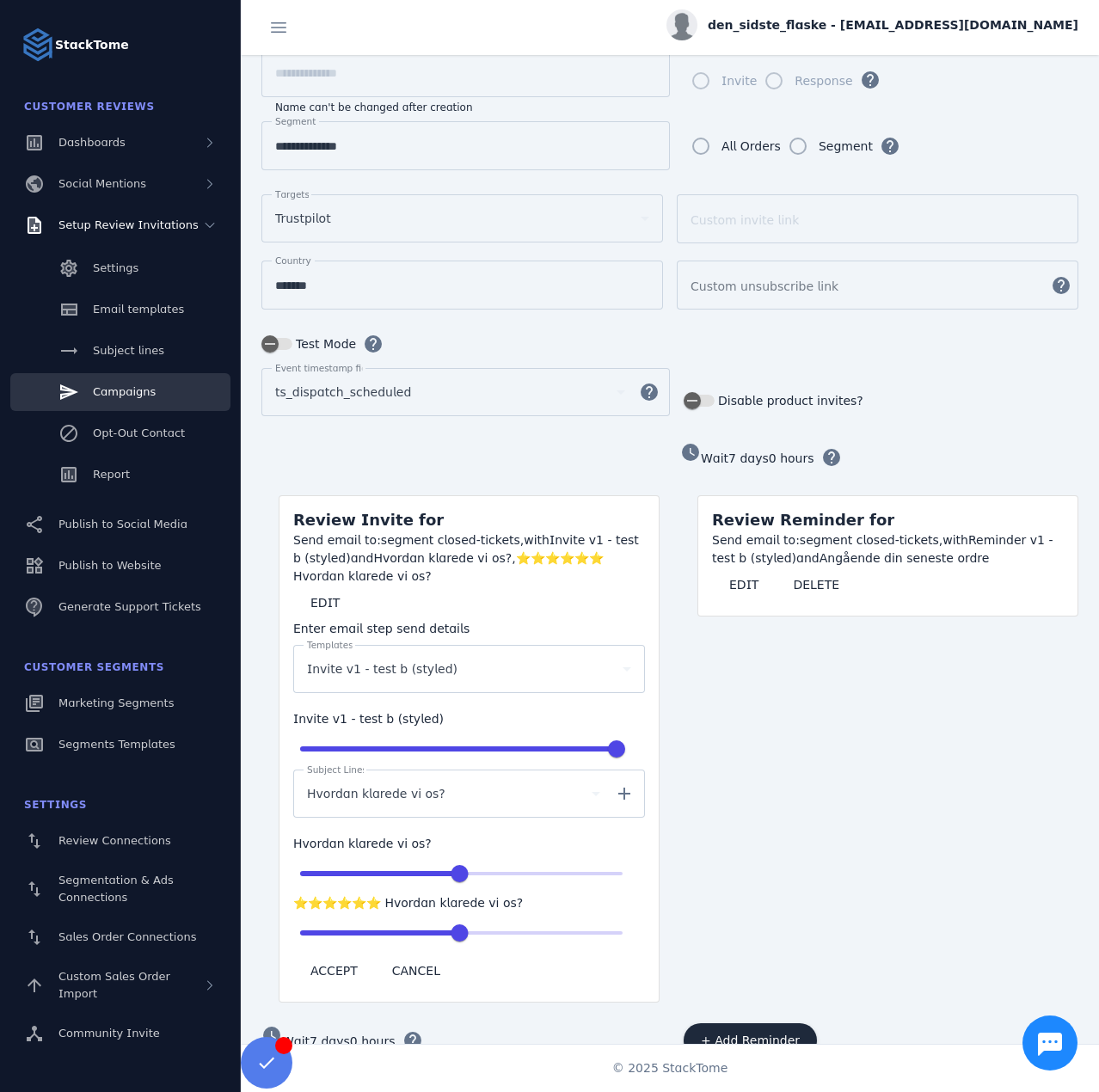
click at [417, 666] on span "Invite v1 - test b (styled)" at bounding box center [382, 669] width 150 height 20
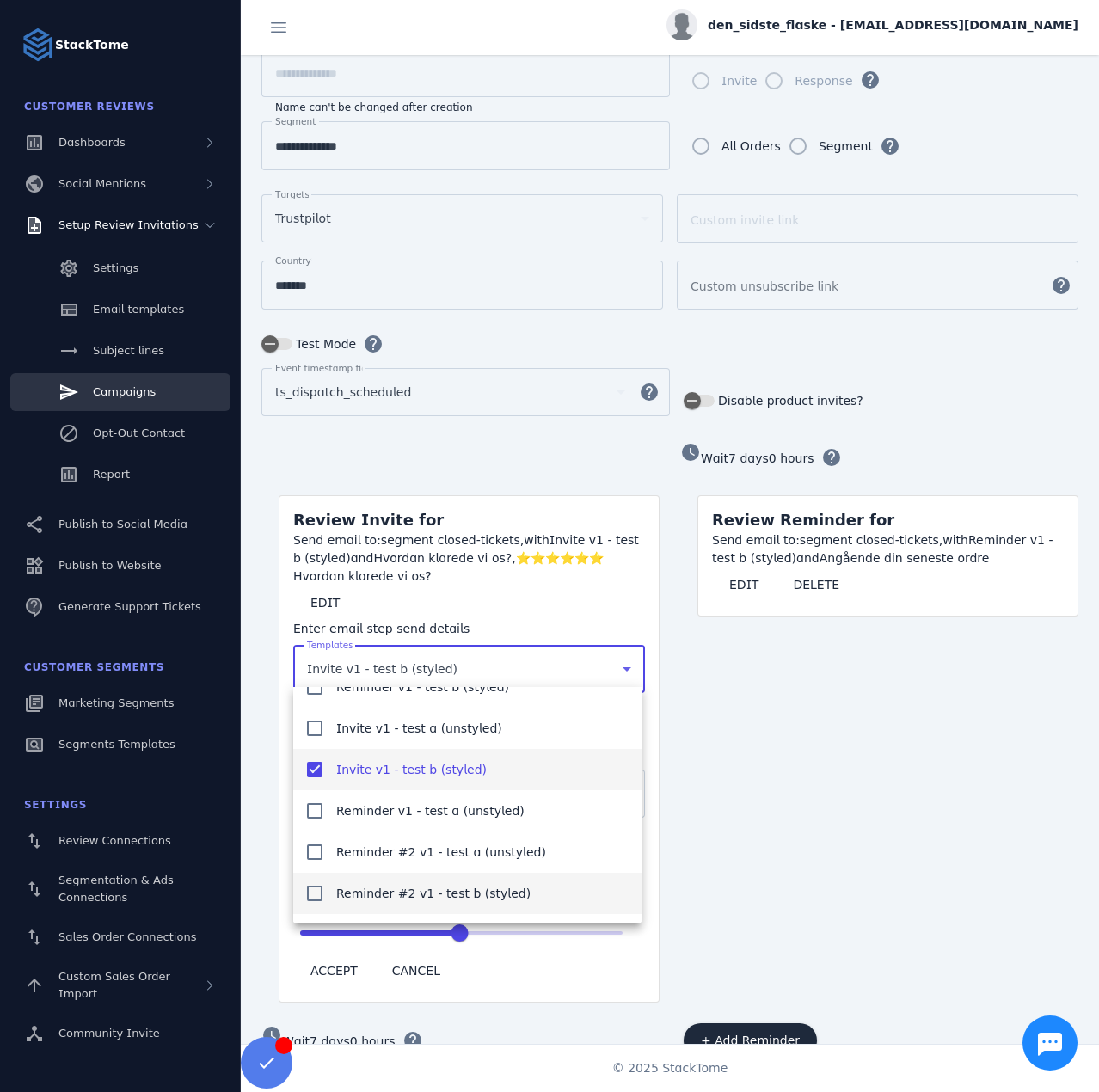
scroll to position [66, 0]
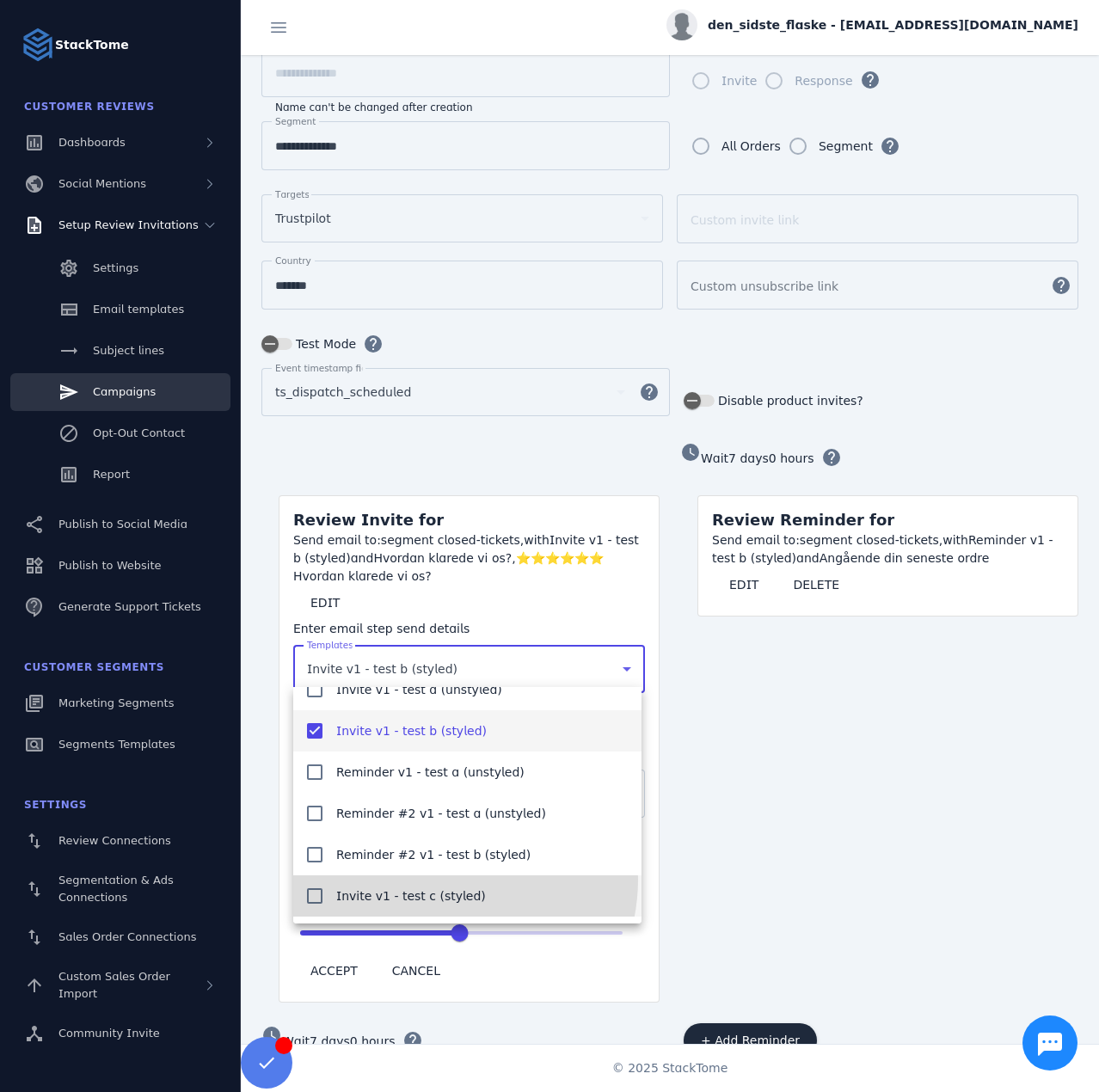
click at [434, 880] on mat-option "Invite v1 - test c (styled)" at bounding box center [467, 896] width 348 height 42
click at [731, 828] on div at bounding box center [550, 546] width 1099 height 1092
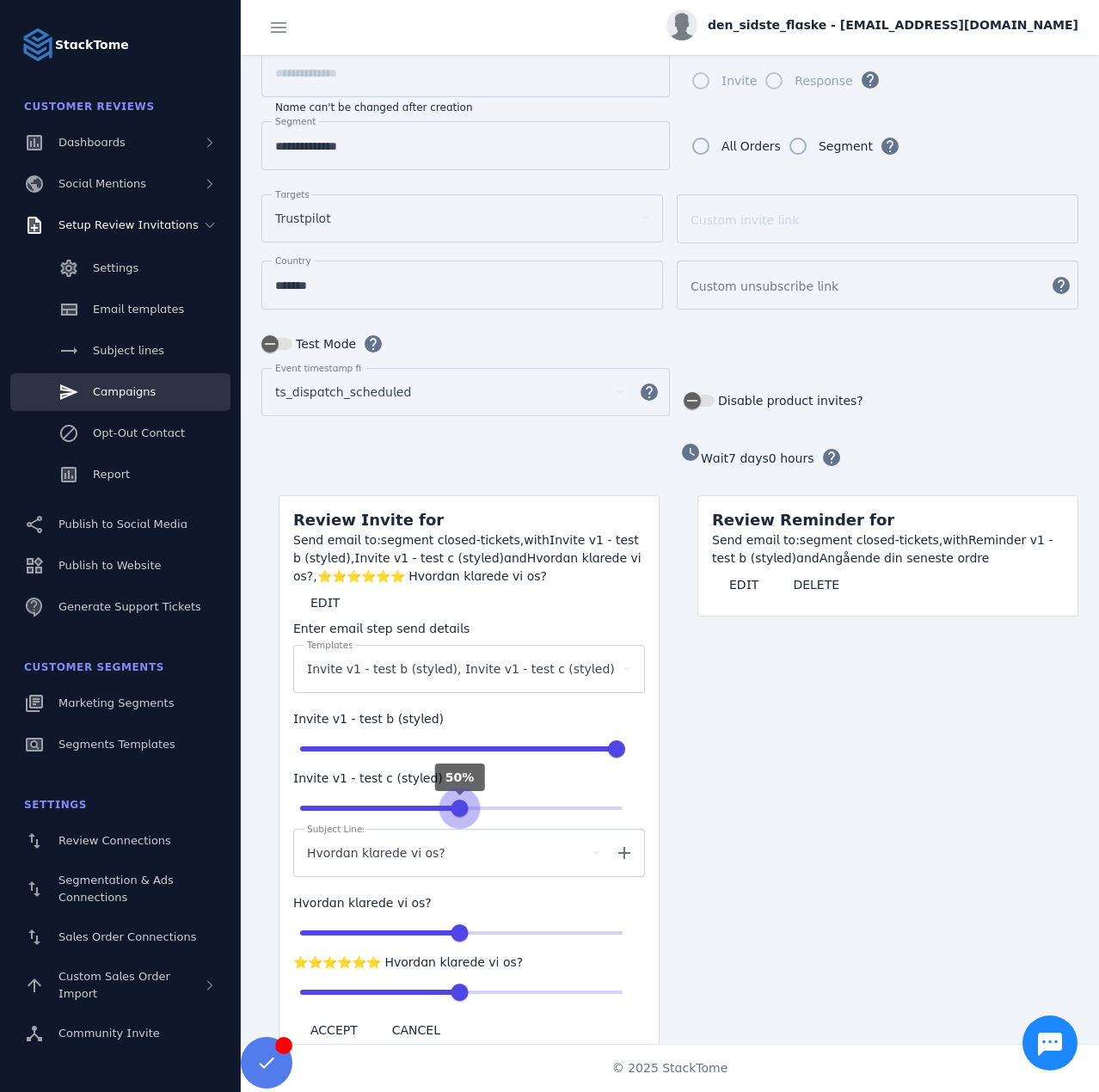
drag, startPoint x: 310, startPoint y: 799, endPoint x: 461, endPoint y: 799, distance: 151.0
type input "**"
click at [461, 799] on input "range" at bounding box center [461, 808] width 359 height 38
type input "**"
click at [844, 767] on div "watch_later Wait 7 days 0 hours help Review Reminder for Send email to: segment…" at bounding box center [879, 751] width 398 height 622
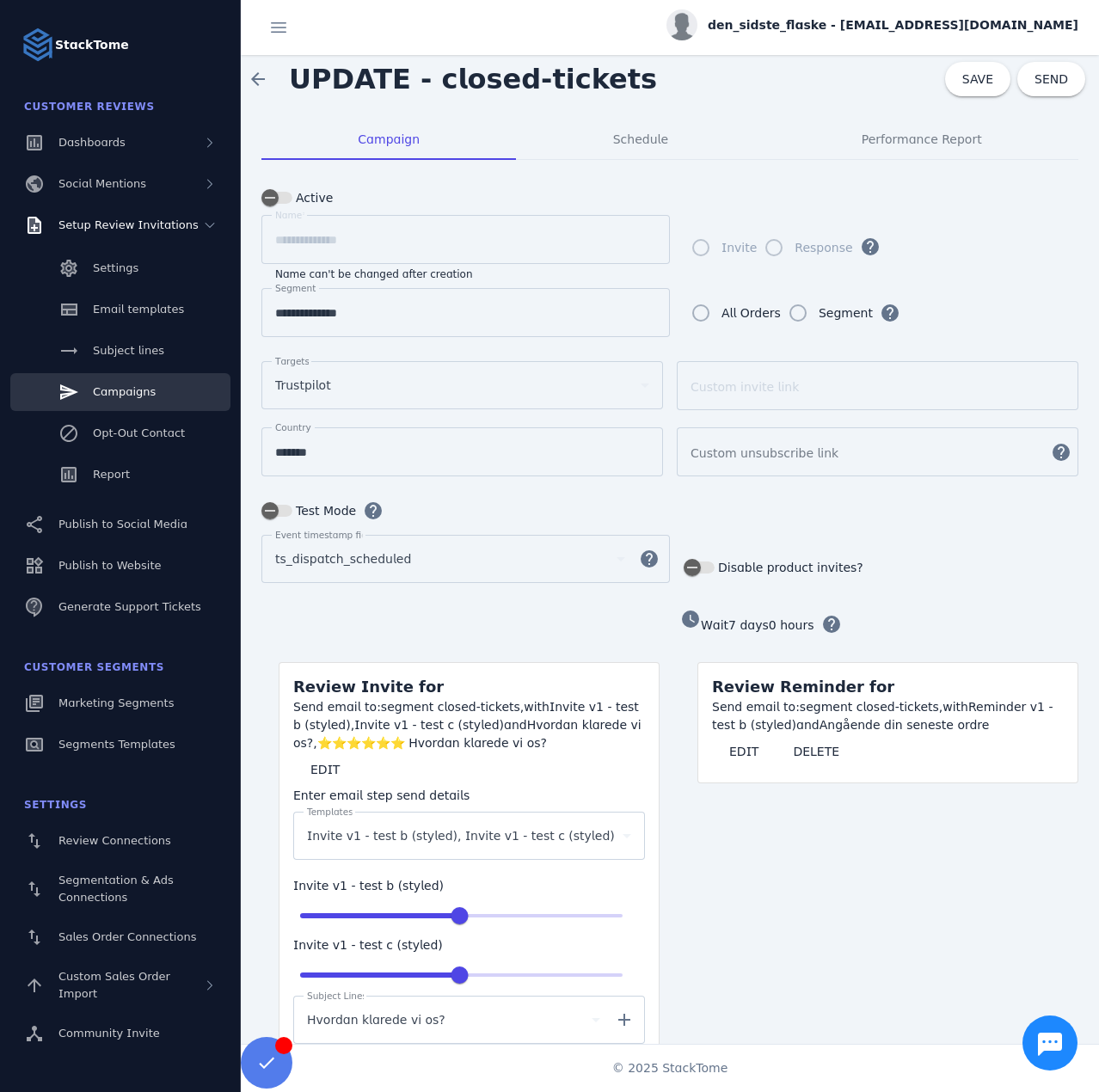
scroll to position [0, 0]
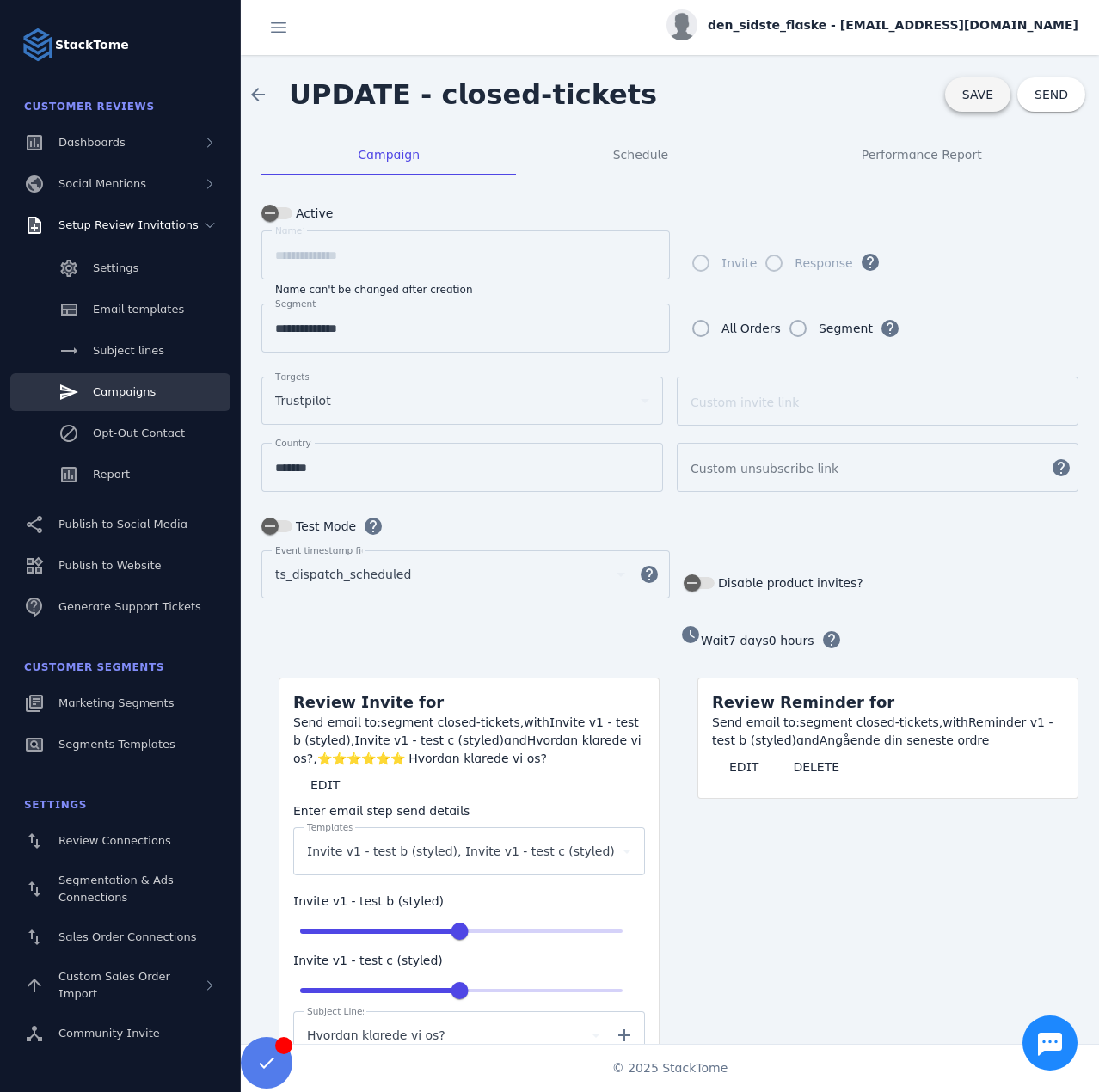
click at [966, 95] on span "SAVE" at bounding box center [978, 95] width 31 height 14
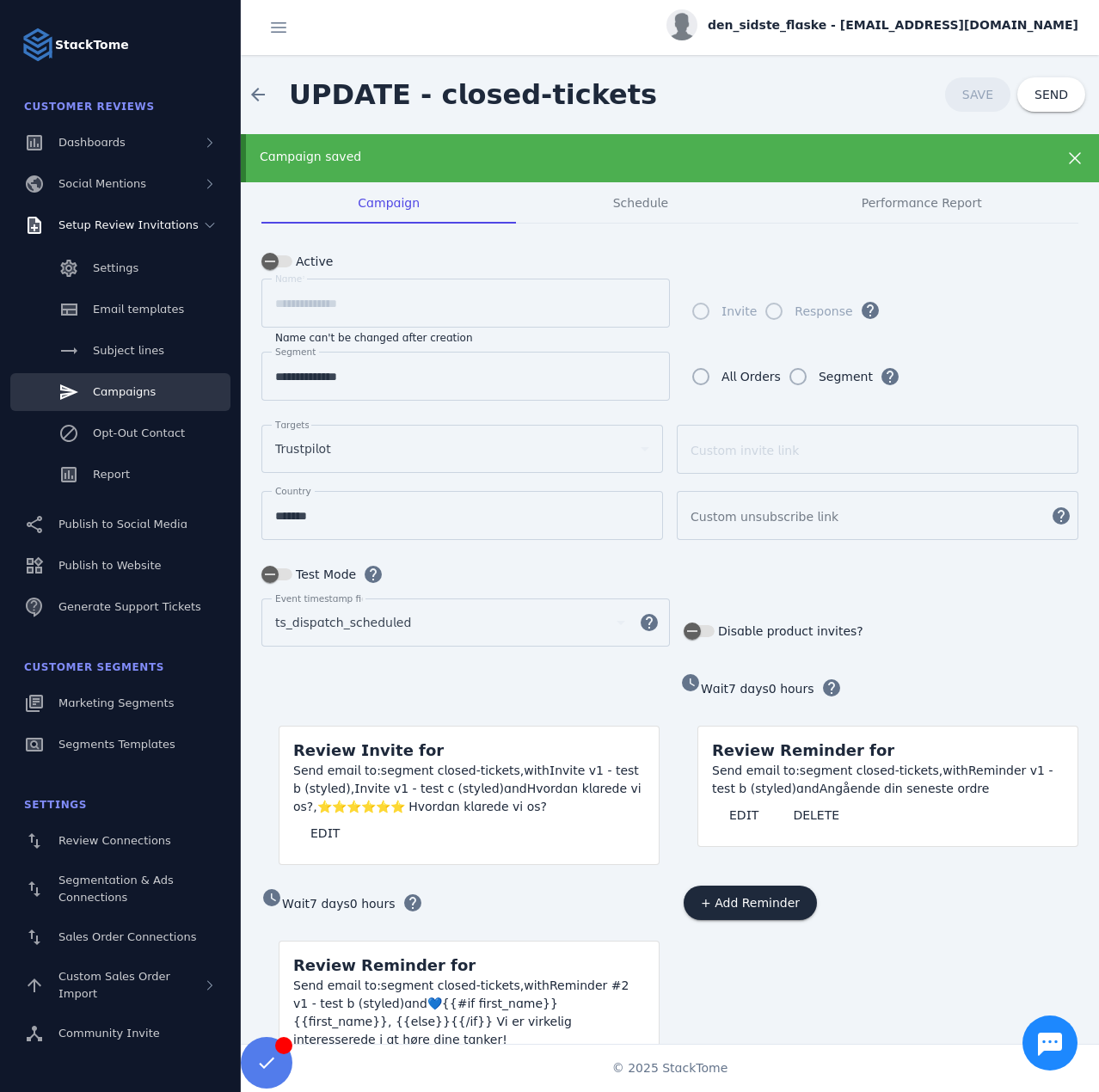
click at [150, 400] on link "Campaigns" at bounding box center [120, 391] width 220 height 38
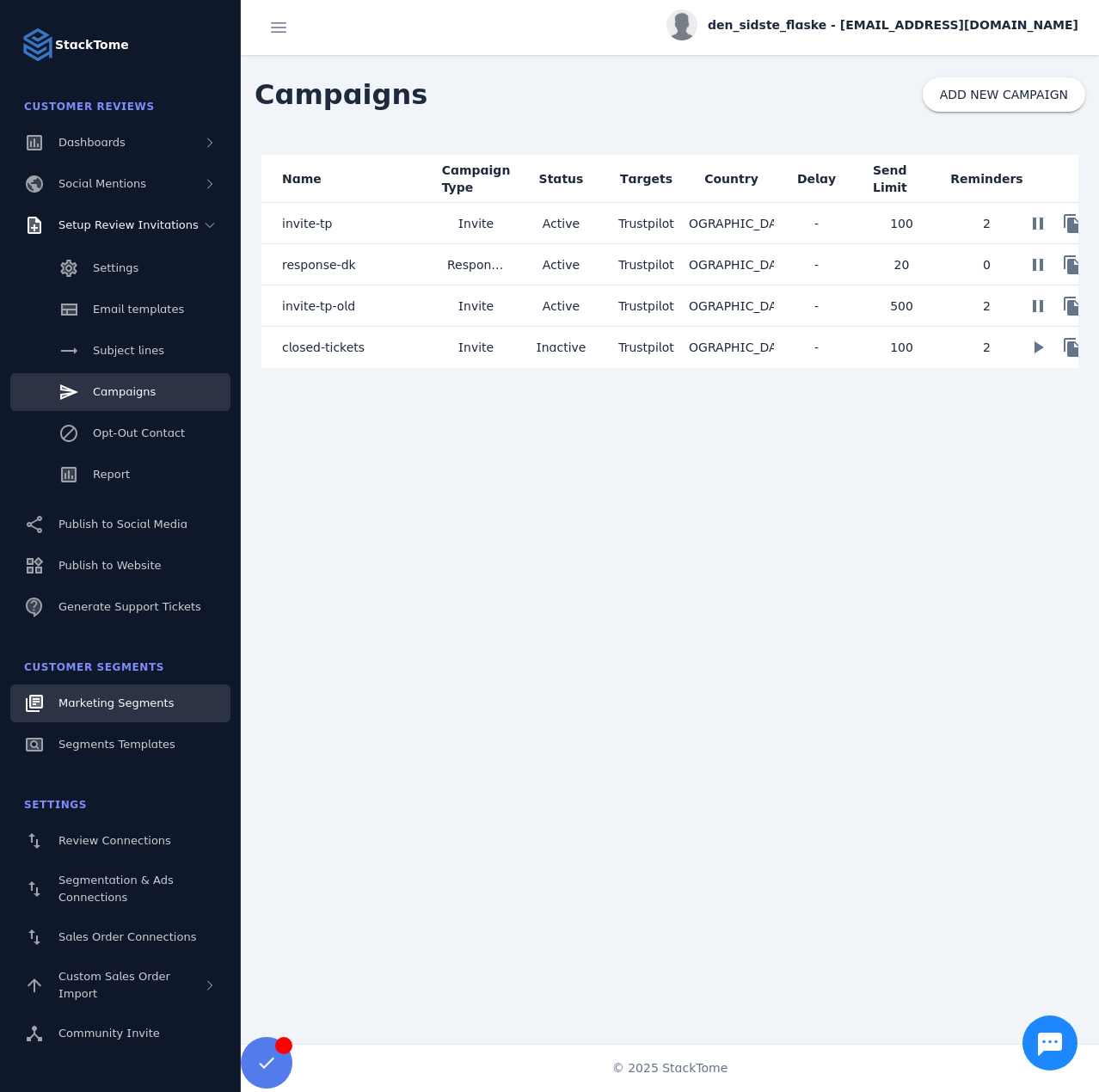
click at [139, 691] on link "Marketing Segments" at bounding box center [120, 702] width 220 height 38
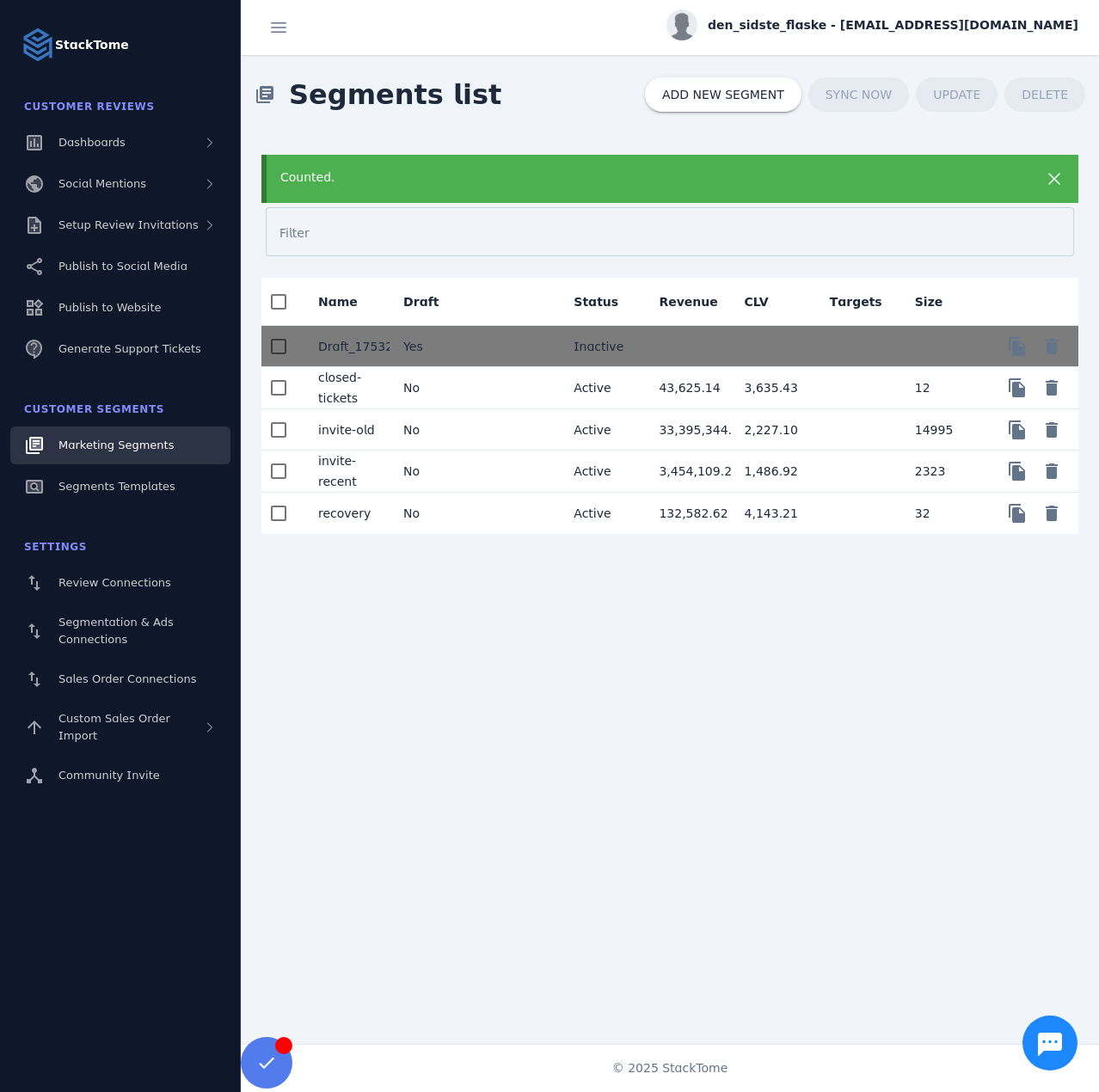
click at [848, 25] on span "den_sidste_flaske - [EMAIL_ADDRESS][DOMAIN_NAME]" at bounding box center [893, 25] width 371 height 18
click at [1013, 165] on span "Sign out" at bounding box center [1023, 166] width 49 height 20
